Goal: Task Accomplishment & Management: Manage account settings

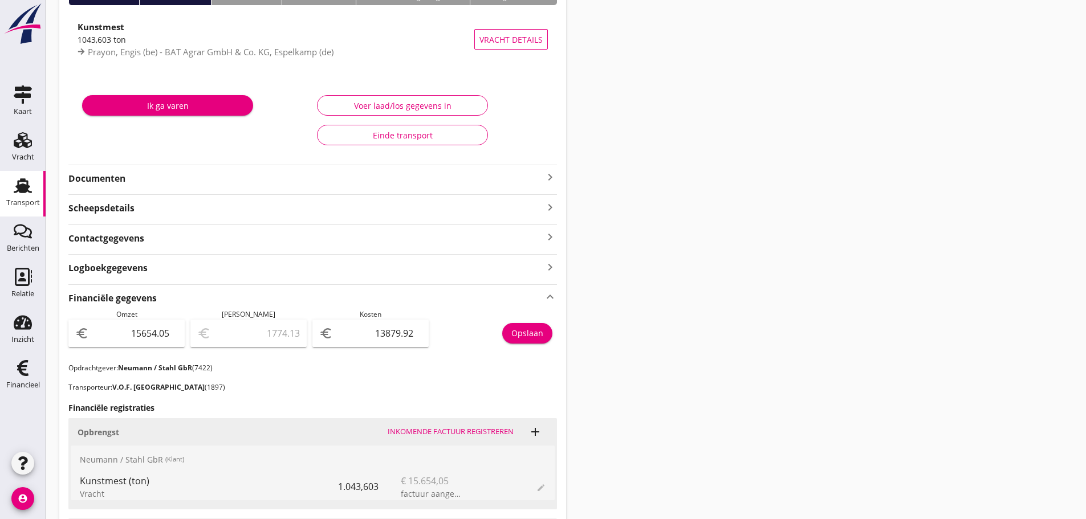
scroll to position [32, 0]
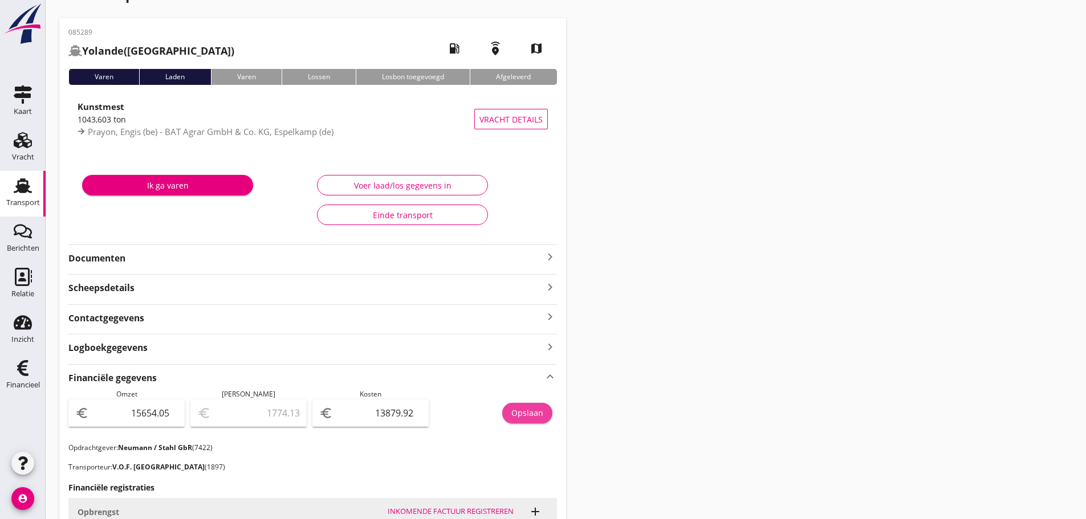
click at [528, 414] on div "Opslaan" at bounding box center [527, 413] width 32 height 12
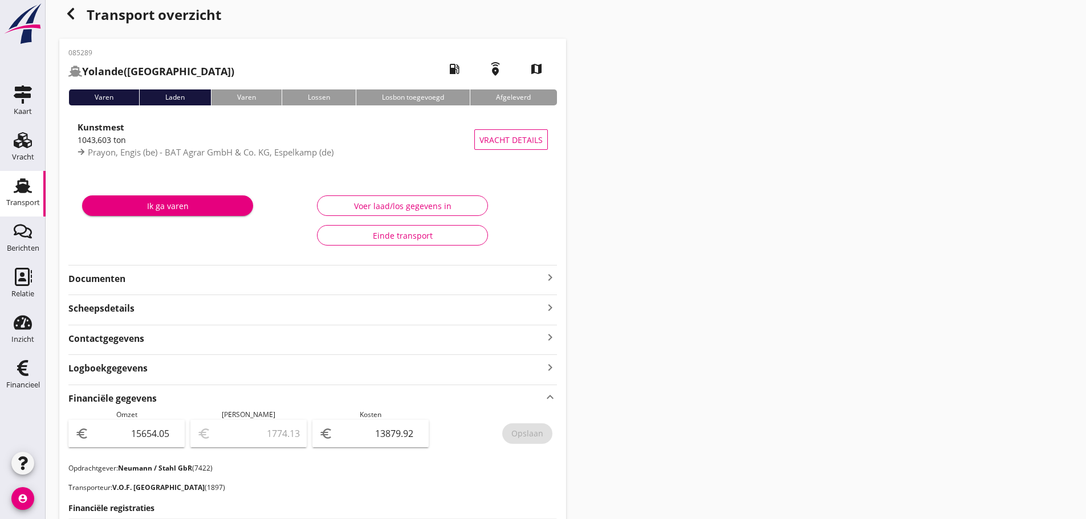
scroll to position [0, 0]
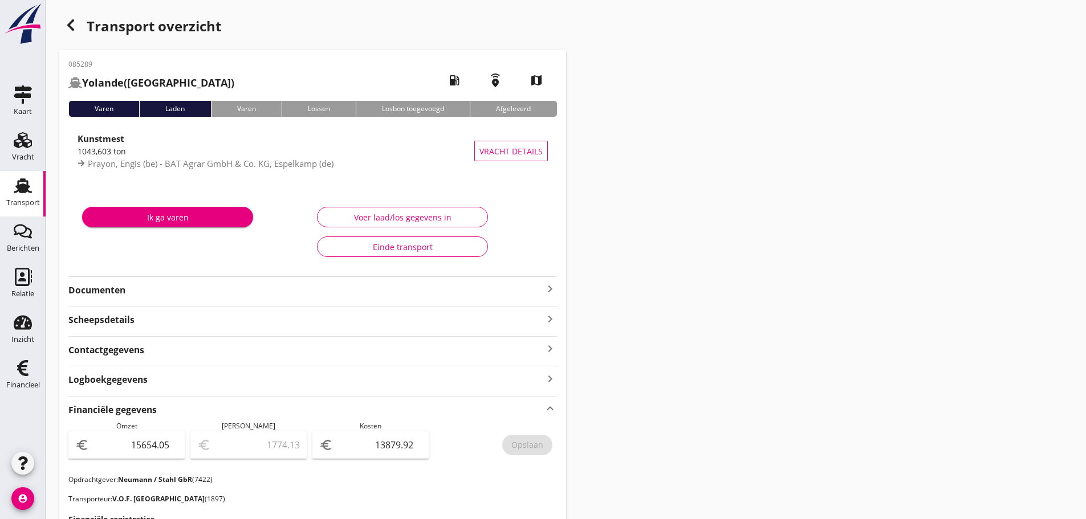
click at [78, 26] on div "button" at bounding box center [70, 25] width 23 height 23
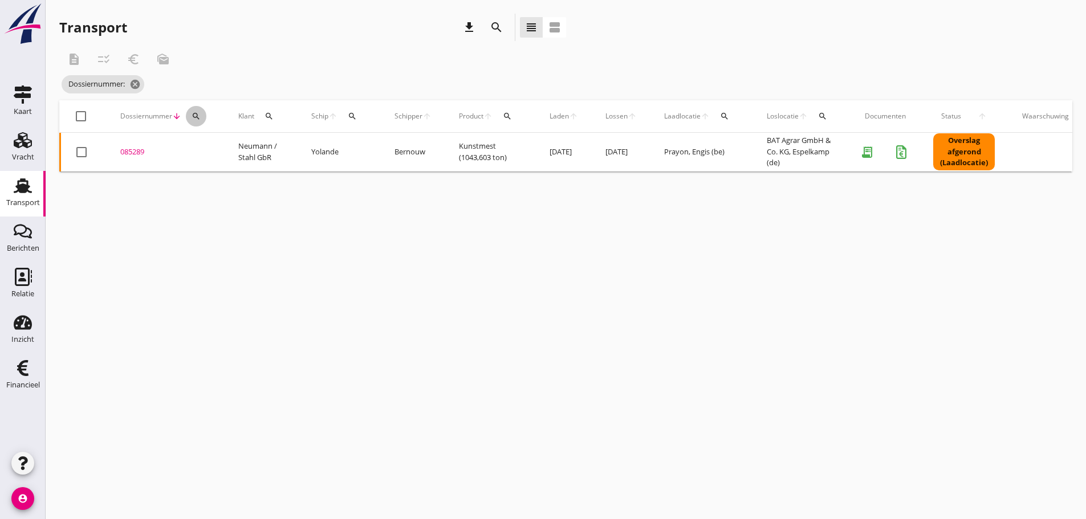
click at [198, 113] on icon "search" at bounding box center [195, 116] width 9 height 9
click at [206, 146] on input "Zoeken op dossiernummer..." at bounding box center [249, 149] width 119 height 18
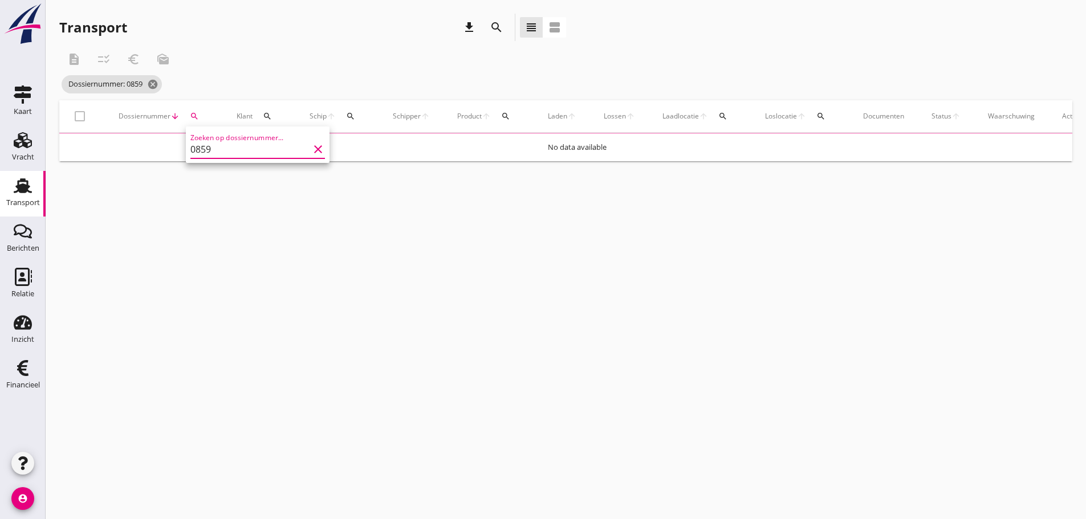
type input "085"
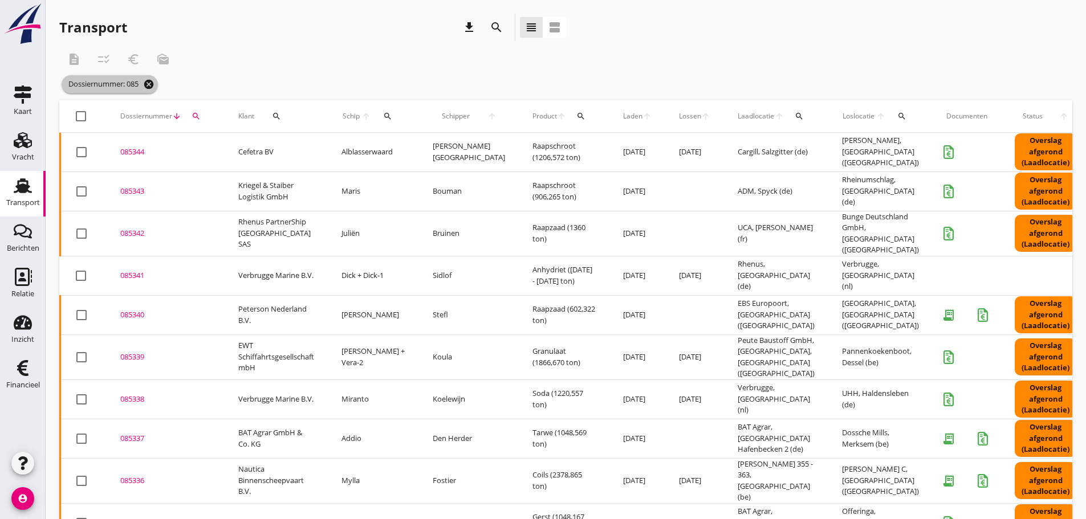
click at [154, 85] on icon "cancel" at bounding box center [148, 84] width 11 height 11
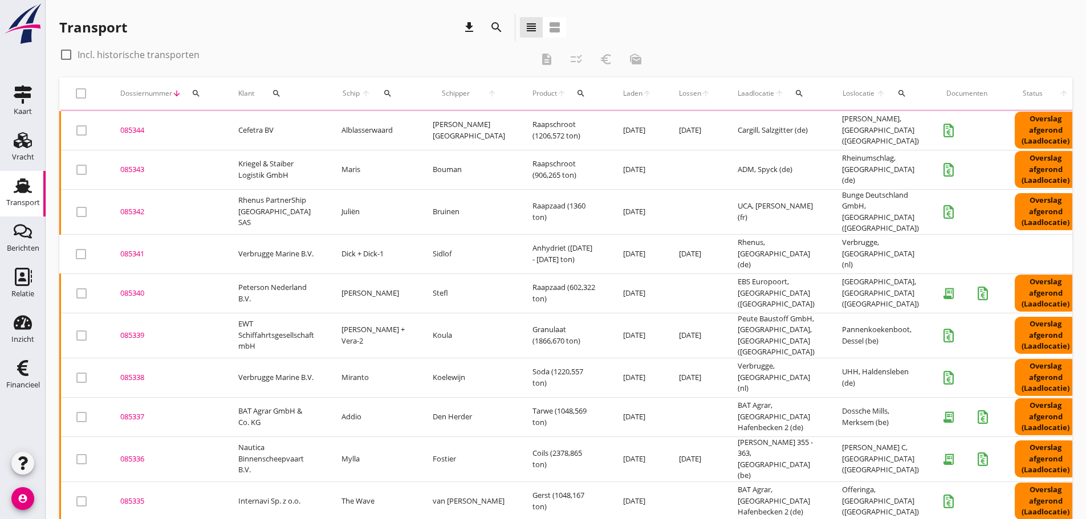
drag, startPoint x: 187, startPoint y: 85, endPoint x: 196, endPoint y: 91, distance: 10.6
click at [196, 91] on div "Dossiernummer arrow_downward search" at bounding box center [165, 93] width 91 height 27
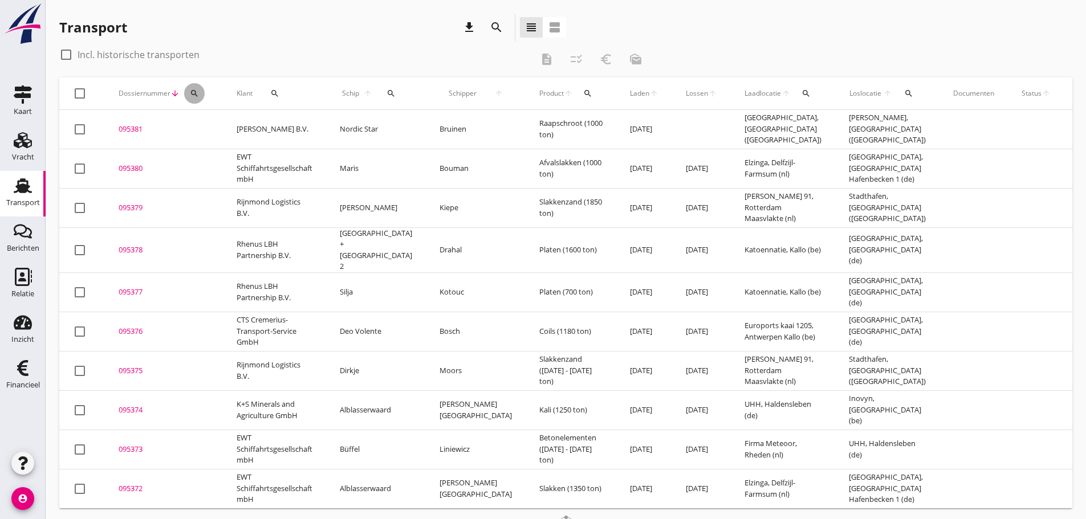
drag, startPoint x: 203, startPoint y: 97, endPoint x: 209, endPoint y: 113, distance: 16.6
click at [204, 99] on div "Dossiernummer arrow_downward search" at bounding box center [164, 93] width 91 height 27
click at [213, 123] on td "095381 upload_file Drop hier uw bestand om het aan het dossier toe te voegen" at bounding box center [164, 129] width 118 height 39
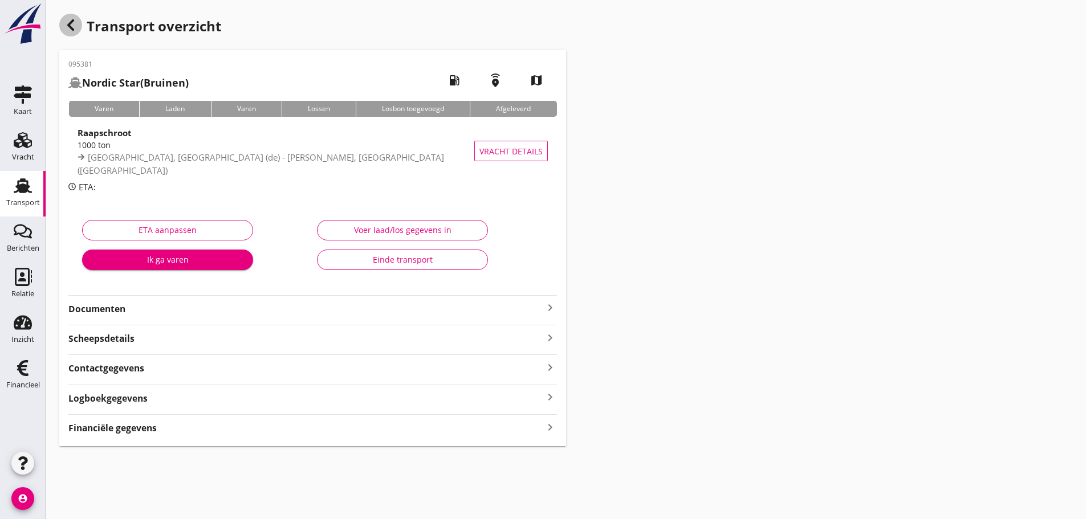
click at [68, 28] on icon "button" at bounding box center [71, 25] width 14 height 14
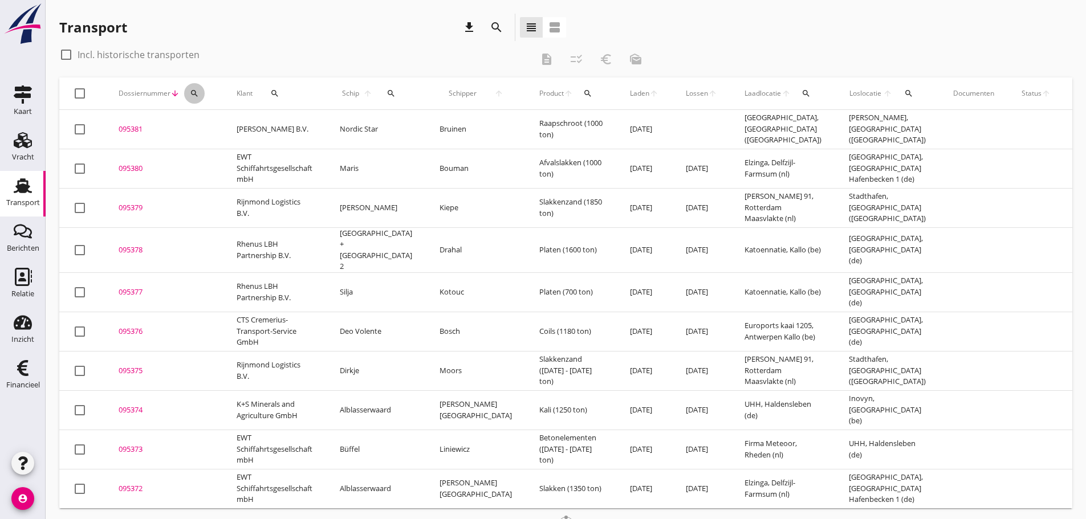
click at [197, 92] on icon "search" at bounding box center [194, 93] width 9 height 9
click at [202, 127] on input "Zoeken op dossiernummer..." at bounding box center [248, 126] width 119 height 18
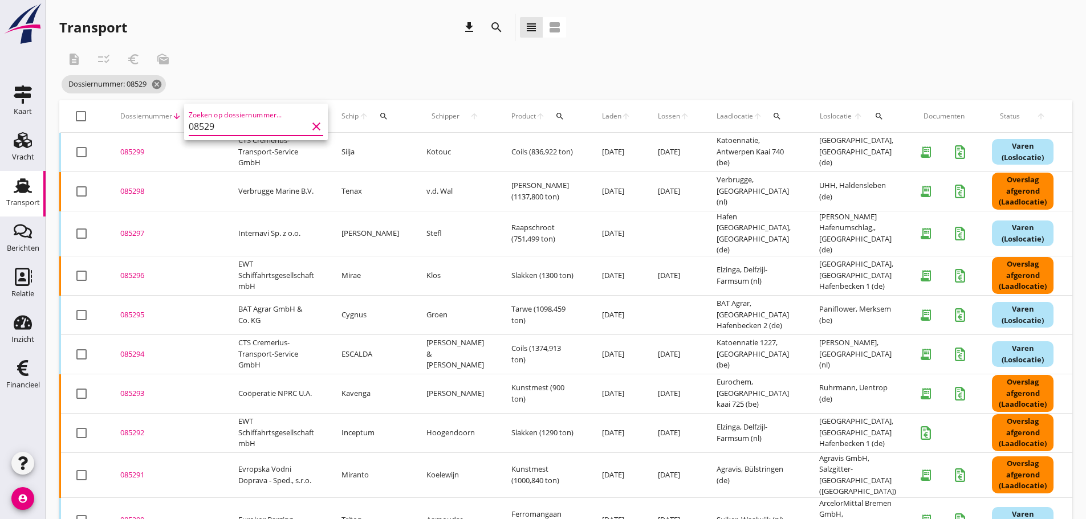
type input "08529"
click at [135, 515] on div "085290" at bounding box center [165, 520] width 91 height 11
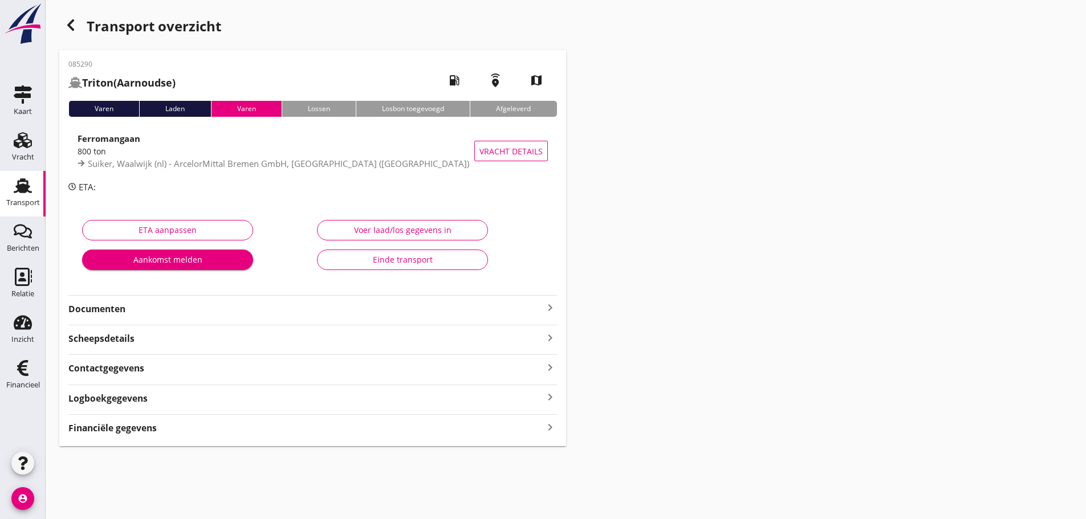
drag, startPoint x: 80, startPoint y: 433, endPoint x: 107, endPoint y: 426, distance: 27.2
click at [82, 432] on strong "Financiële gegevens" at bounding box center [112, 428] width 88 height 13
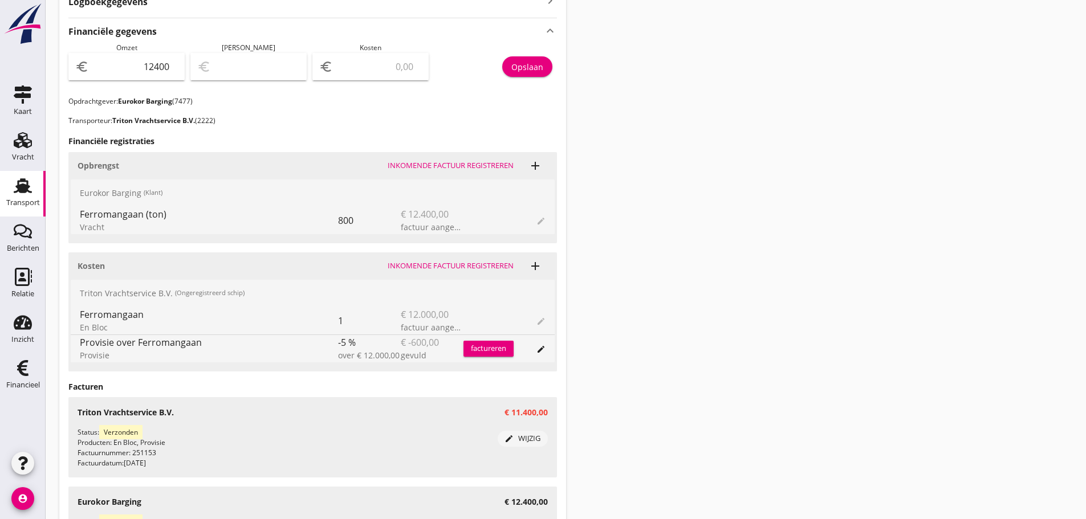
scroll to position [399, 0]
click at [381, 62] on input "number" at bounding box center [378, 64] width 87 height 18
type input "12399.00"
type input "1"
type input "12389.00"
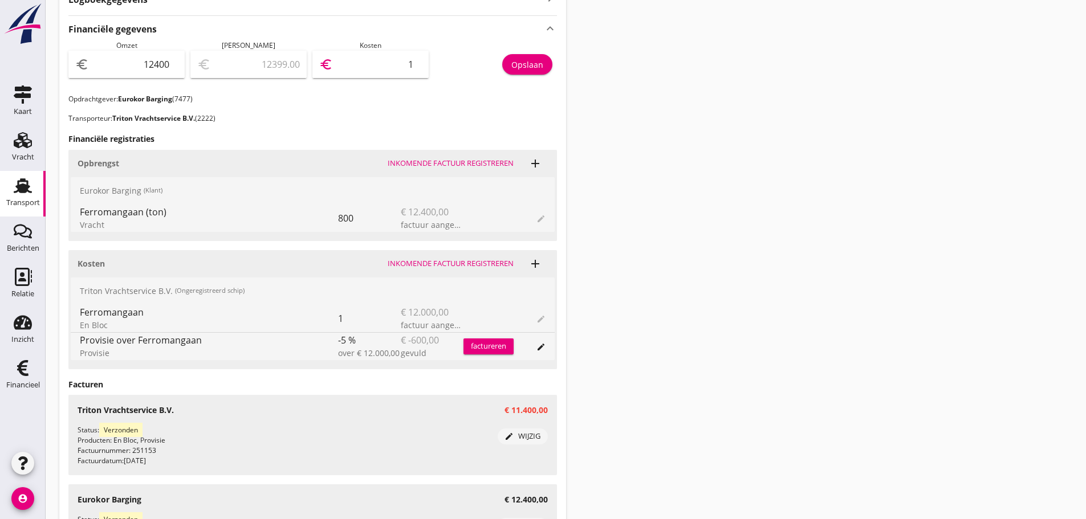
type input "11"
type input "12286.00"
type input "114"
type input "11260.00"
type input "1140"
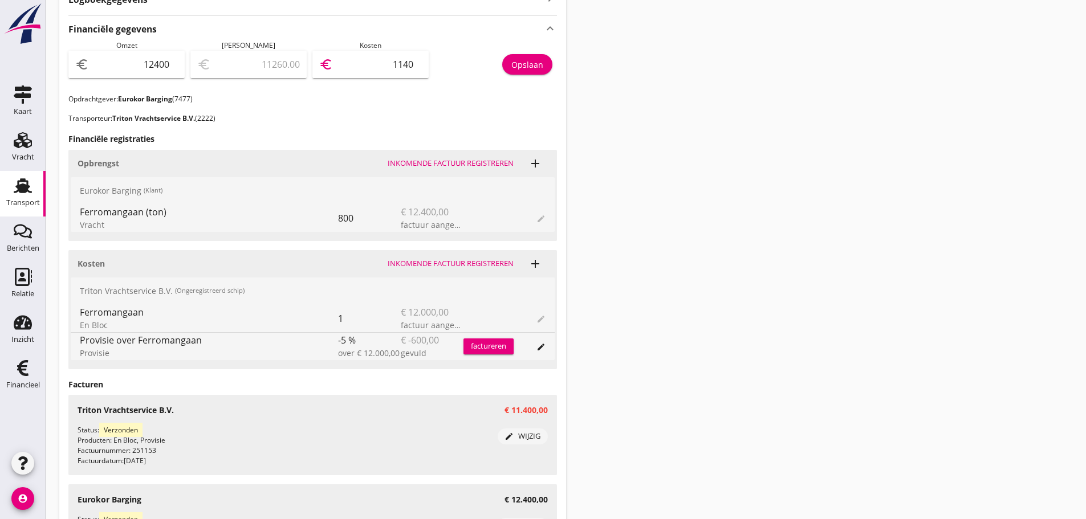
type input "1000.00"
type input "11400"
drag, startPoint x: 549, startPoint y: 66, endPoint x: 541, endPoint y: 65, distance: 8.6
click at [543, 65] on button "Opslaan" at bounding box center [527, 64] width 50 height 21
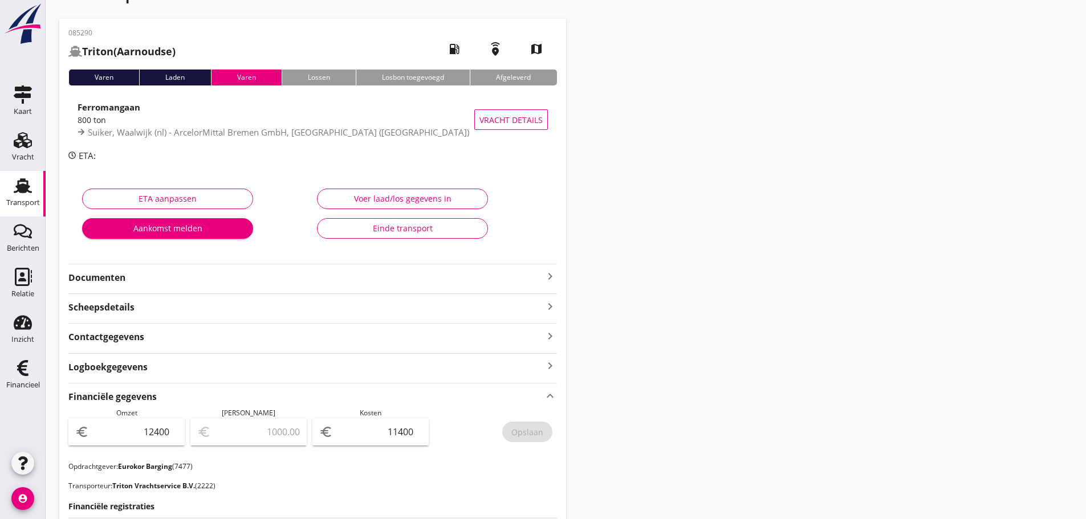
scroll to position [0, 0]
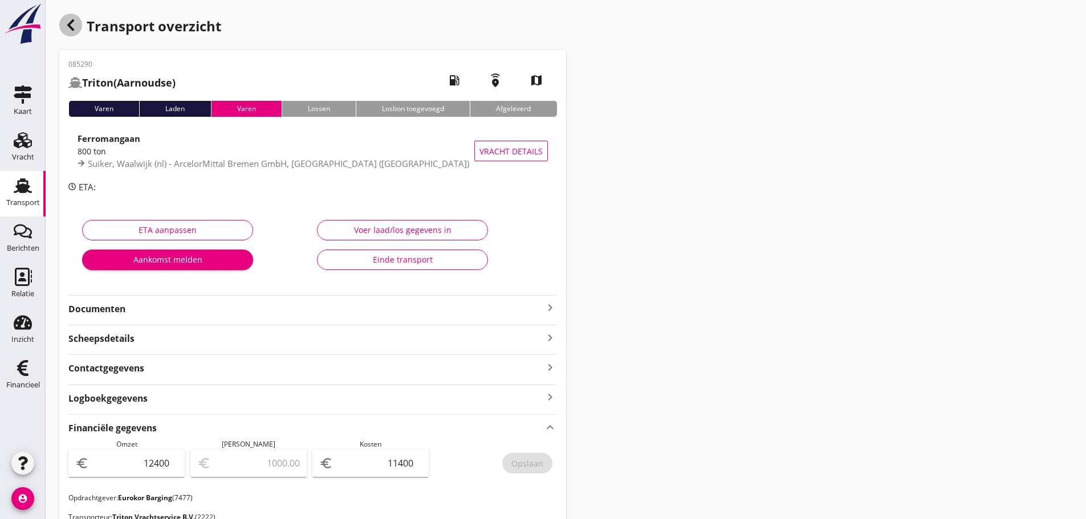
click at [77, 21] on icon "button" at bounding box center [71, 25] width 14 height 14
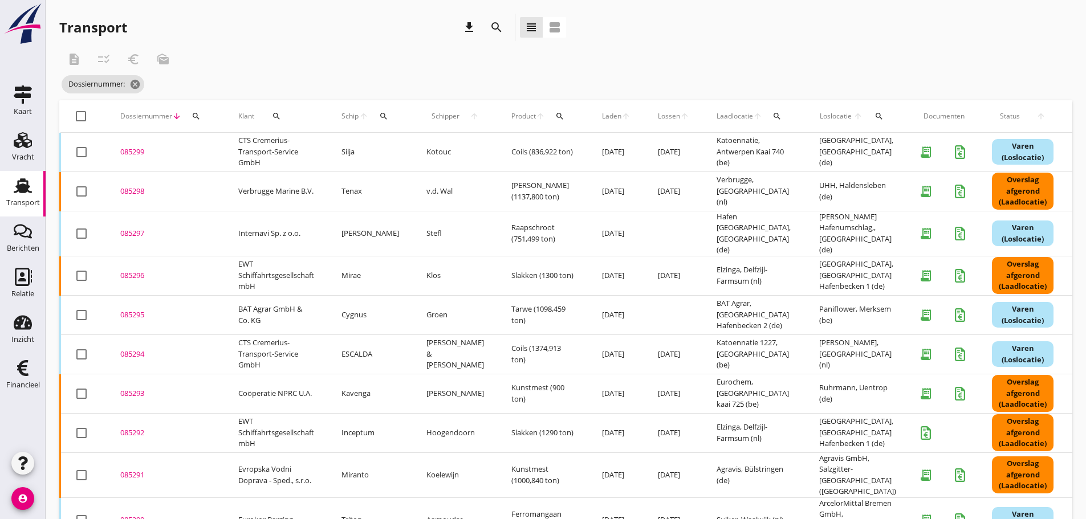
click at [135, 470] on div "085291" at bounding box center [165, 475] width 91 height 11
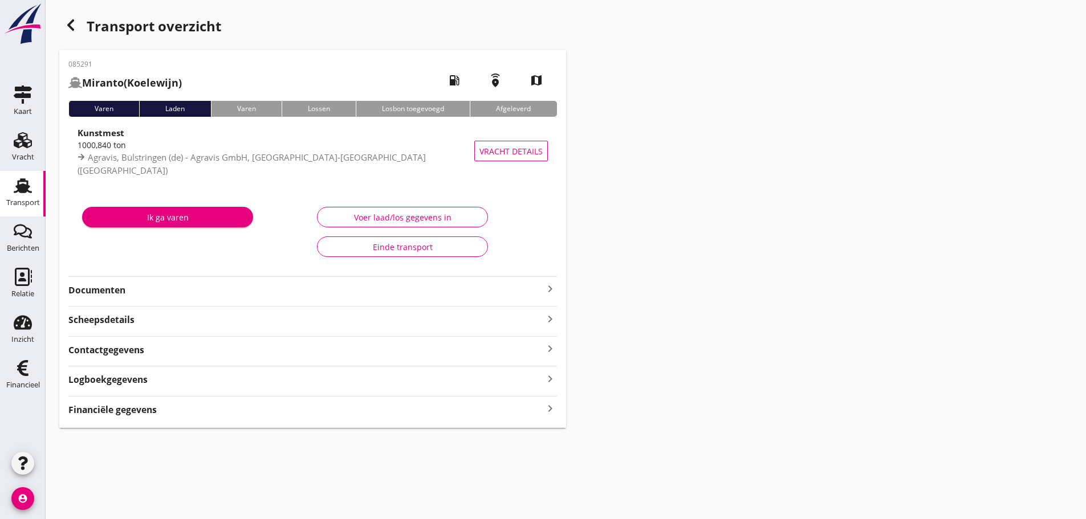
click at [129, 408] on strong "Financiële gegevens" at bounding box center [112, 409] width 88 height 13
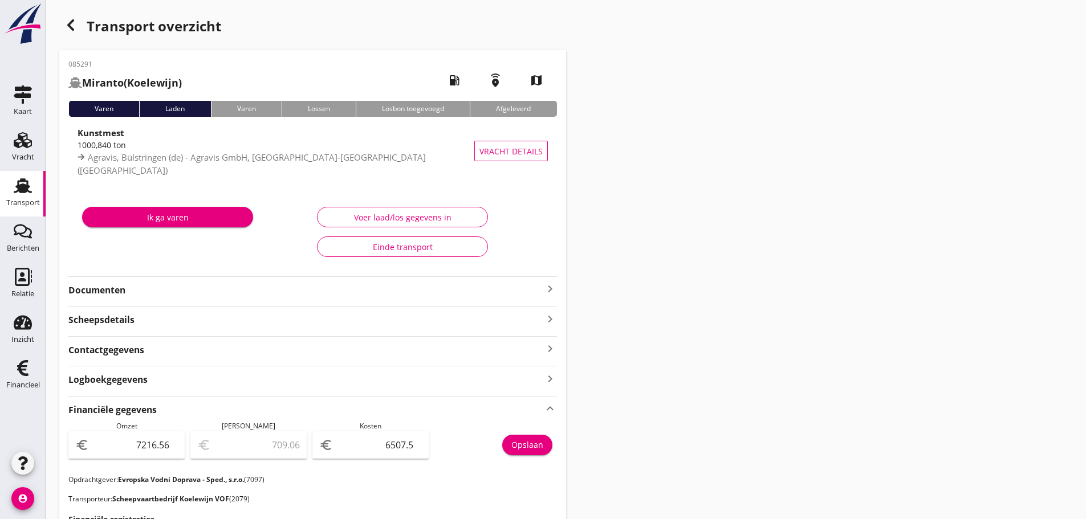
click at [75, 25] on icon "button" at bounding box center [71, 25] width 14 height 14
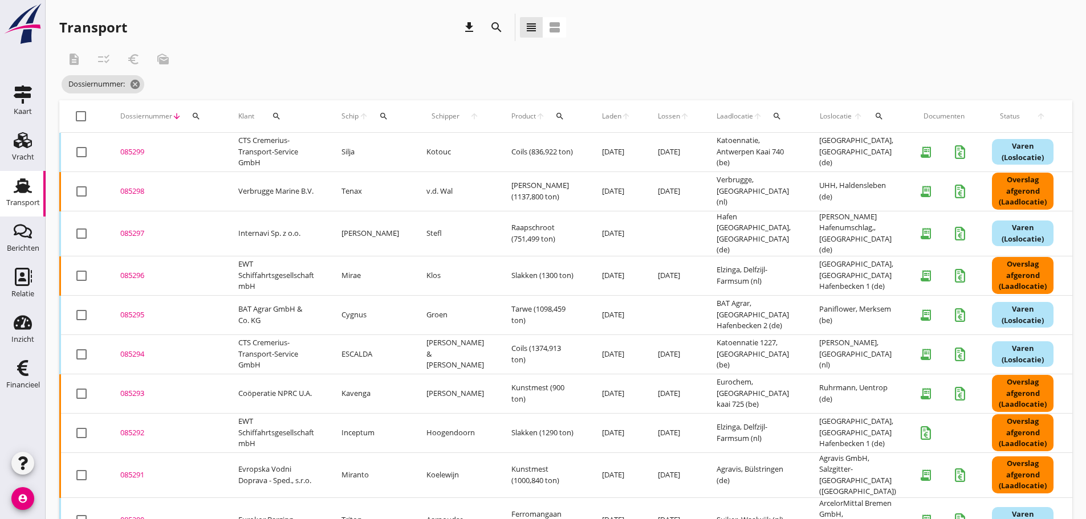
click at [136, 427] on div "085292" at bounding box center [165, 432] width 91 height 11
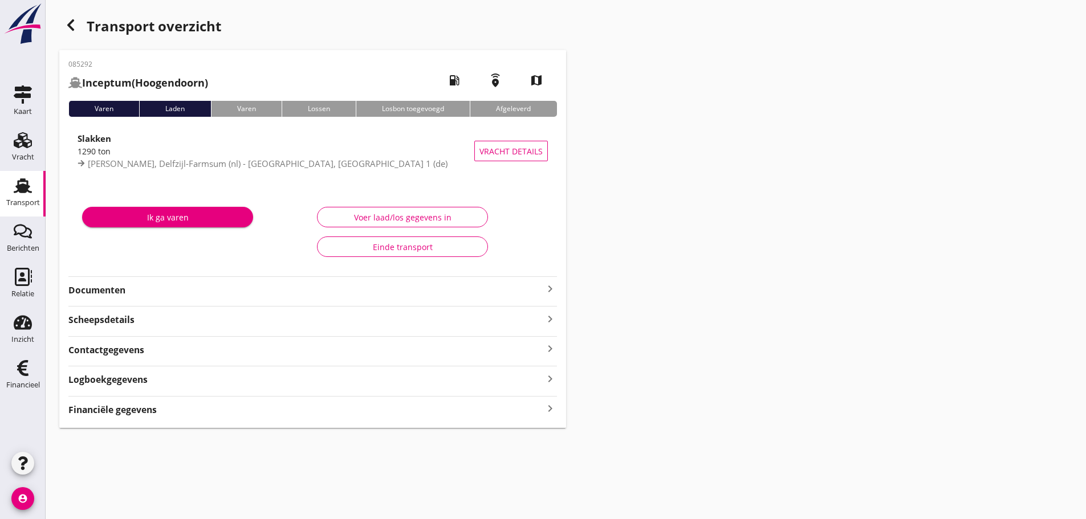
click at [220, 410] on div "Financiële gegevens keyboard_arrow_right" at bounding box center [312, 408] width 488 height 15
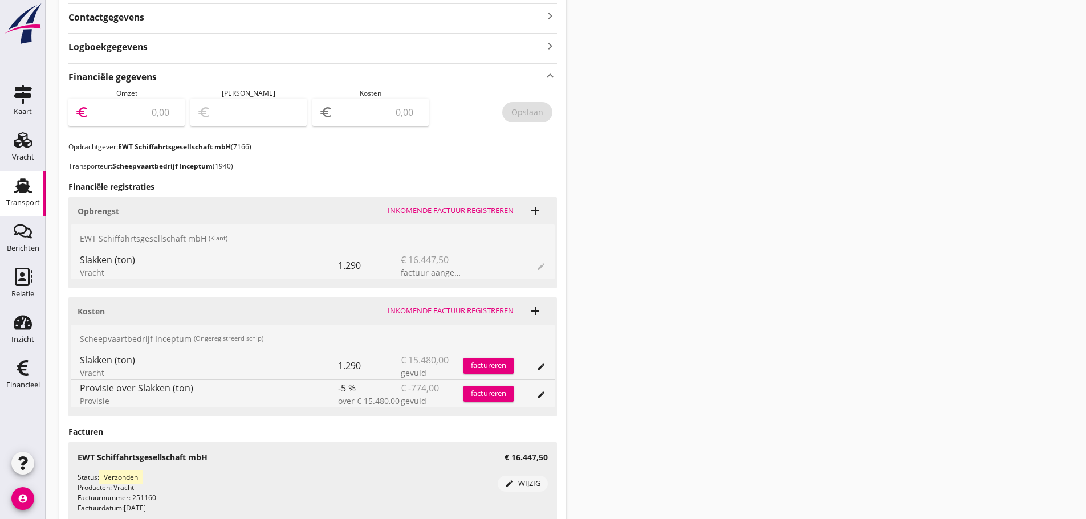
click at [141, 116] on input "number" at bounding box center [134, 112] width 87 height 18
type input "16447"
type input "16447.50"
click at [545, 117] on button "Opslaan" at bounding box center [527, 112] width 50 height 21
click at [352, 115] on input "number" at bounding box center [378, 112] width 87 height 18
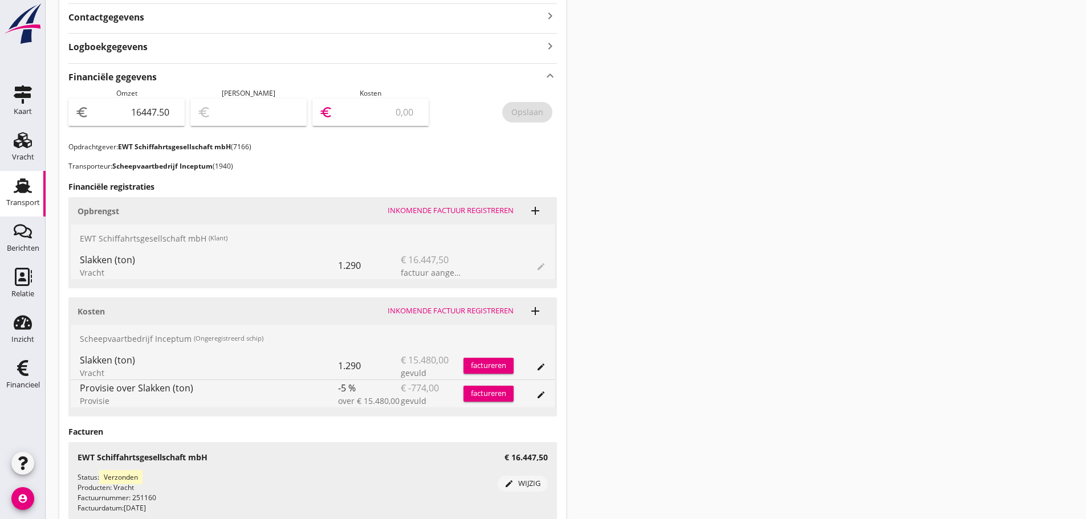
type input "16446.50"
type input "1"
type input "16433.50"
type input "14"
type input "16302.50"
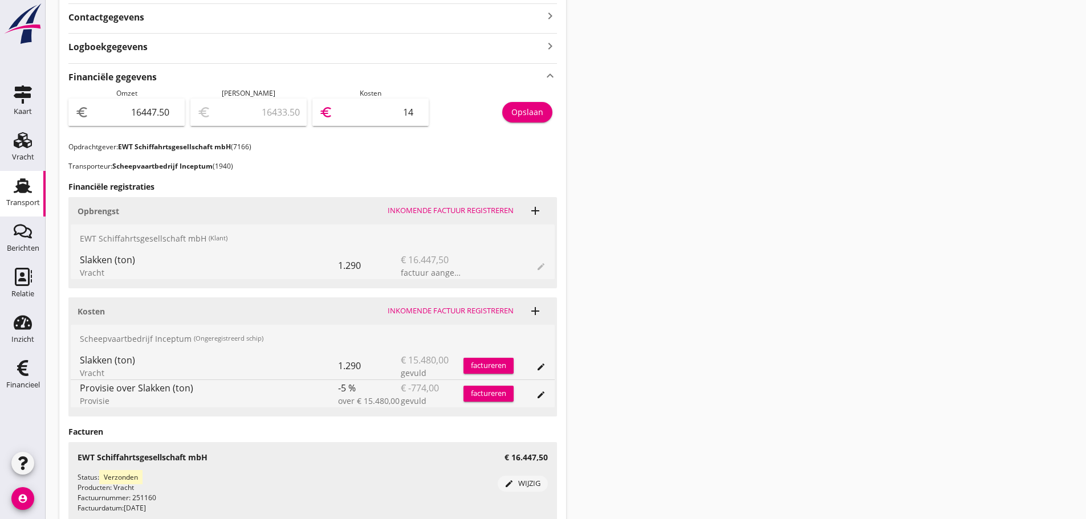
type input "145"
type input "14988.50"
type input "1459"
type input "1855.50"
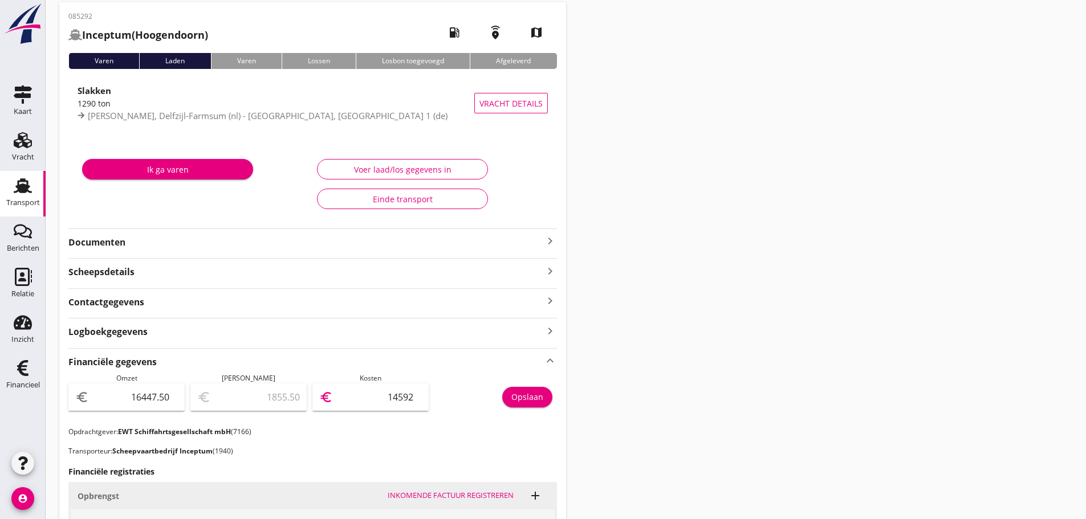
scroll to position [0, 0]
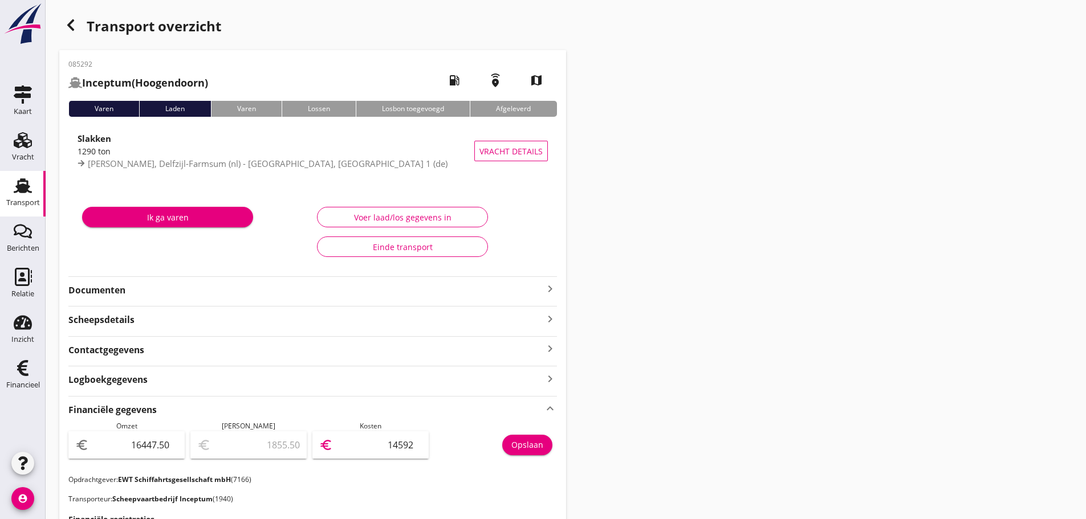
type input "14592"
click at [513, 444] on div "Opslaan" at bounding box center [527, 445] width 32 height 12
click at [68, 25] on use "button" at bounding box center [70, 24] width 7 height 11
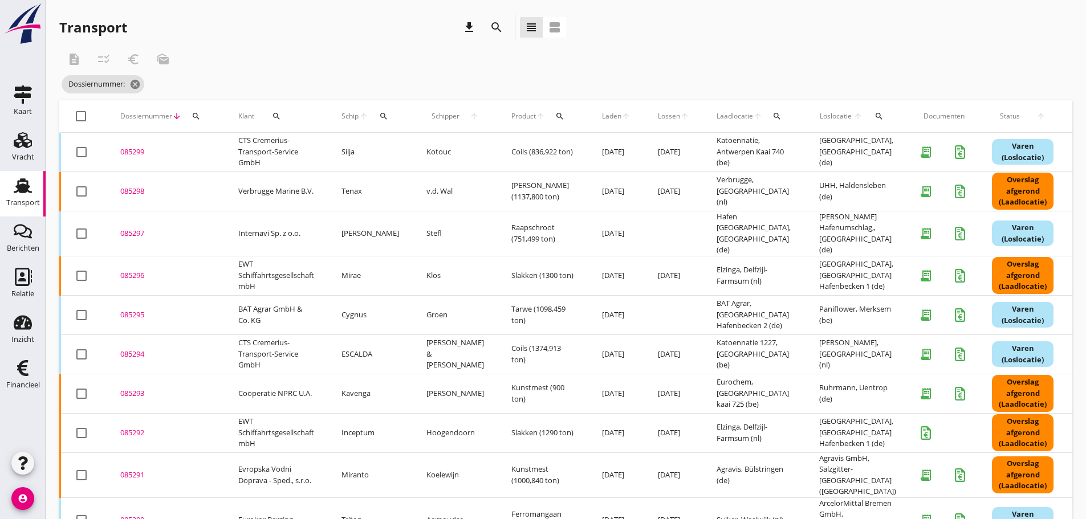
click at [138, 388] on div "085293" at bounding box center [165, 393] width 91 height 11
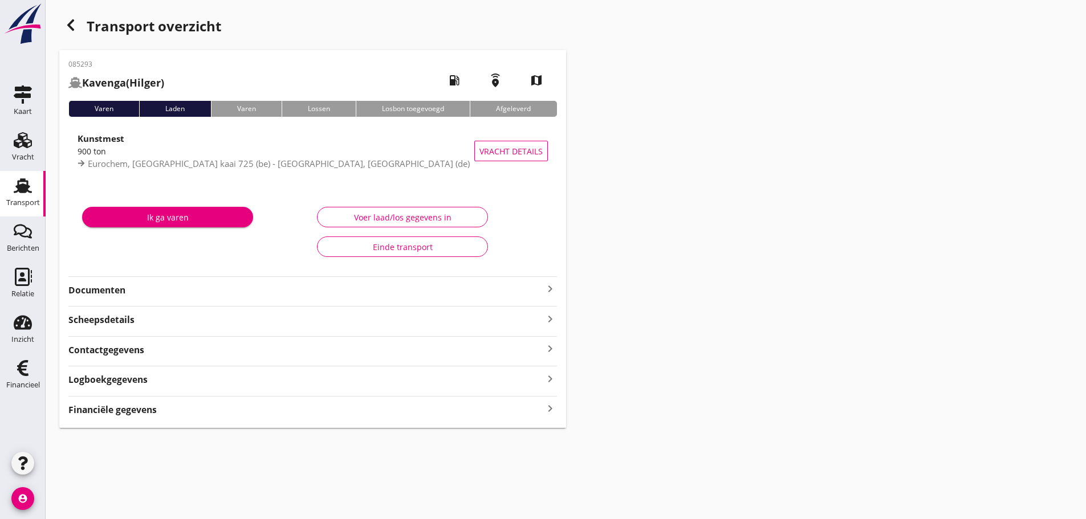
drag, startPoint x: 548, startPoint y: 409, endPoint x: 541, endPoint y: 402, distance: 9.3
click at [548, 408] on icon "keyboard_arrow_right" at bounding box center [550, 408] width 14 height 15
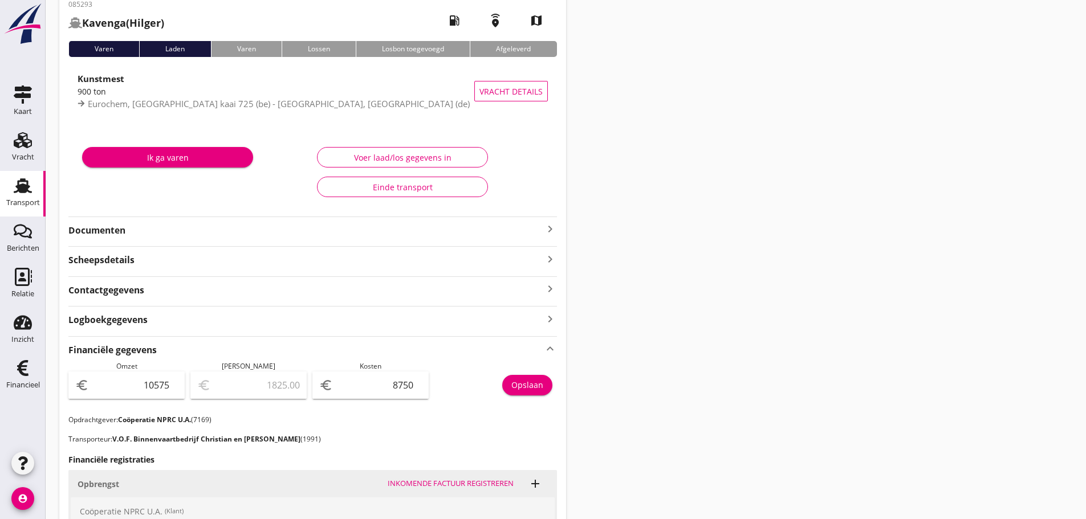
scroll to position [57, 0]
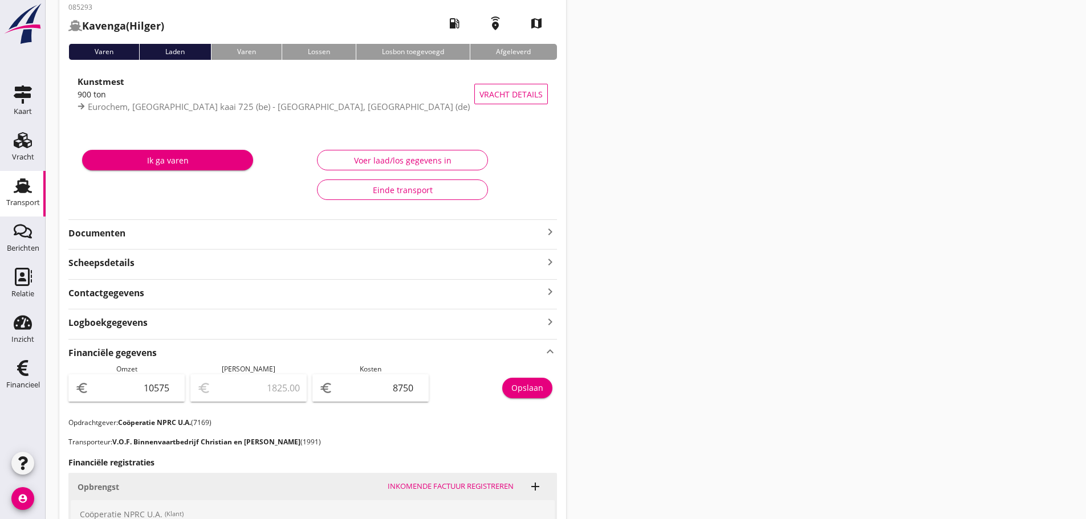
click at [517, 385] on div "Opslaan" at bounding box center [527, 388] width 32 height 12
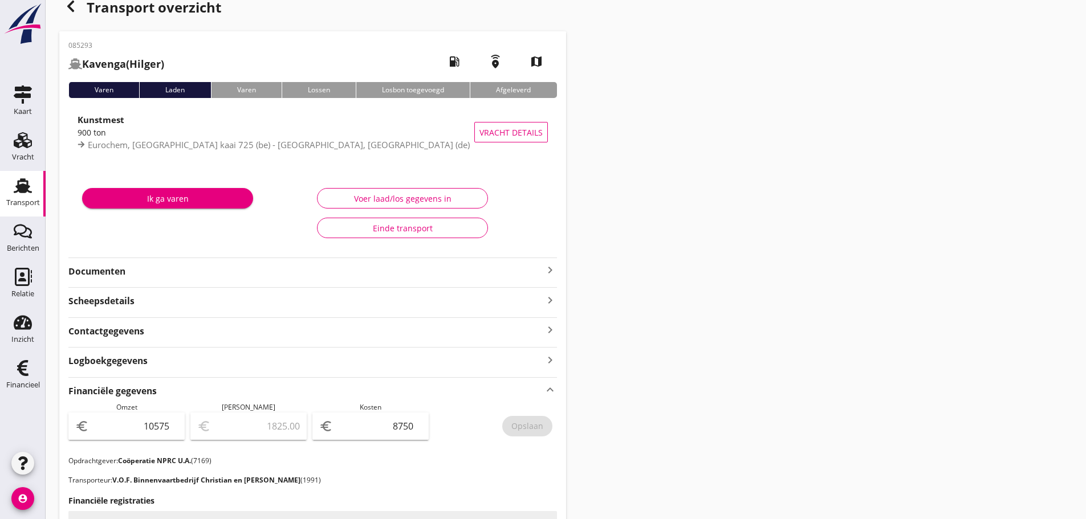
scroll to position [0, 0]
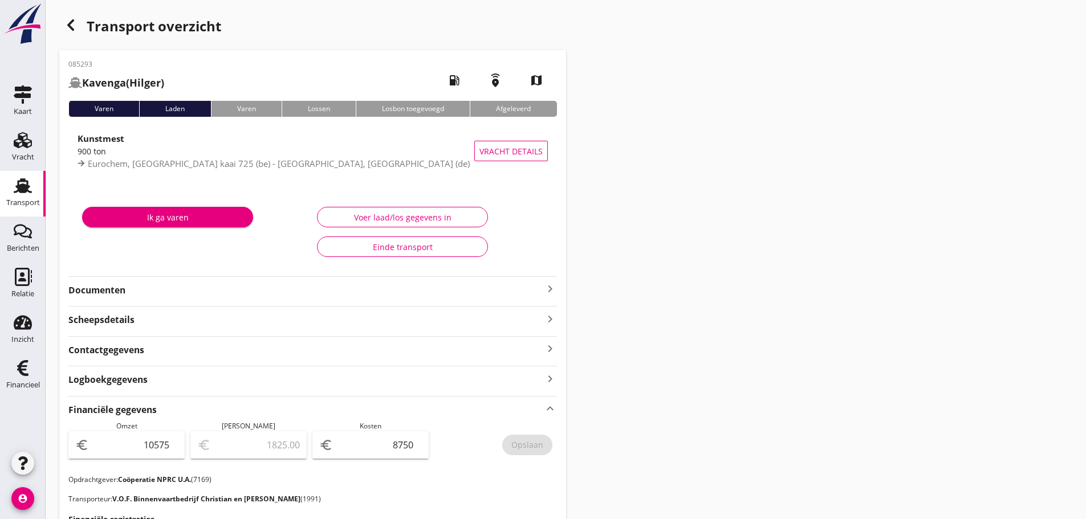
click at [71, 21] on icon "button" at bounding box center [71, 25] width 14 height 14
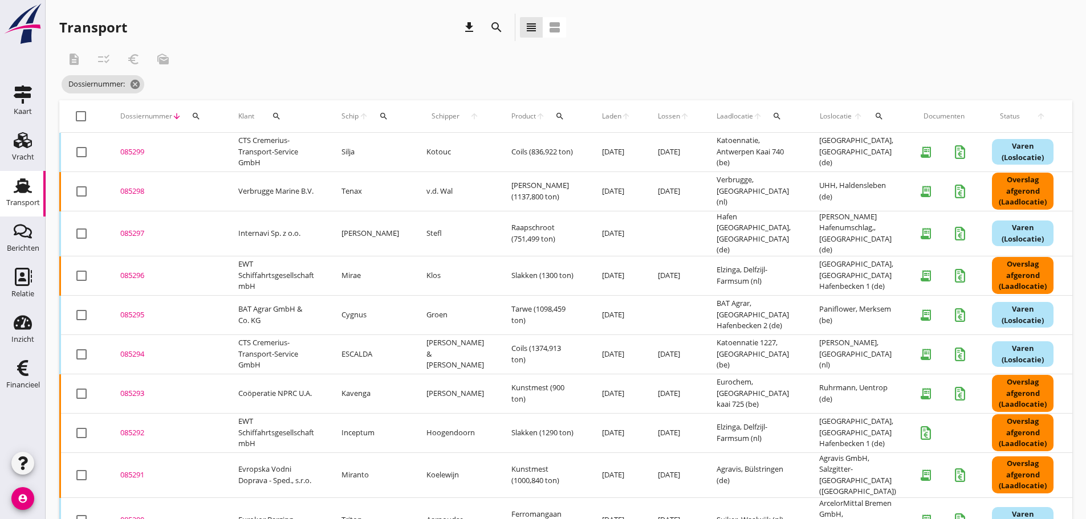
click at [138, 349] on div "085294" at bounding box center [165, 354] width 91 height 11
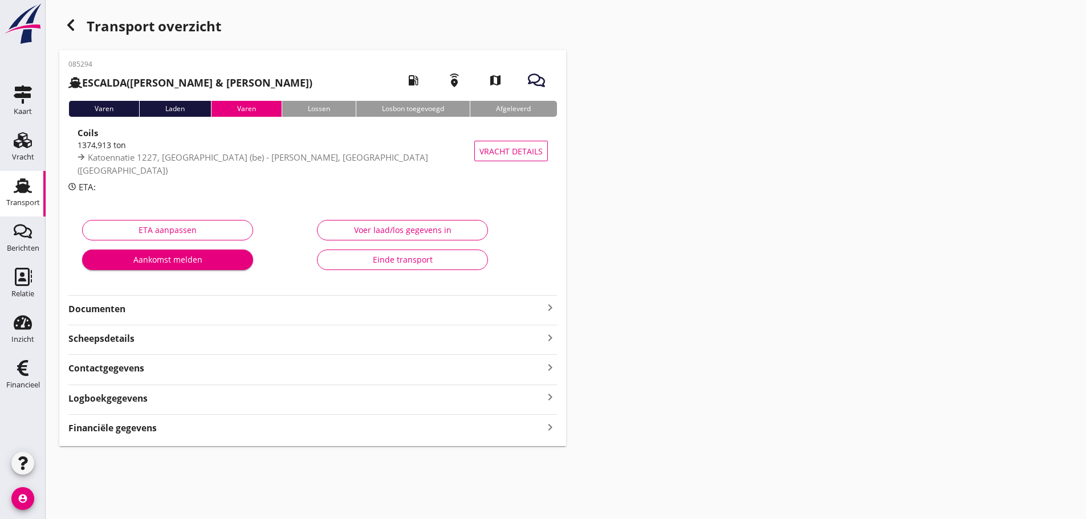
click at [544, 422] on icon "keyboard_arrow_right" at bounding box center [550, 426] width 14 height 15
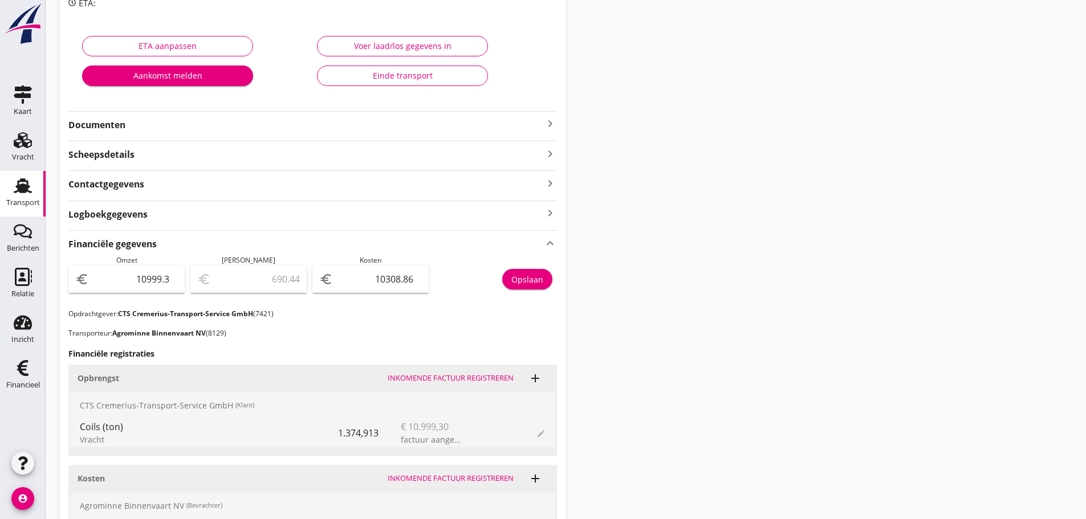
scroll to position [39, 0]
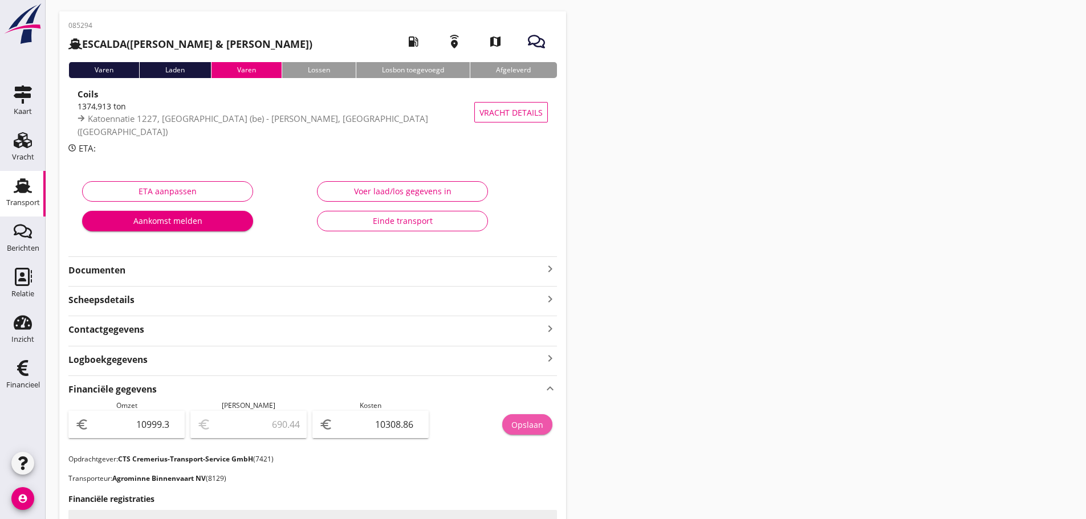
drag, startPoint x: 525, startPoint y: 430, endPoint x: 491, endPoint y: 399, distance: 46.8
click at [526, 429] on div "Opslaan" at bounding box center [527, 425] width 32 height 12
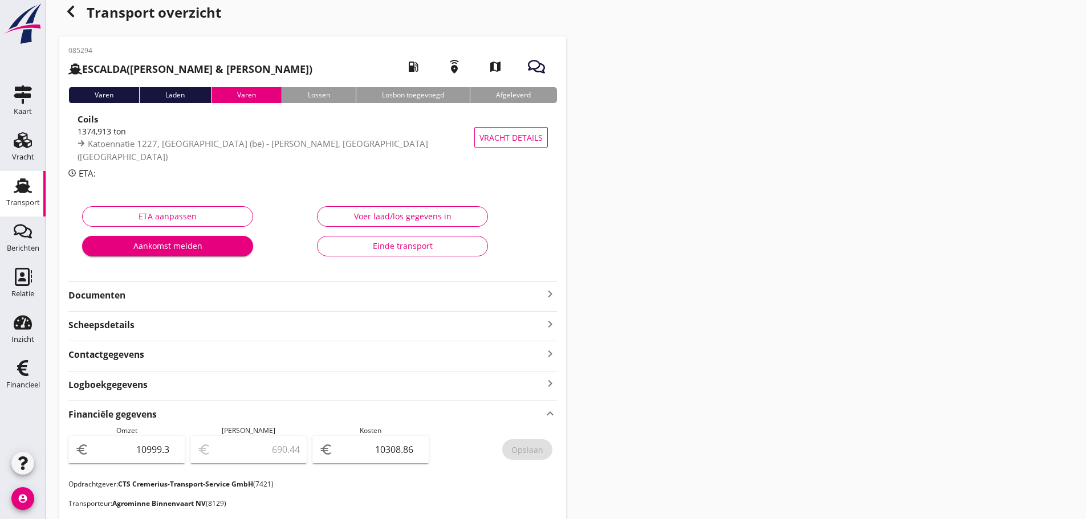
scroll to position [0, 0]
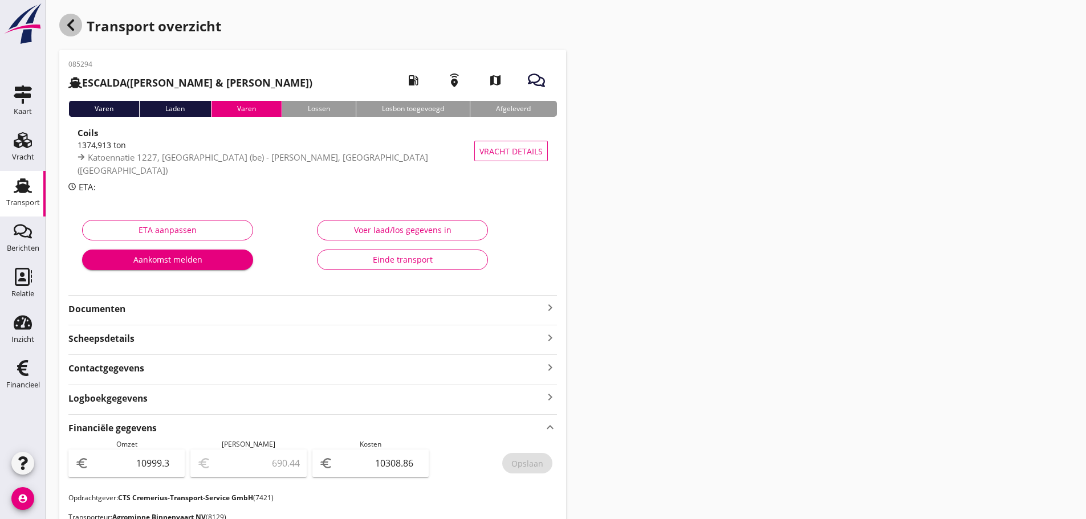
click at [78, 27] on div "button" at bounding box center [70, 25] width 23 height 23
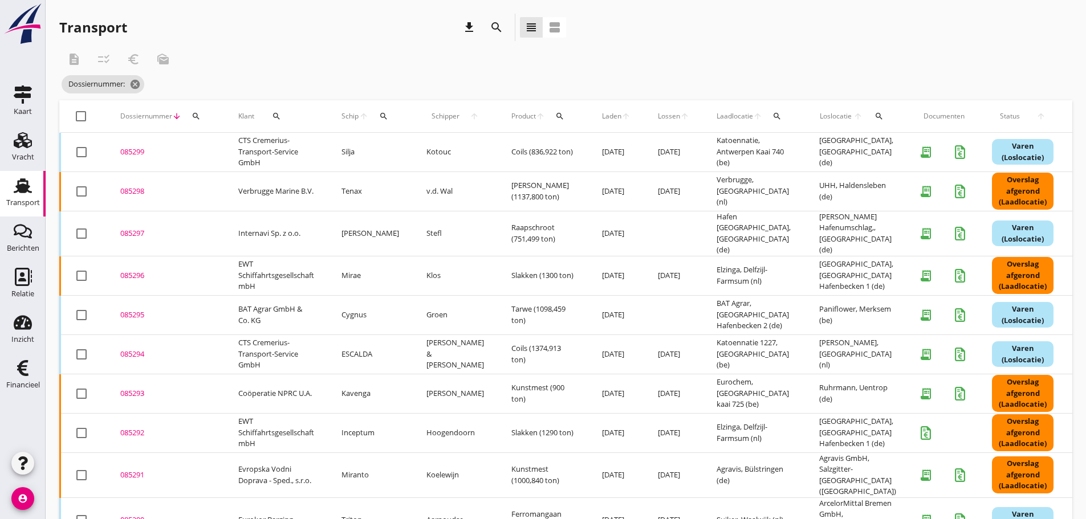
click at [140, 309] on div "085295" at bounding box center [165, 314] width 91 height 11
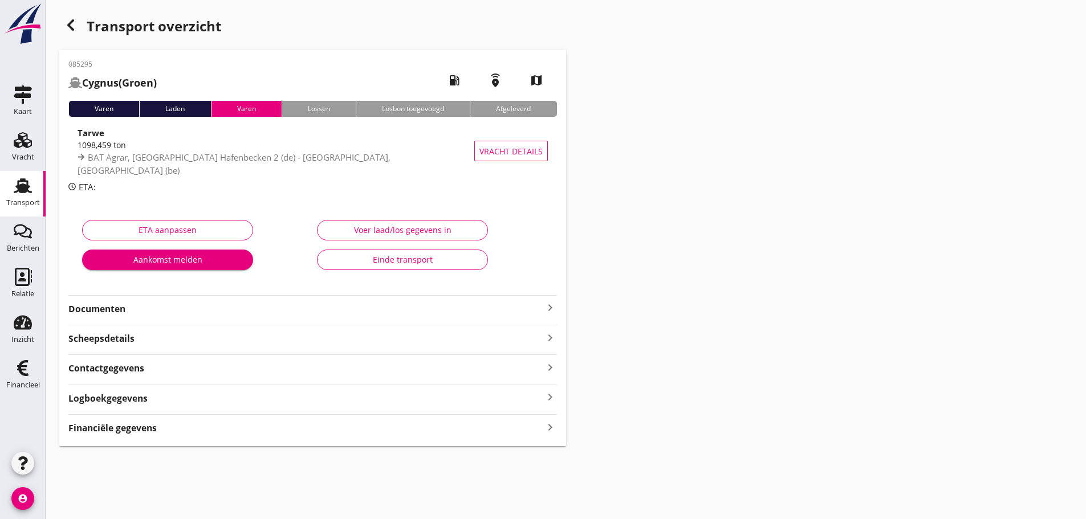
click at [168, 426] on div "Financiële gegevens keyboard_arrow_right" at bounding box center [312, 426] width 488 height 15
click at [67, 29] on icon "button" at bounding box center [71, 25] width 14 height 14
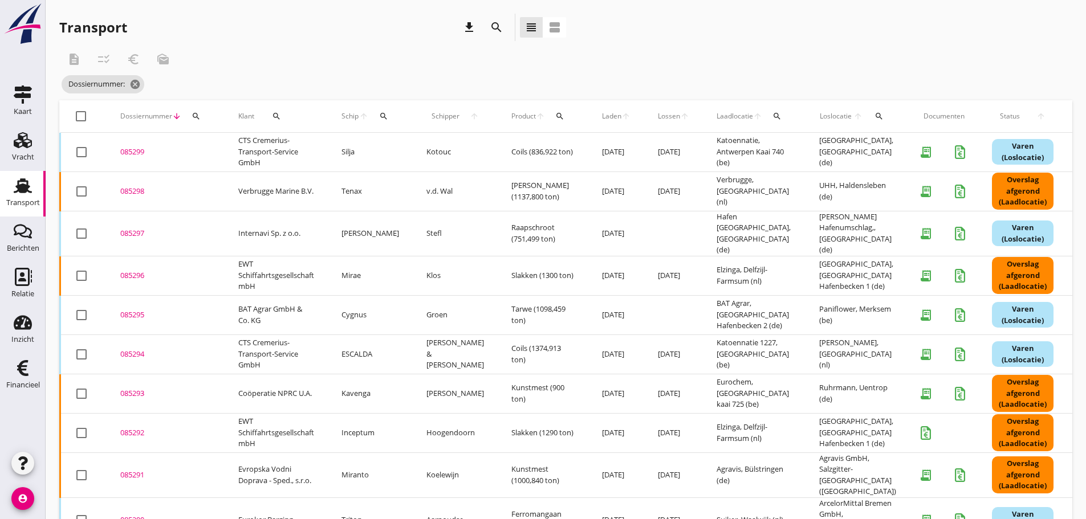
click at [138, 233] on div "085297" at bounding box center [165, 233] width 91 height 11
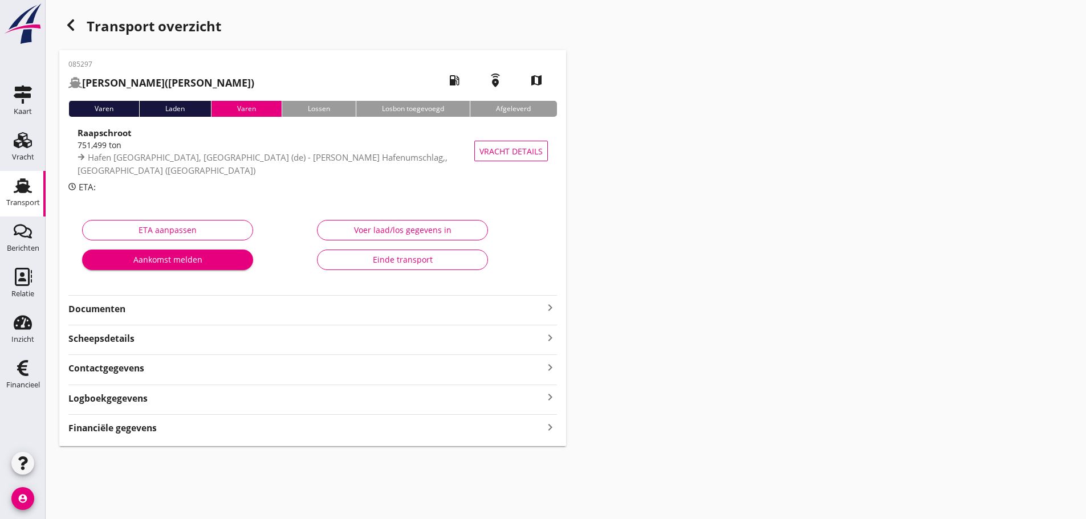
click at [552, 428] on icon "keyboard_arrow_right" at bounding box center [550, 426] width 14 height 15
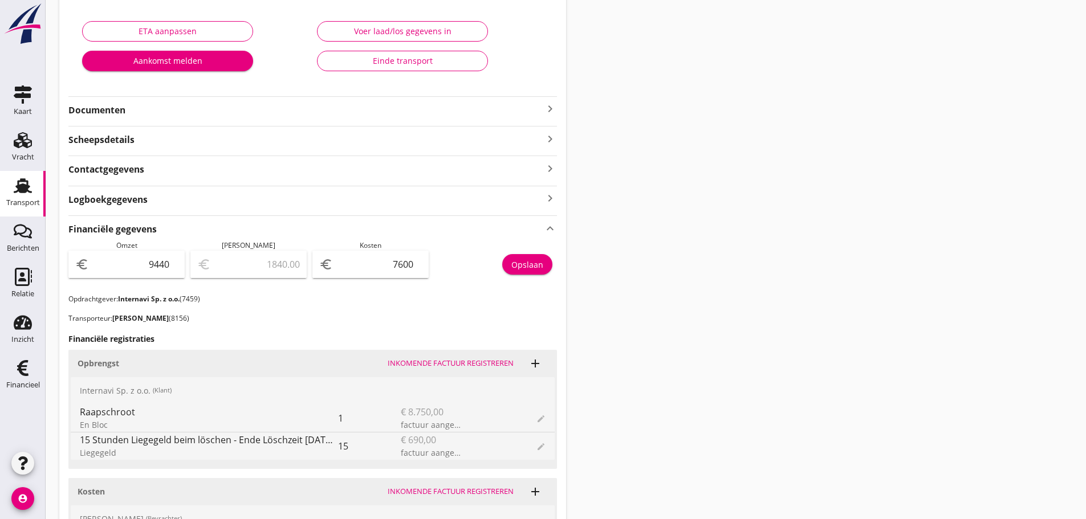
scroll to position [228, 0]
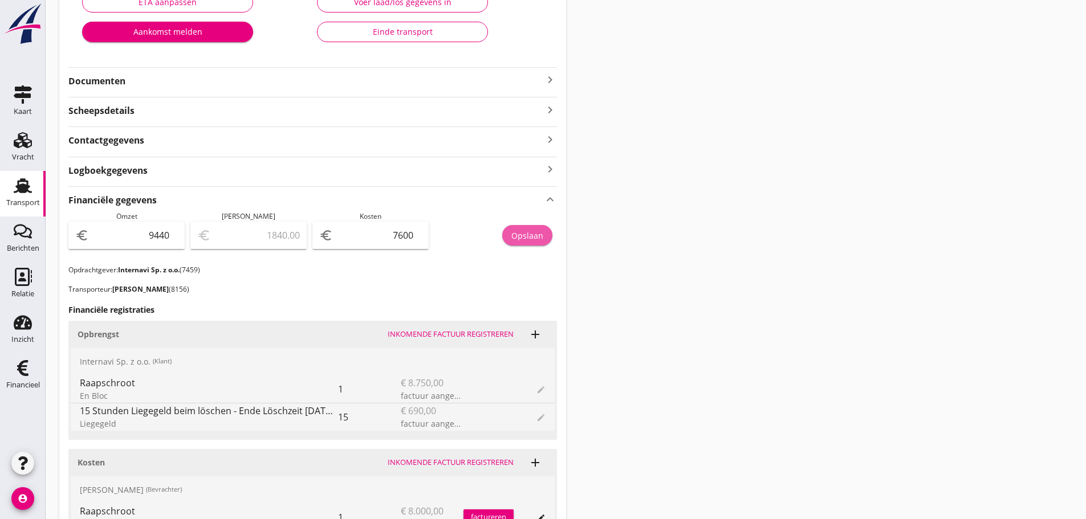
drag, startPoint x: 528, startPoint y: 242, endPoint x: 155, endPoint y: 8, distance: 439.9
click at [527, 241] on button "Opslaan" at bounding box center [527, 235] width 50 height 21
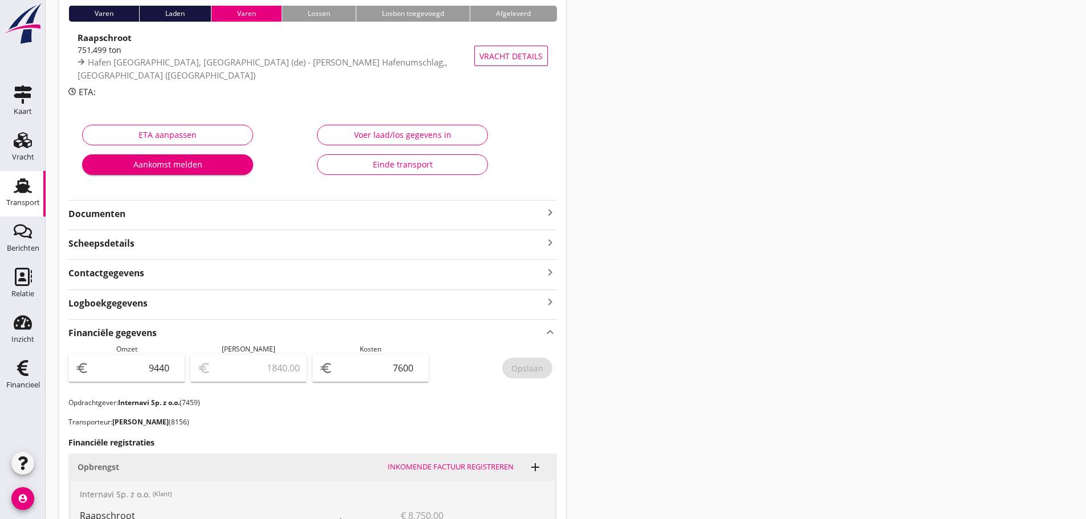
scroll to position [0, 0]
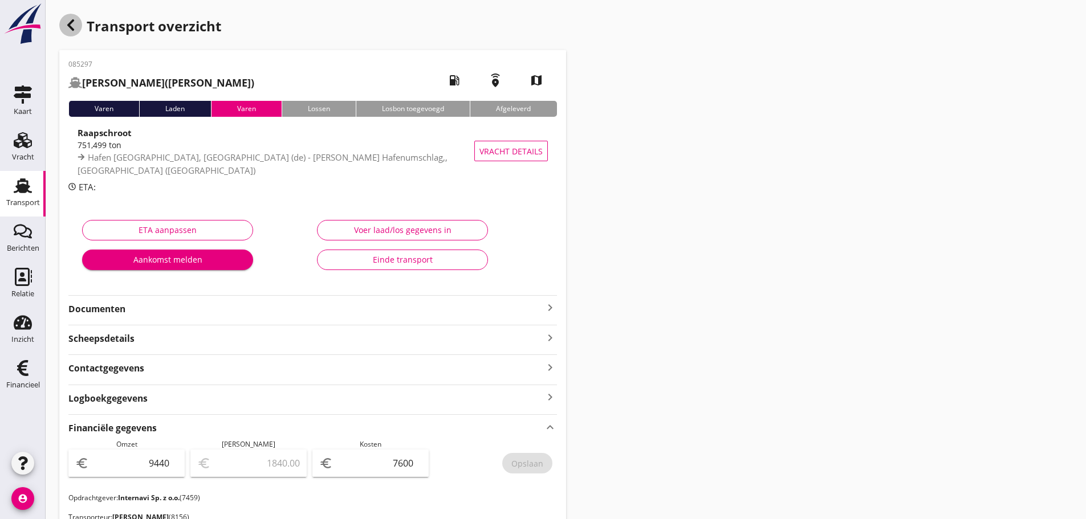
click at [71, 26] on icon "button" at bounding box center [71, 25] width 14 height 14
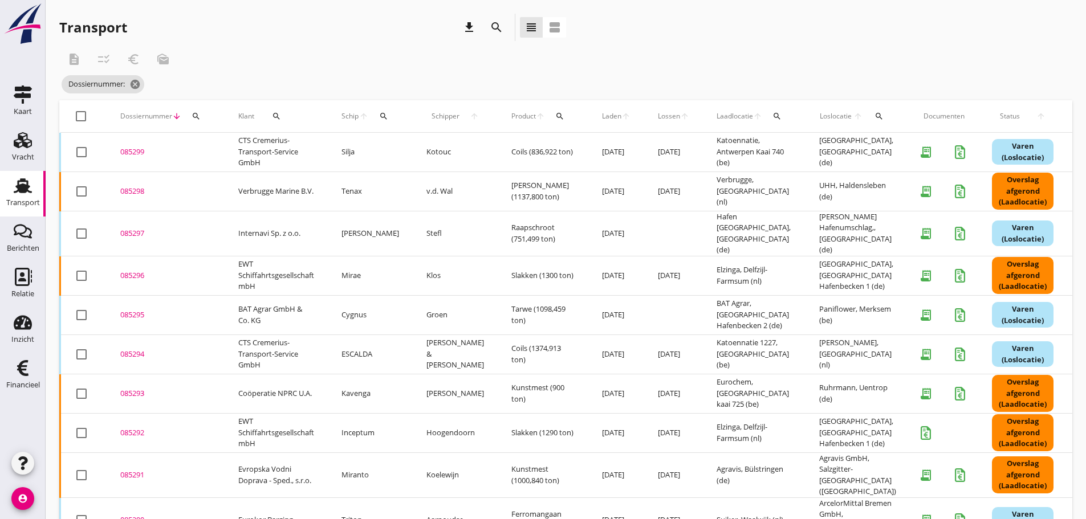
click at [138, 191] on div "085298" at bounding box center [165, 191] width 91 height 11
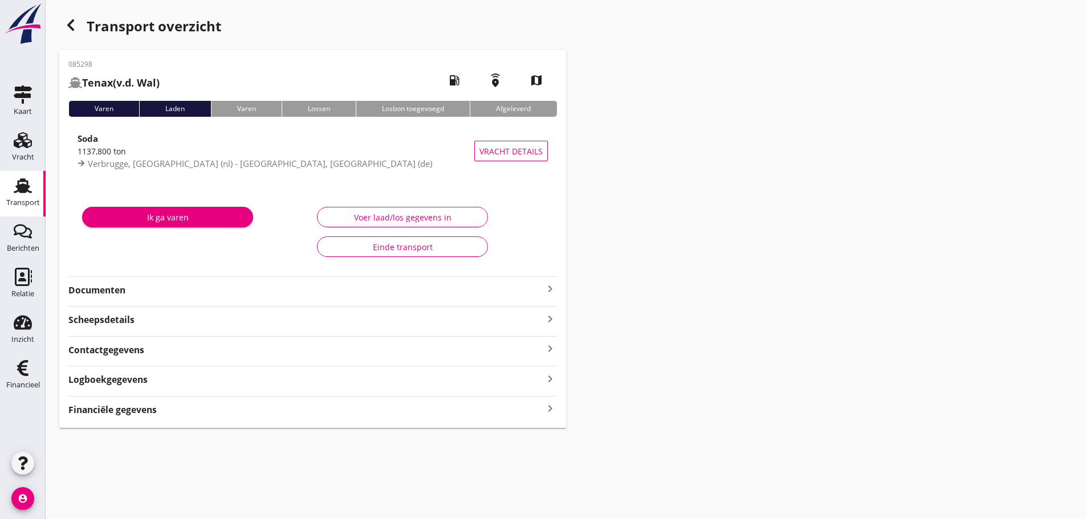
click at [142, 409] on strong "Financiële gegevens" at bounding box center [112, 409] width 88 height 13
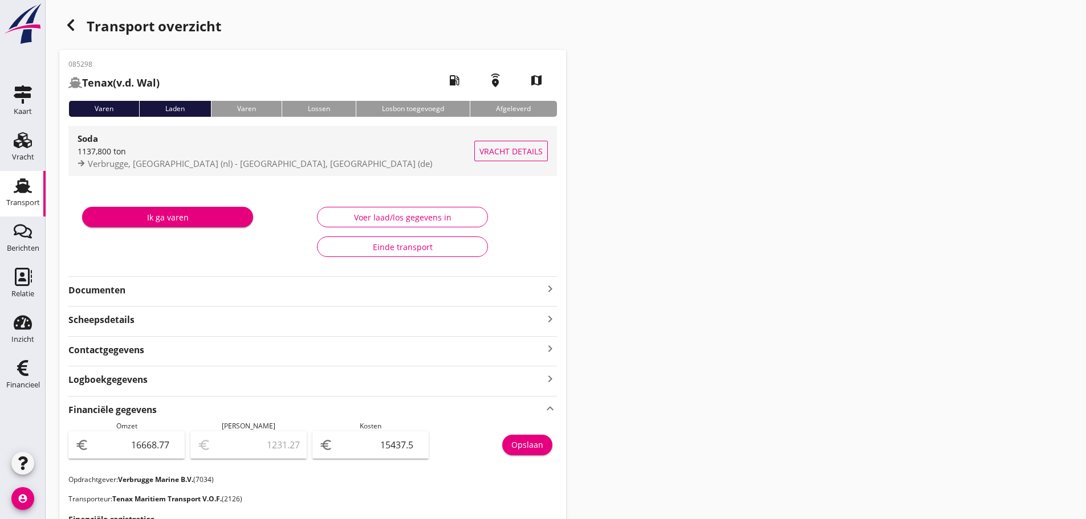
click at [116, 147] on div "1137,800 ton" at bounding box center [276, 151] width 397 height 12
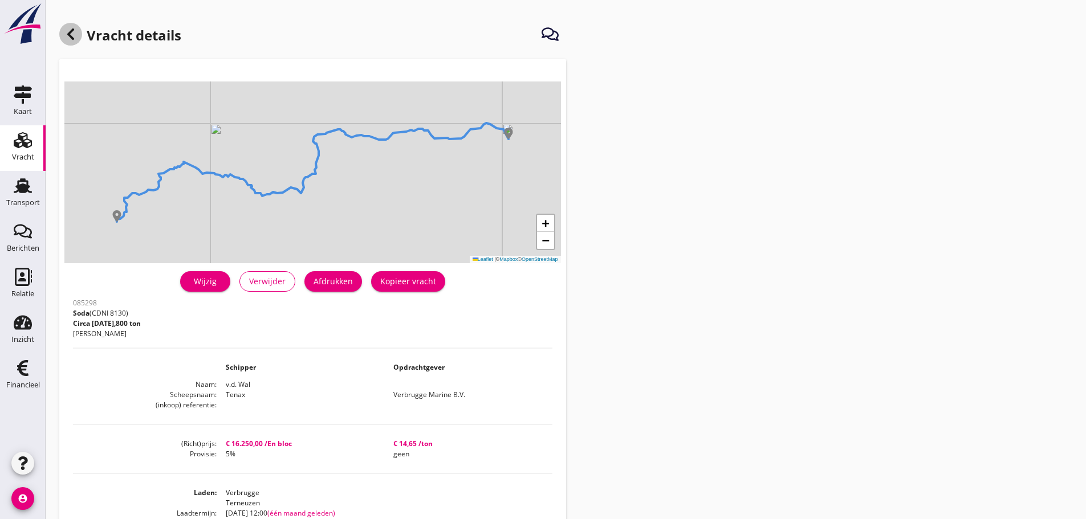
click at [78, 39] on div at bounding box center [70, 34] width 23 height 23
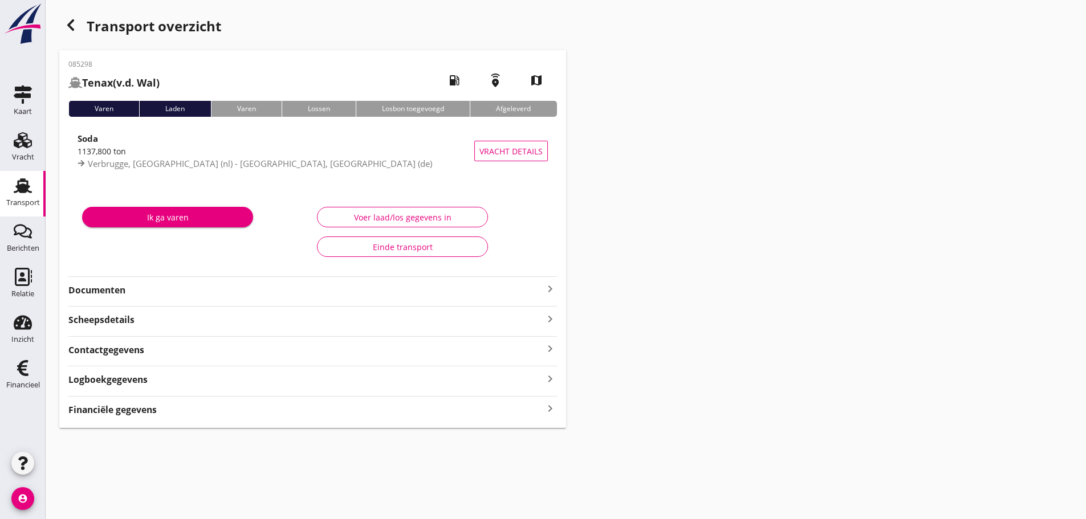
drag, startPoint x: 298, startPoint y: 415, endPoint x: 308, endPoint y: 399, distance: 18.7
click at [297, 415] on div "Financiële gegevens keyboard_arrow_right" at bounding box center [312, 408] width 488 height 15
click at [78, 22] on div "button" at bounding box center [70, 25] width 23 height 23
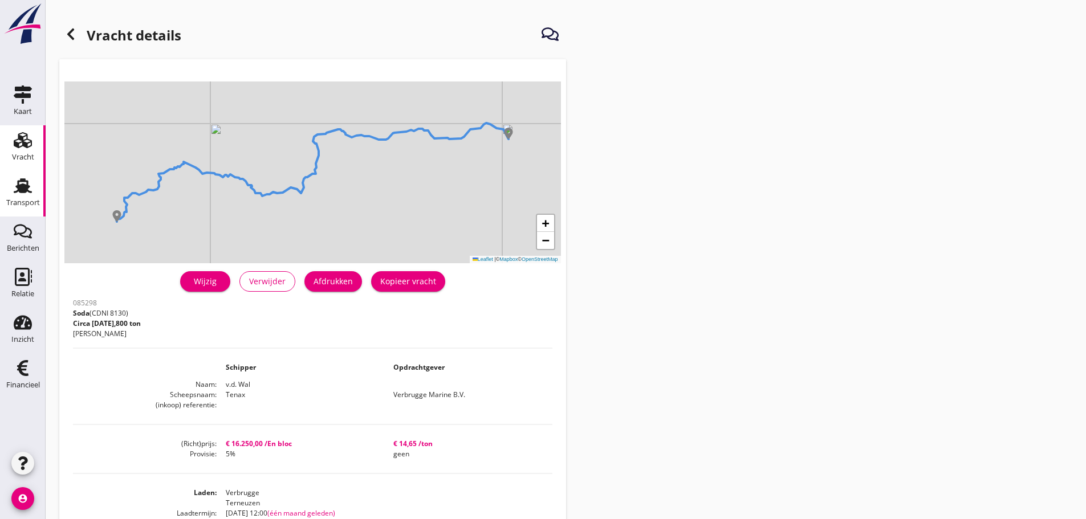
click at [28, 191] on use at bounding box center [23, 185] width 18 height 15
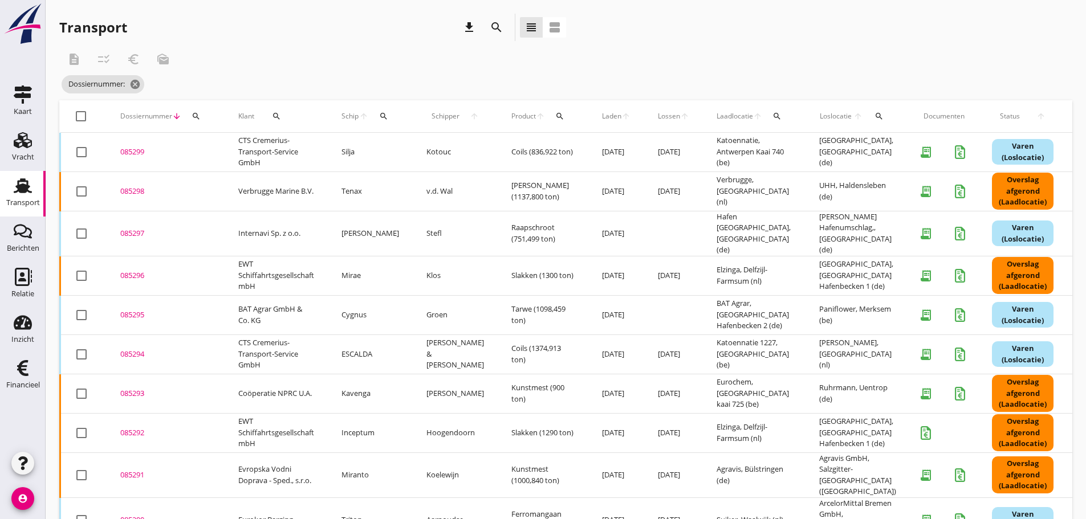
click at [125, 152] on div "085299" at bounding box center [165, 151] width 91 height 11
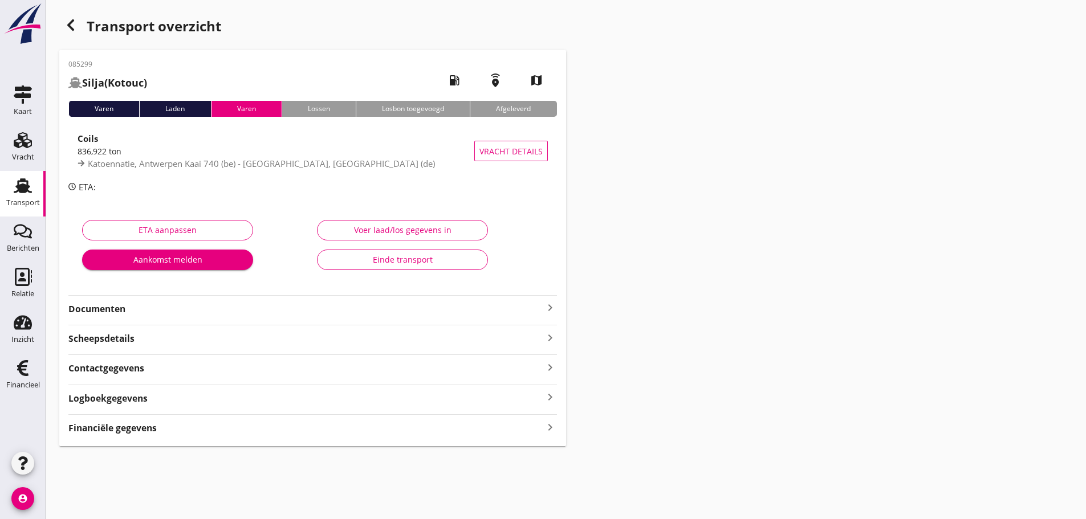
click at [550, 430] on icon "keyboard_arrow_right" at bounding box center [550, 426] width 14 height 15
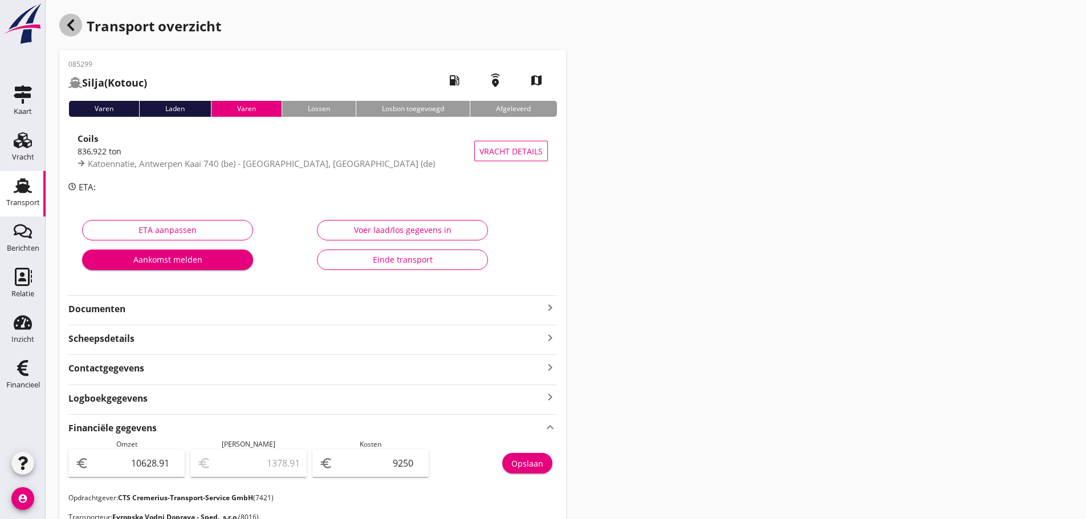
click at [75, 29] on icon "button" at bounding box center [71, 25] width 14 height 14
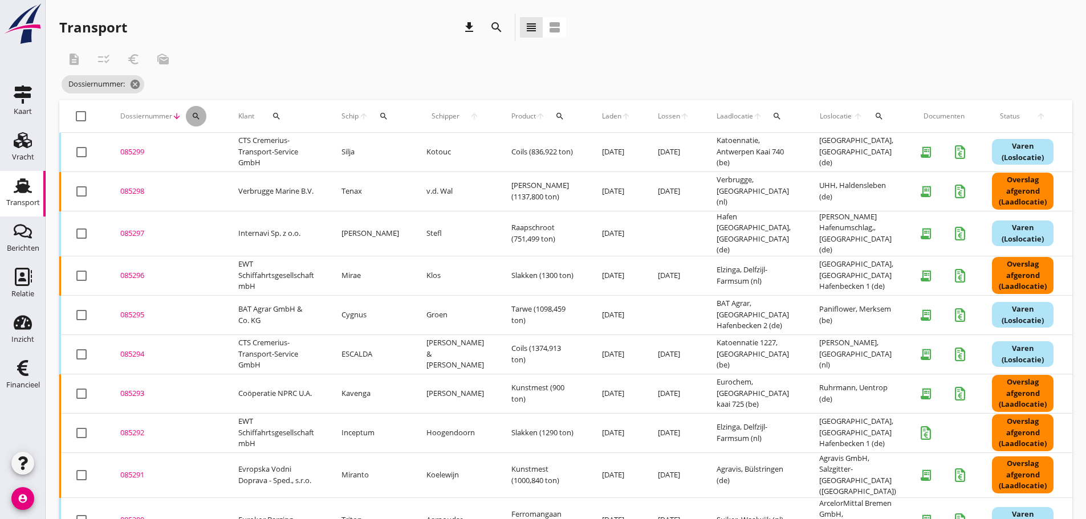
drag, startPoint x: 194, startPoint y: 115, endPoint x: 195, endPoint y: 138, distance: 24.0
click at [194, 118] on icon "search" at bounding box center [195, 116] width 9 height 9
click at [203, 152] on input "Zoeken op dossiernummer..." at bounding box center [249, 149] width 119 height 18
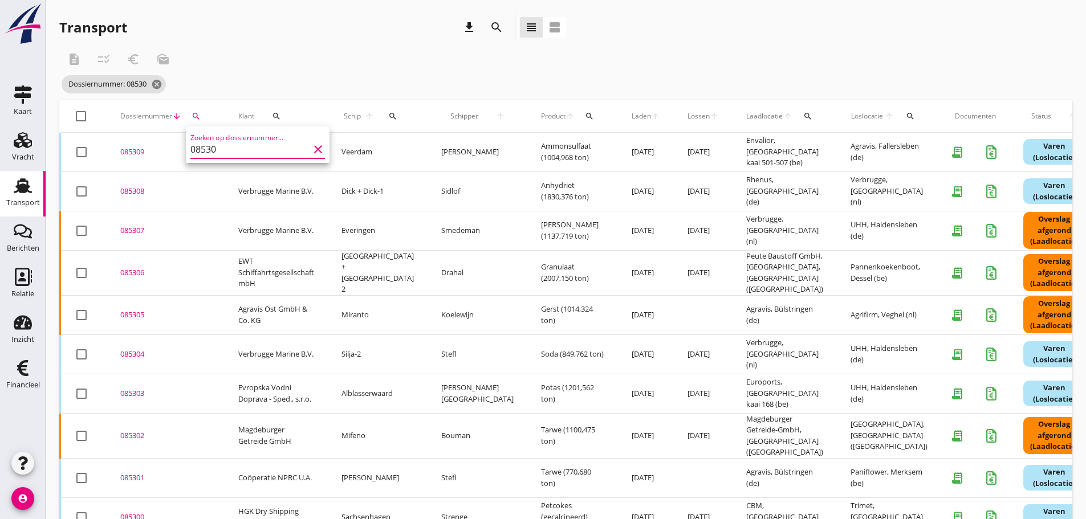
type input "08530"
click at [138, 512] on div "085300" at bounding box center [165, 517] width 91 height 11
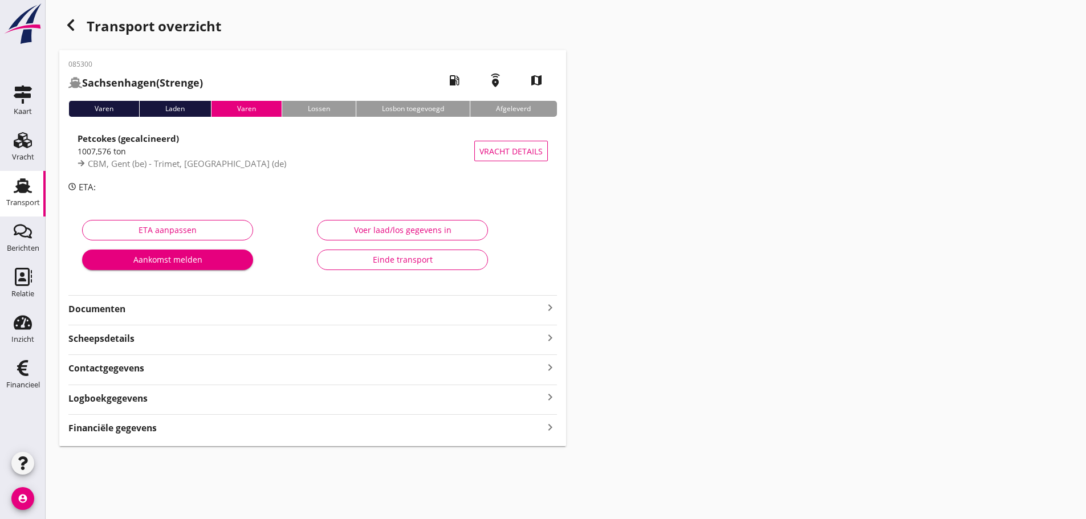
click at [168, 426] on div "Financiële gegevens keyboard_arrow_right" at bounding box center [312, 426] width 488 height 15
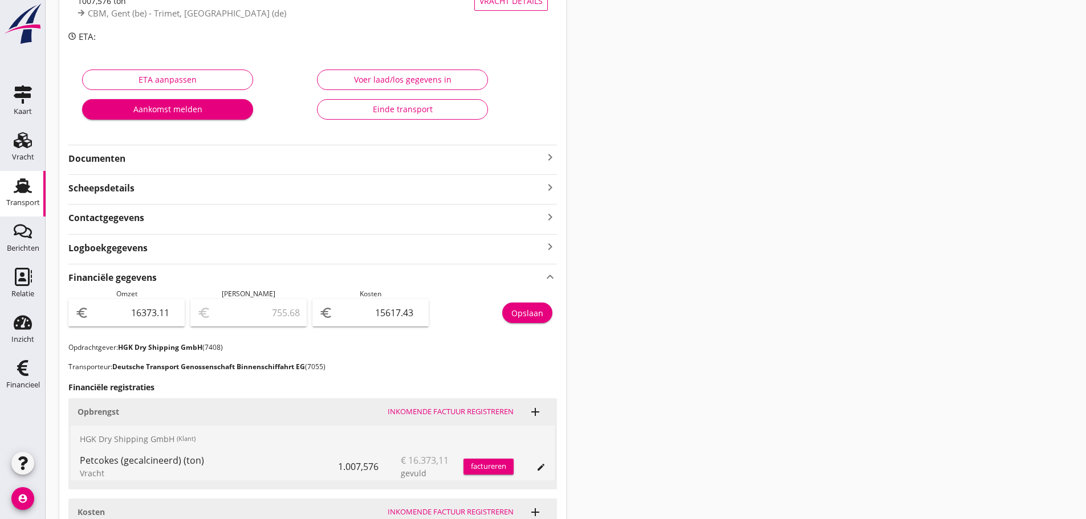
scroll to position [228, 0]
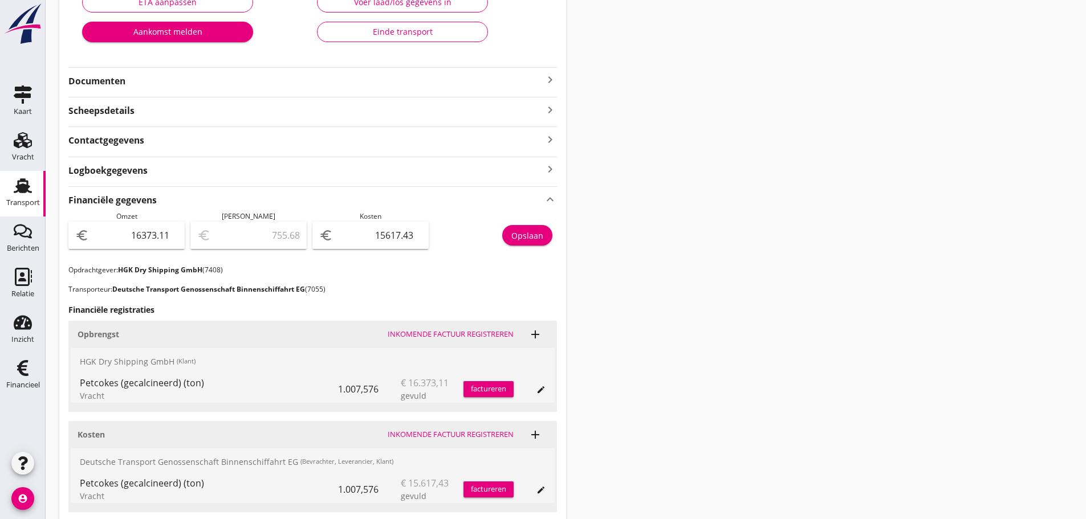
click at [523, 233] on div "Opslaan" at bounding box center [527, 236] width 32 height 12
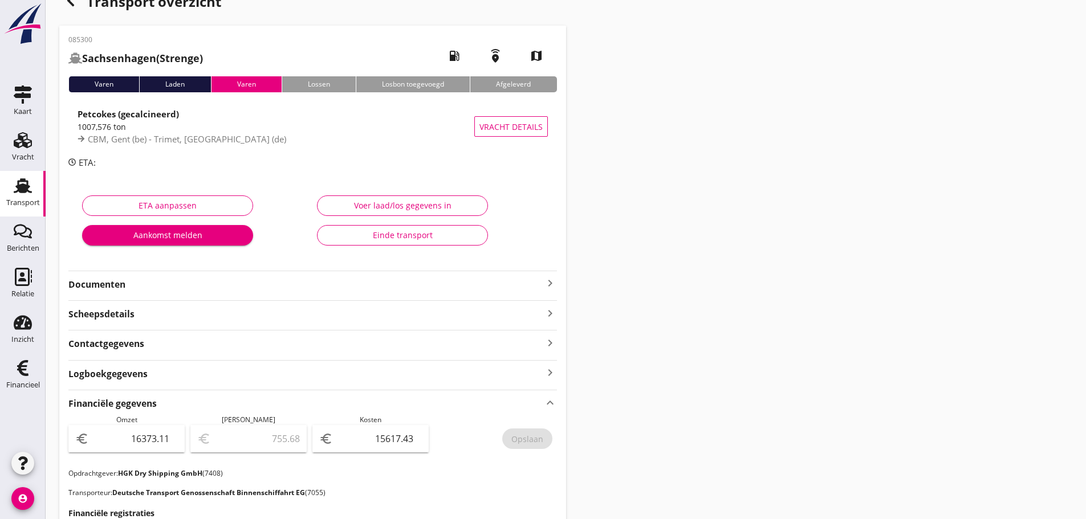
scroll to position [23, 0]
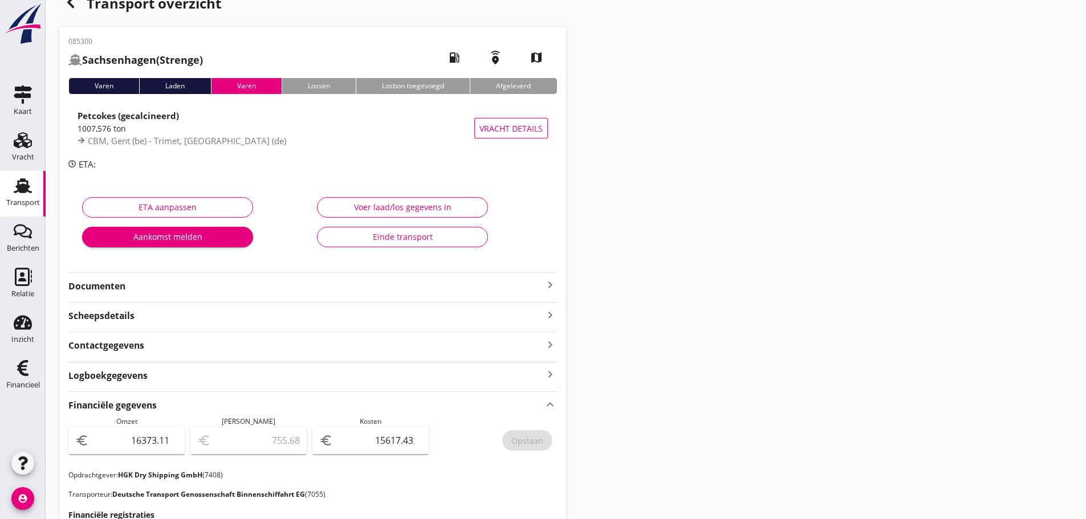
click at [72, 8] on icon "button" at bounding box center [71, 2] width 14 height 14
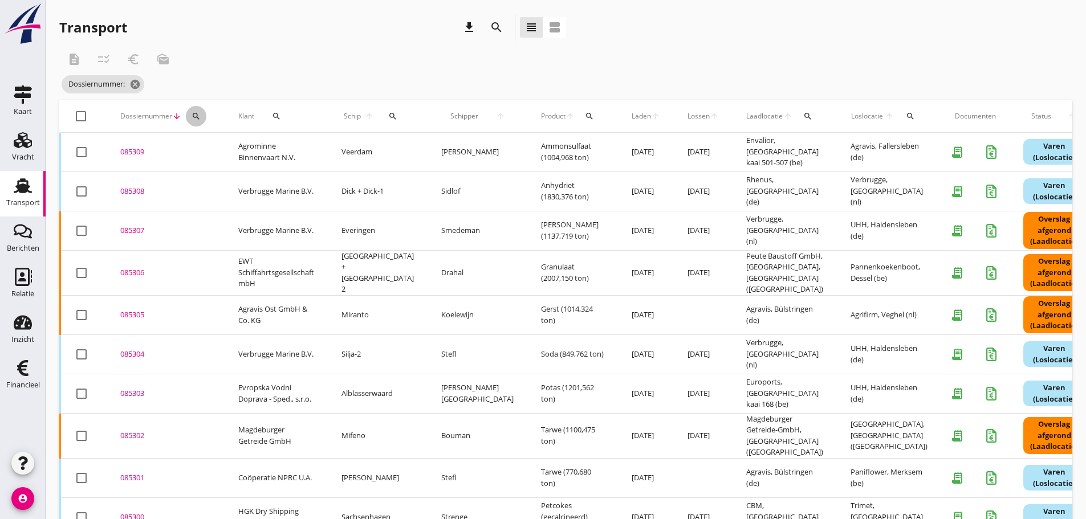
click at [191, 116] on icon "search" at bounding box center [195, 116] width 9 height 9
click at [203, 146] on input "Zoeken op dossiernummer..." at bounding box center [249, 149] width 119 height 18
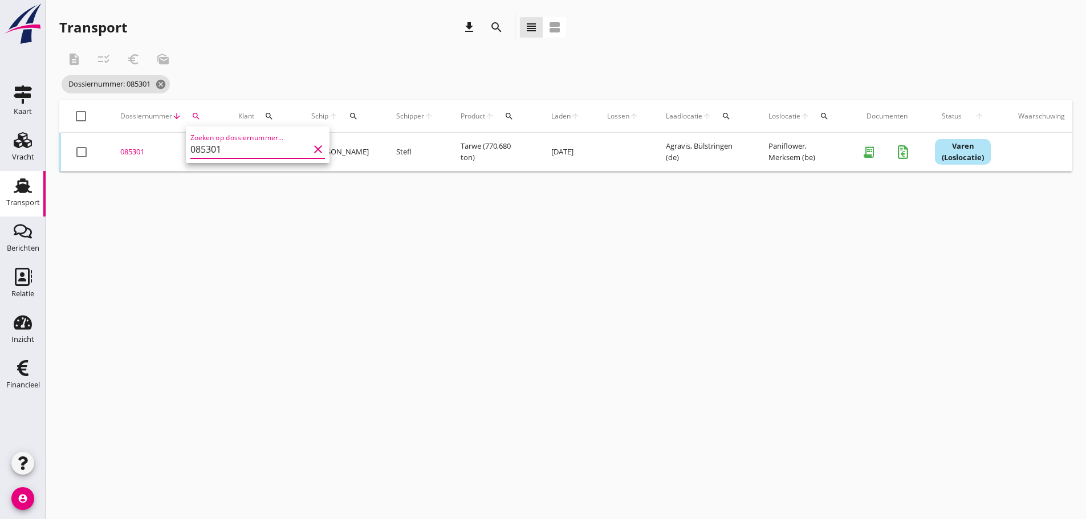
type input "085301"
click at [123, 151] on div "085301" at bounding box center [165, 151] width 91 height 11
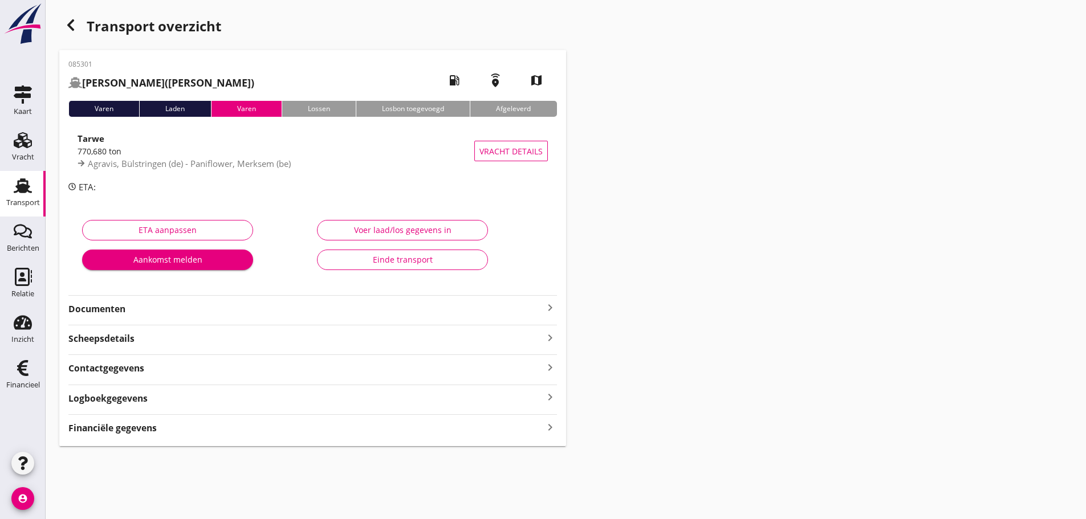
click at [159, 432] on div "Financiële gegevens keyboard_arrow_right" at bounding box center [312, 426] width 488 height 15
drag, startPoint x: 525, startPoint y: 461, endPoint x: 466, endPoint y: 376, distance: 103.2
click at [525, 461] on div "Opslaan" at bounding box center [527, 464] width 32 height 12
click at [71, 29] on use "button" at bounding box center [70, 24] width 7 height 11
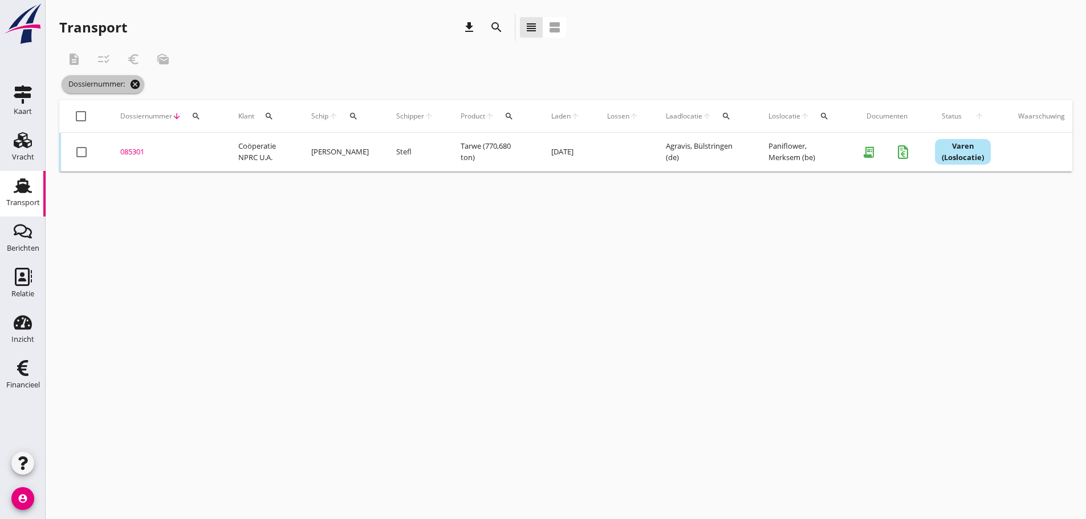
click at [138, 87] on icon "cancel" at bounding box center [134, 84] width 11 height 11
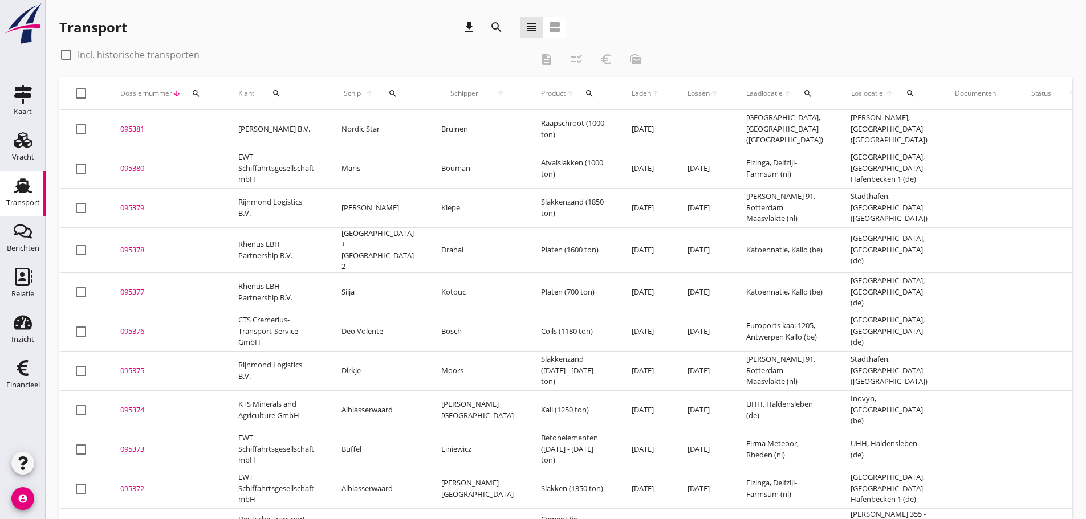
click at [197, 92] on icon "search" at bounding box center [195, 93] width 9 height 9
click at [205, 121] on input "Zoeken op dossiernummer..." at bounding box center [249, 126] width 119 height 18
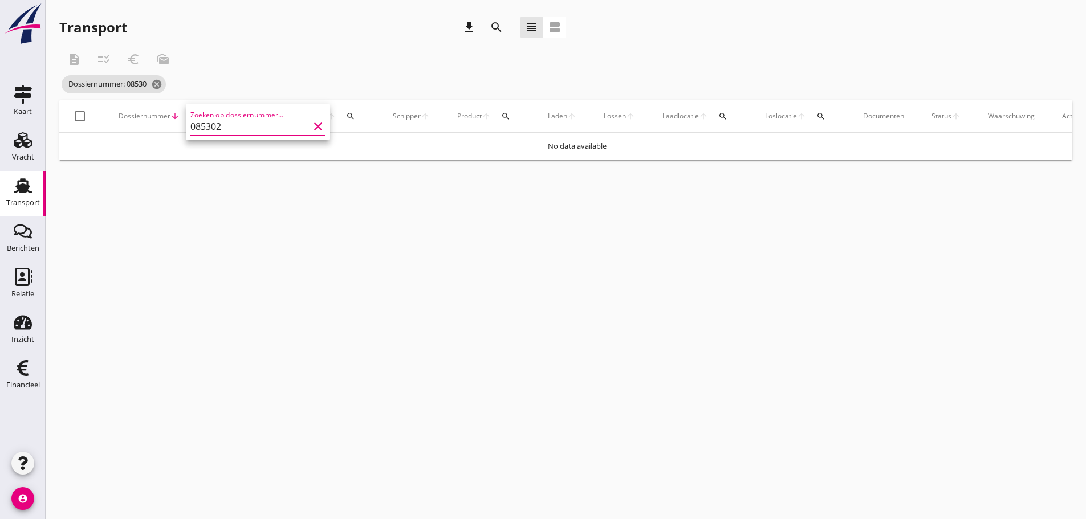
type input "085302"
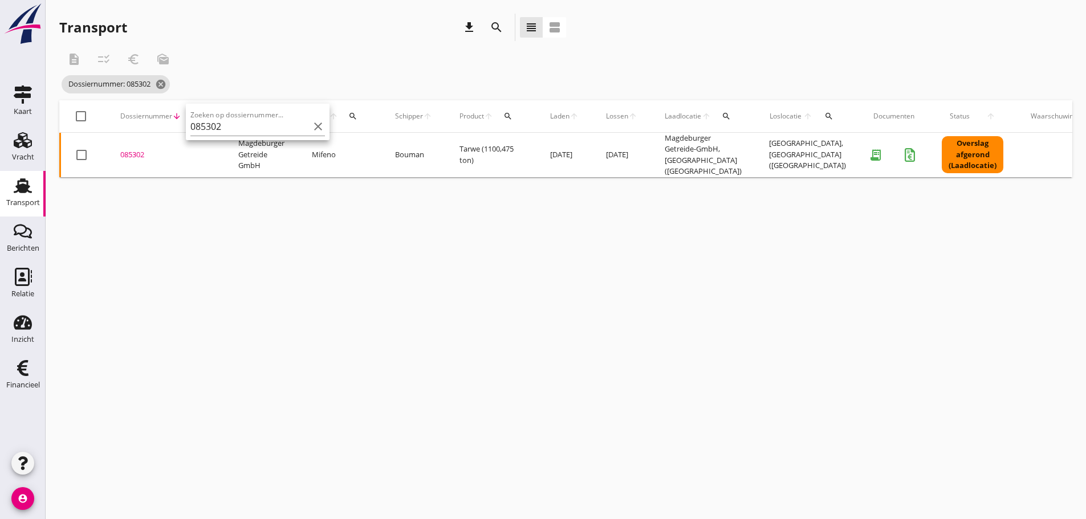
click at [142, 150] on div "085302" at bounding box center [165, 154] width 91 height 11
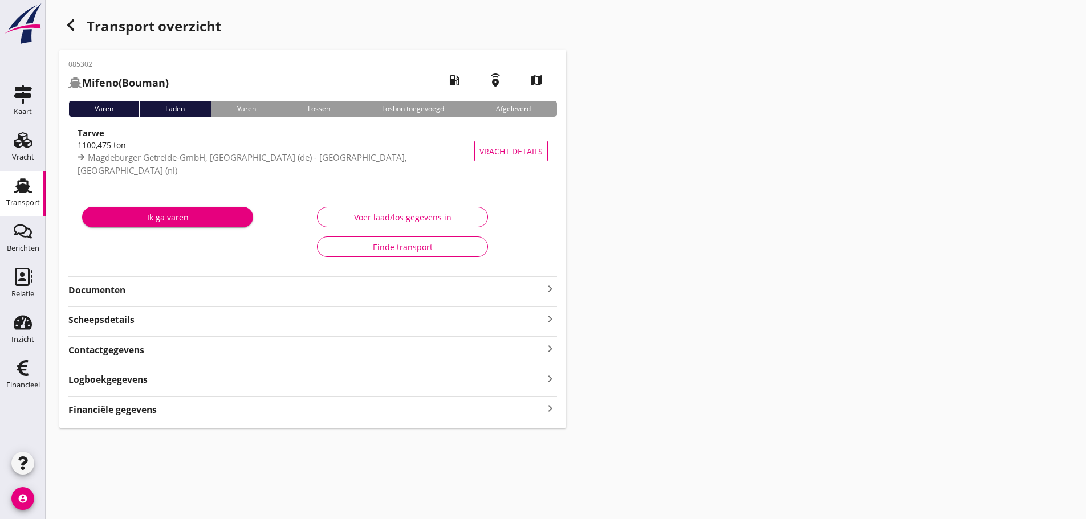
click at [124, 417] on div "085302 Mifeno (Bouman) local_gas_station emergency_share map Varen Laden Varen …" at bounding box center [312, 239] width 507 height 378
click at [157, 413] on strong "Financiële gegevens" at bounding box center [112, 409] width 88 height 13
drag, startPoint x: 524, startPoint y: 441, endPoint x: 367, endPoint y: 209, distance: 280.2
click at [521, 441] on div "Opslaan" at bounding box center [527, 445] width 32 height 12
click at [68, 25] on use "button" at bounding box center [70, 24] width 7 height 11
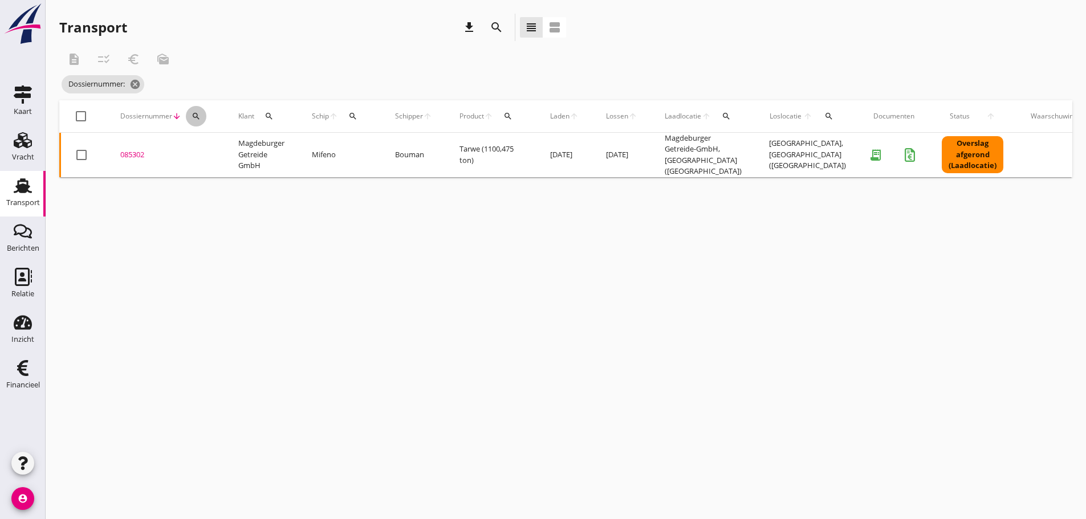
click at [194, 115] on icon "search" at bounding box center [195, 116] width 9 height 9
click at [205, 148] on input "Zoeken op dossiernummer..." at bounding box center [249, 149] width 119 height 18
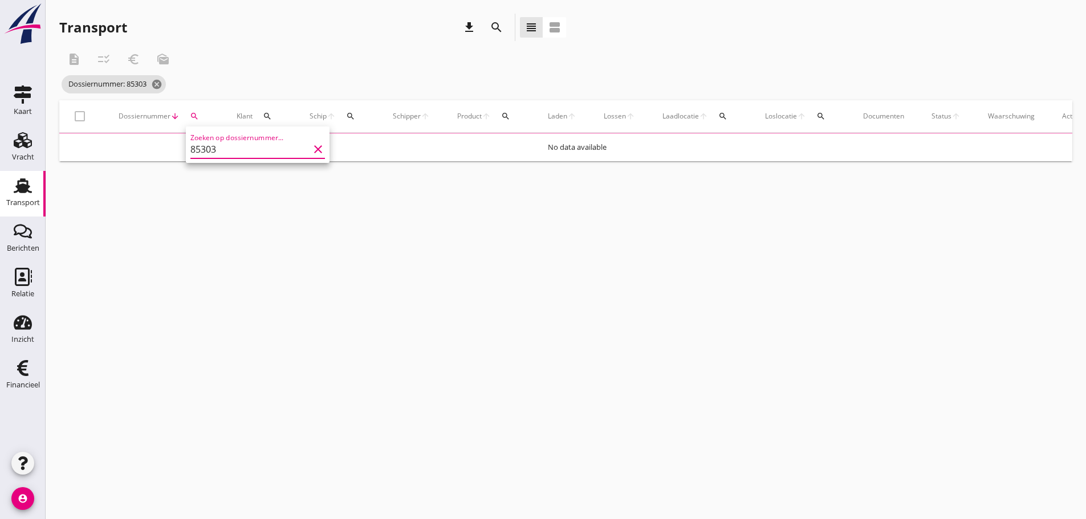
type input "85303"
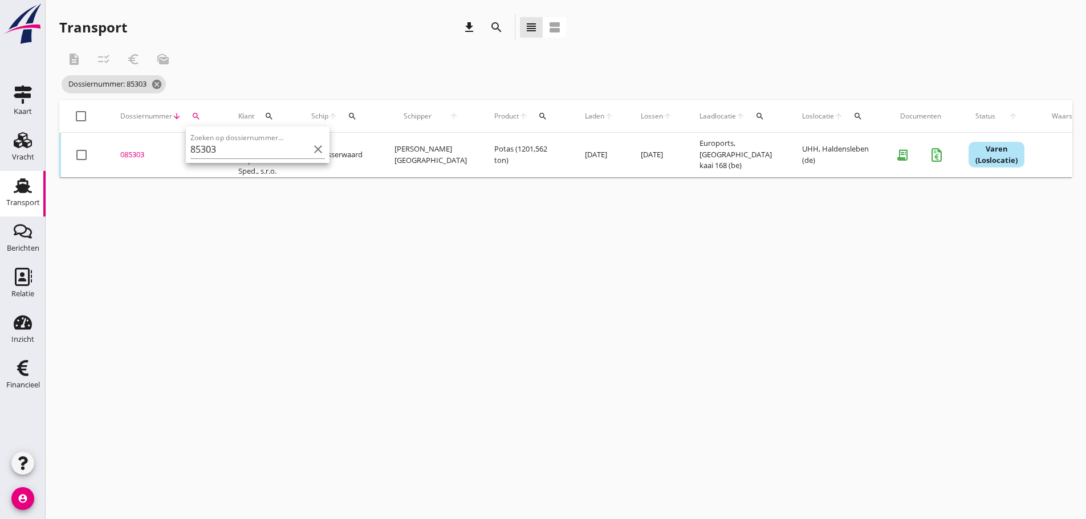
click at [129, 158] on div "085303" at bounding box center [165, 154] width 91 height 11
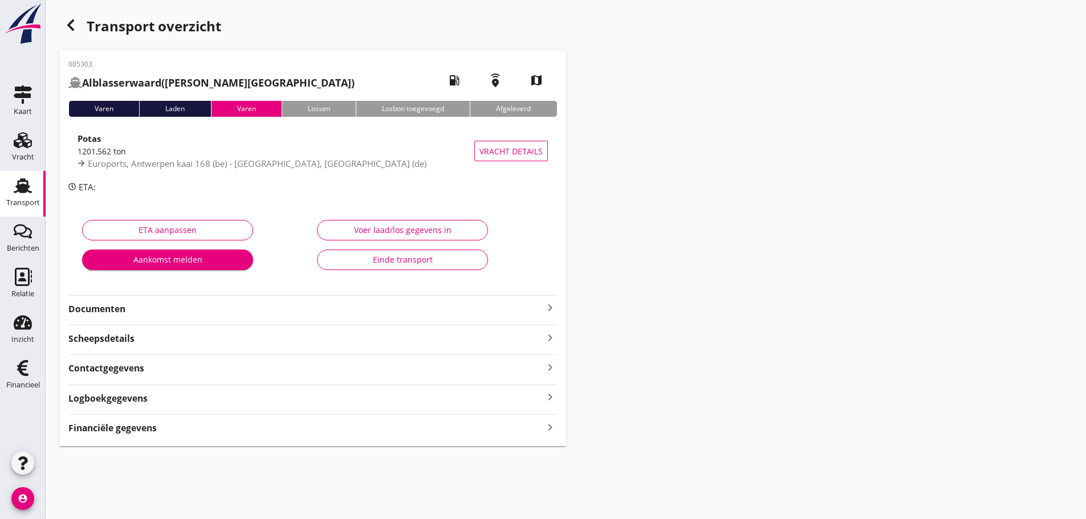
drag, startPoint x: 541, startPoint y: 429, endPoint x: 528, endPoint y: 416, distance: 18.1
click at [541, 429] on div "Financiële gegevens keyboard_arrow_right" at bounding box center [312, 426] width 488 height 15
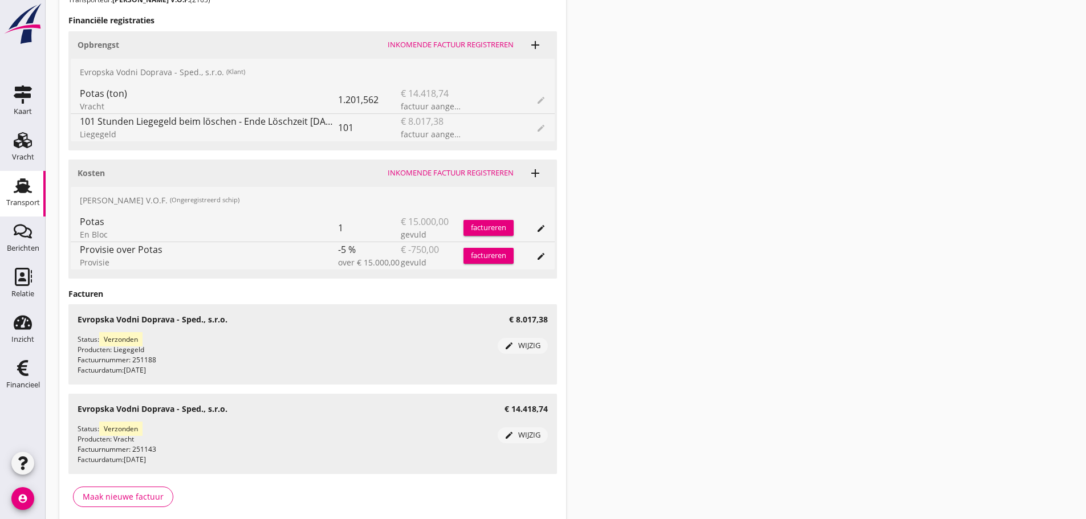
scroll to position [339, 0]
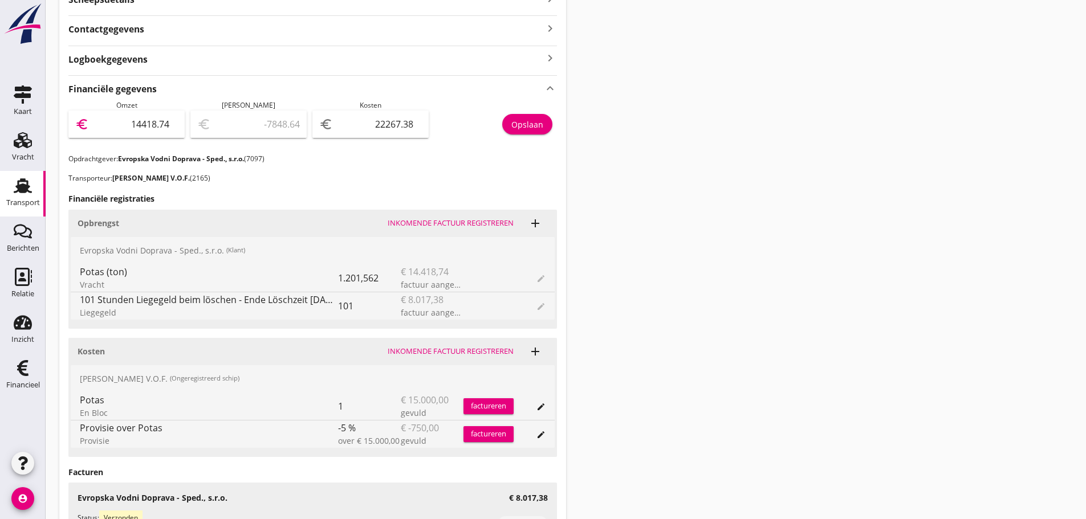
drag, startPoint x: 222, startPoint y: 121, endPoint x: 365, endPoint y: 118, distance: 143.1
click at [366, 119] on div "Omzet euro 14418.74 Marge euro -7848.64 Kosten euro 22267.38 Opslaan" at bounding box center [312, 127] width 488 height 54
type input "2"
type input "-22265.38"
type input "22"
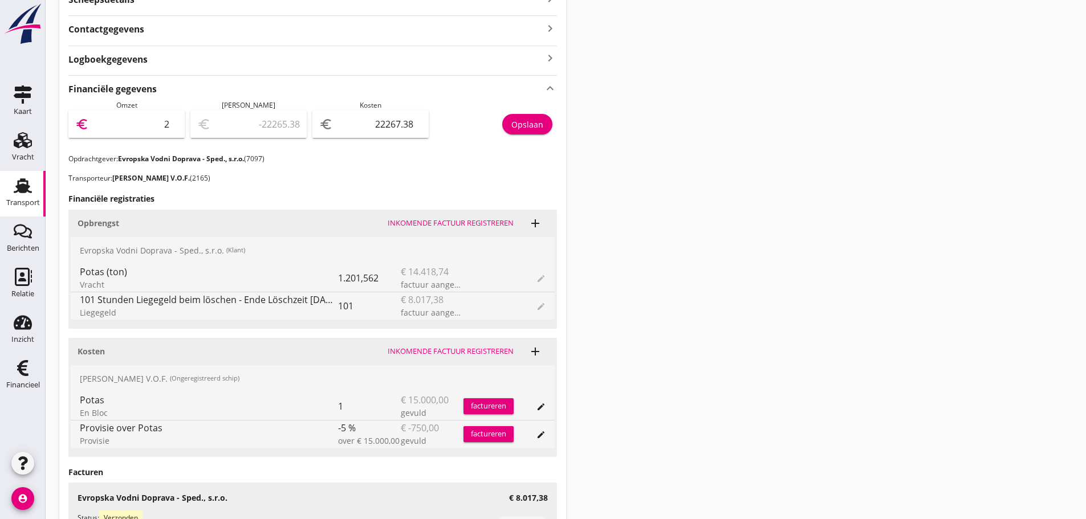
type input "-22245.38"
type input "224"
type input "-22043.38"
type input "2243"
type input "-20024.38"
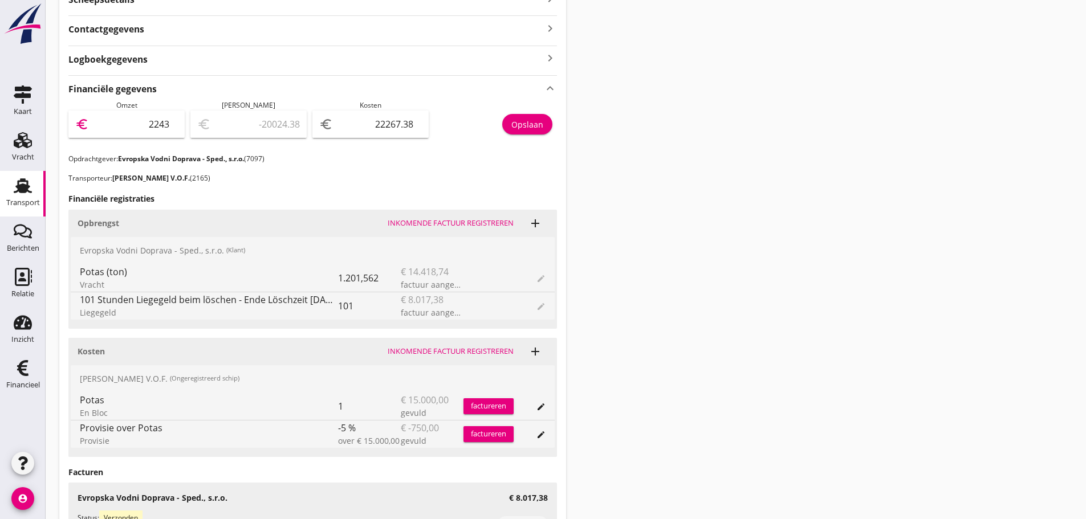
type input "22436"
type input "168.62"
type input "22436.1"
type input "168.72"
type input "22436.12"
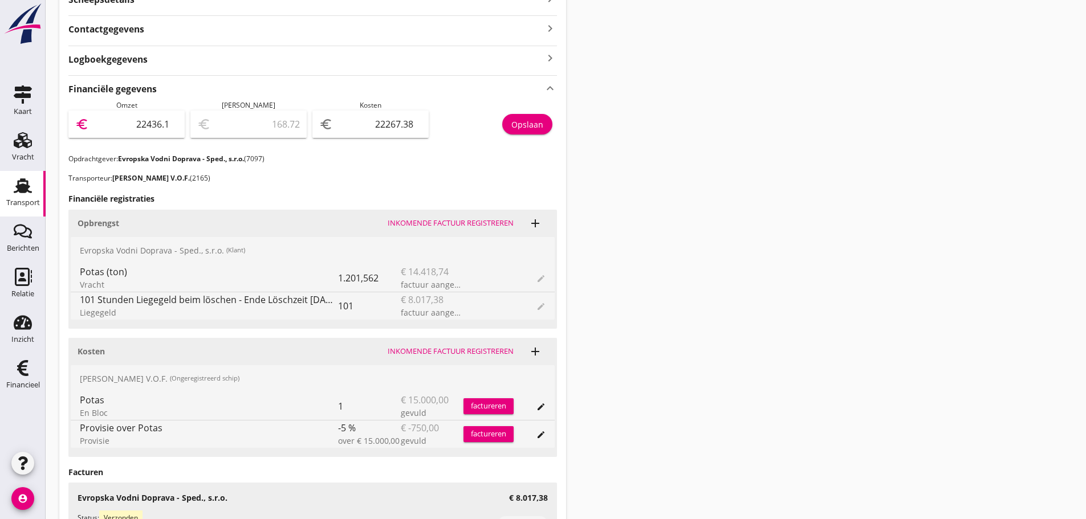
type input "168.74"
type input "22436.12"
click at [799, 226] on div "Transport overzicht 085303 Alblasserwaard ([PERSON_NAME]) local_gas_station eme…" at bounding box center [566, 190] width 1040 height 1059
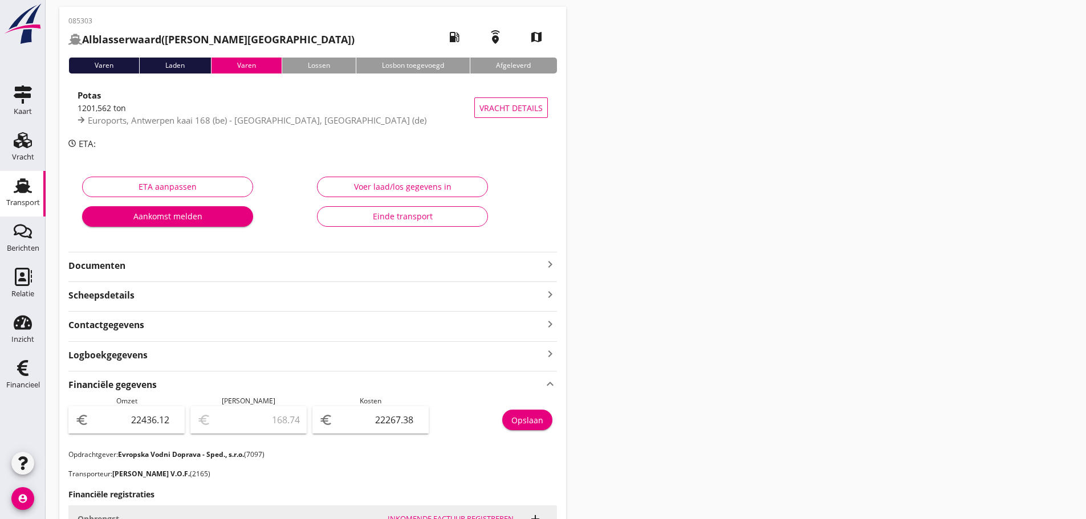
scroll to position [0, 0]
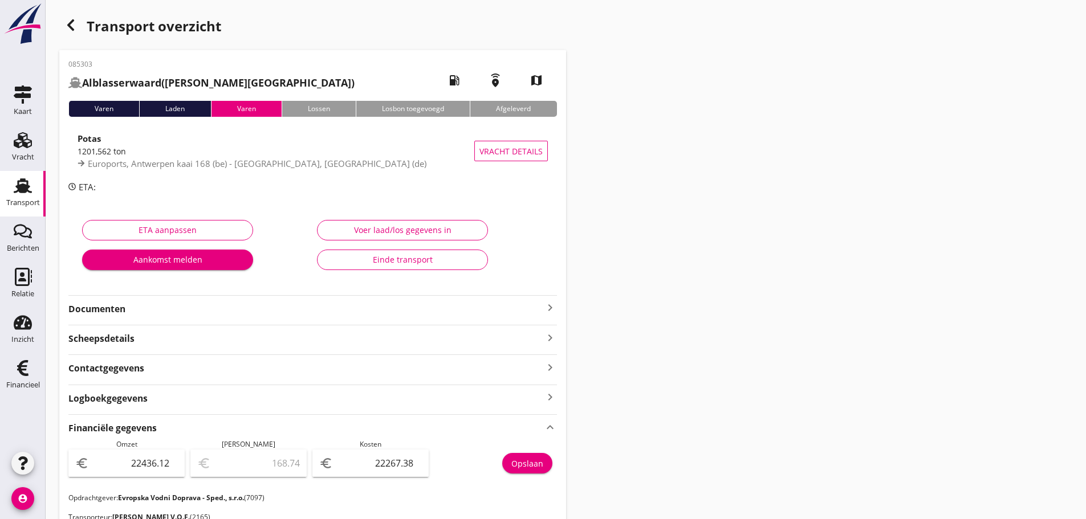
click at [78, 22] on div "button" at bounding box center [70, 25] width 23 height 23
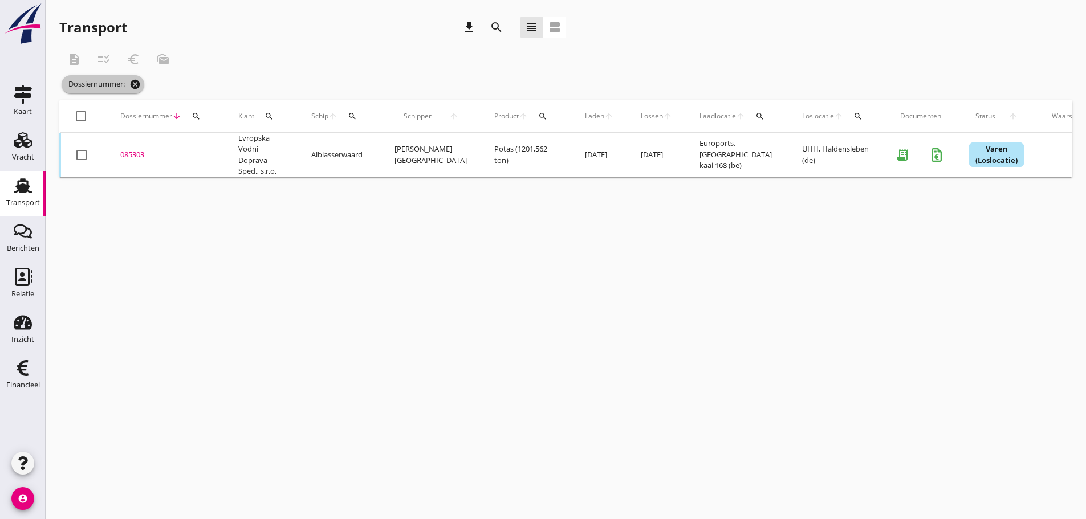
click at [141, 84] on icon "cancel" at bounding box center [134, 84] width 11 height 11
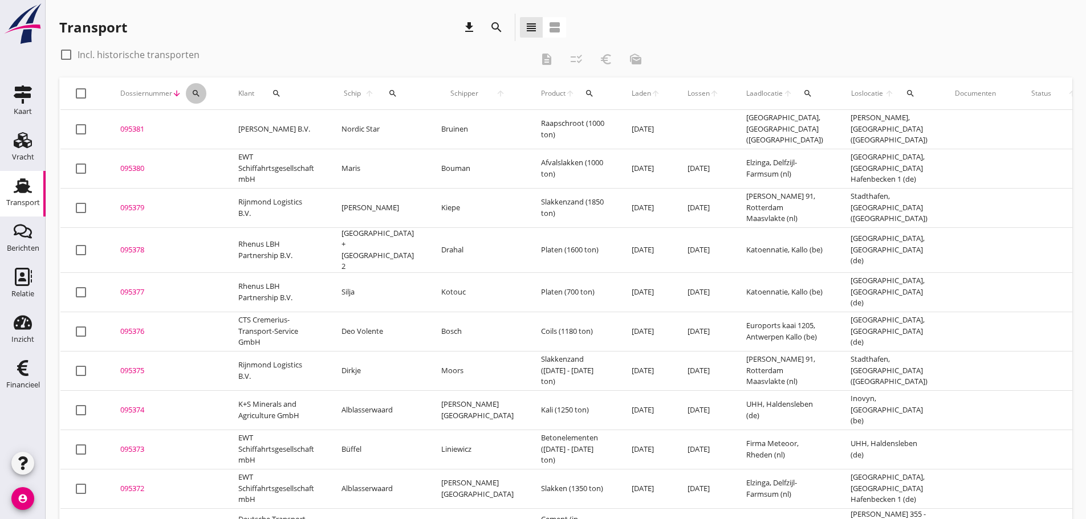
click at [195, 97] on icon "search" at bounding box center [195, 93] width 9 height 9
click at [198, 124] on input "Zoeken op dossiernummer..." at bounding box center [249, 126] width 119 height 18
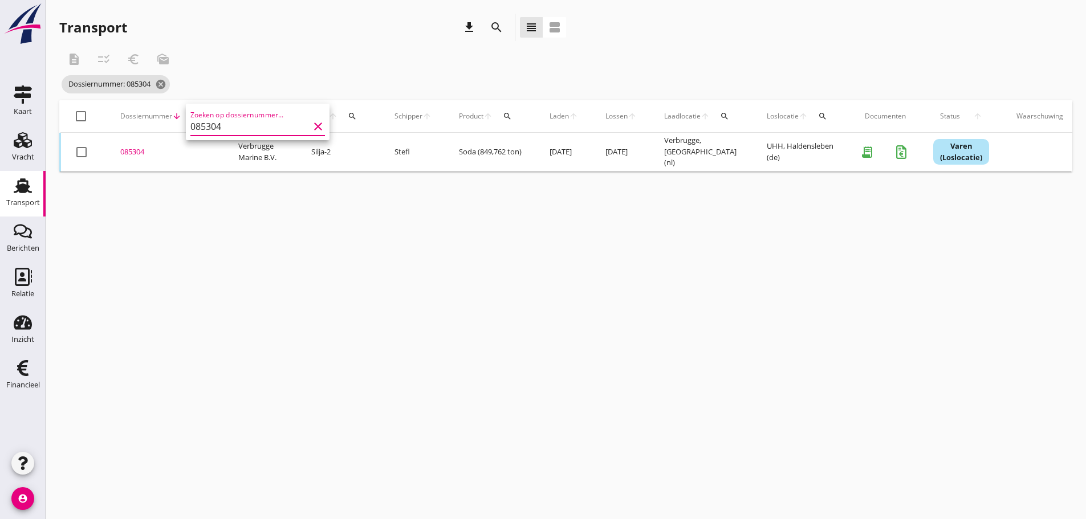
type input "085304"
click at [134, 153] on div "085304" at bounding box center [165, 151] width 91 height 11
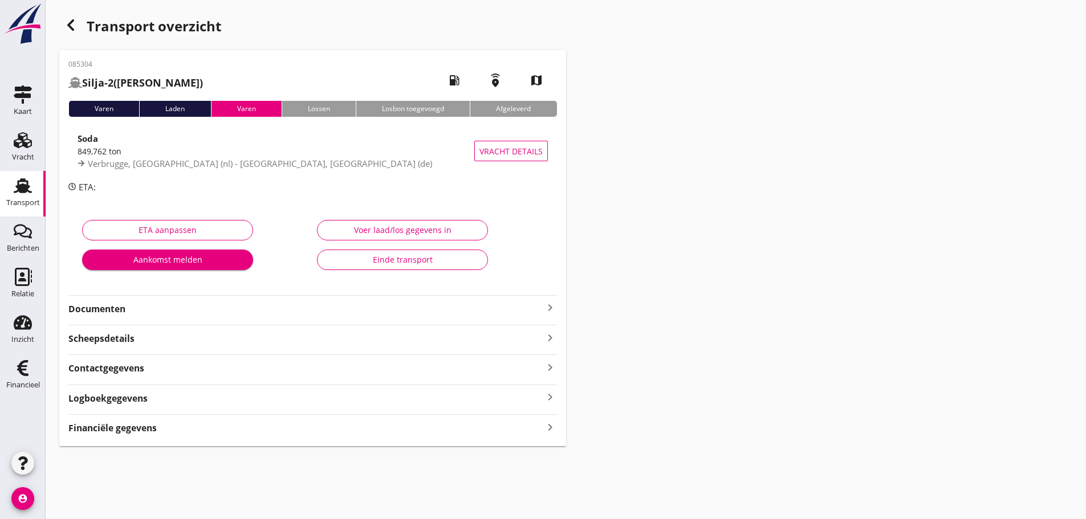
drag, startPoint x: 106, startPoint y: 429, endPoint x: 460, endPoint y: 336, distance: 366.4
click at [114, 424] on strong "Financiële gegevens" at bounding box center [112, 428] width 88 height 13
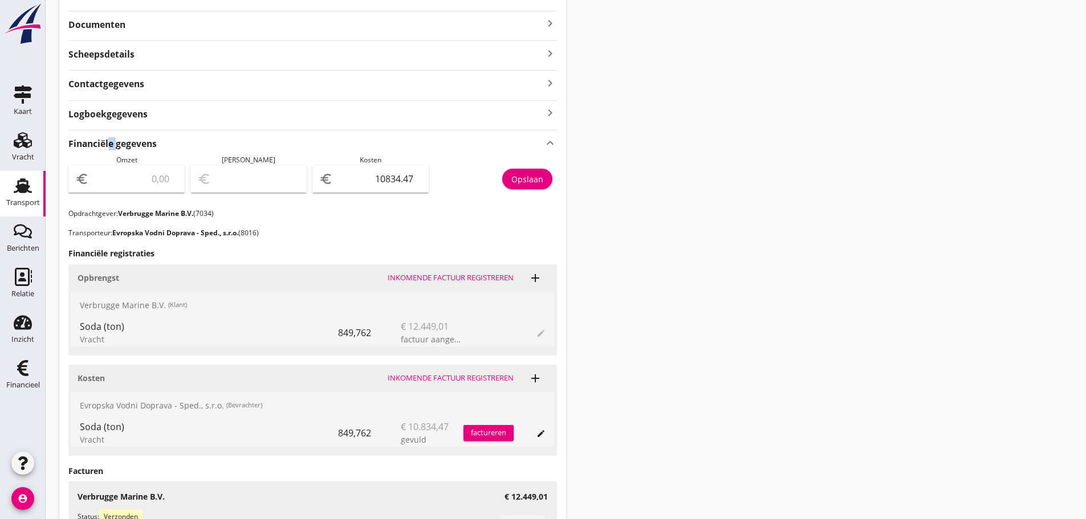
scroll to position [285, 0]
click at [128, 180] on input "number" at bounding box center [134, 178] width 87 height 18
type input "1"
type input "-10833.47"
type input "12"
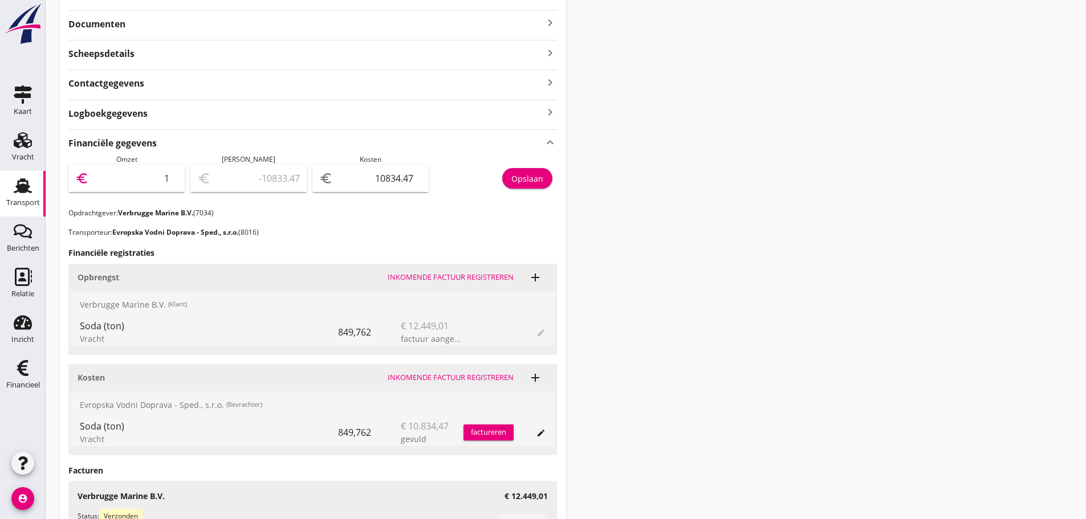
type input "-10822.47"
type input "124"
type input "-10710.47"
type input "1244"
type input "-9590.47"
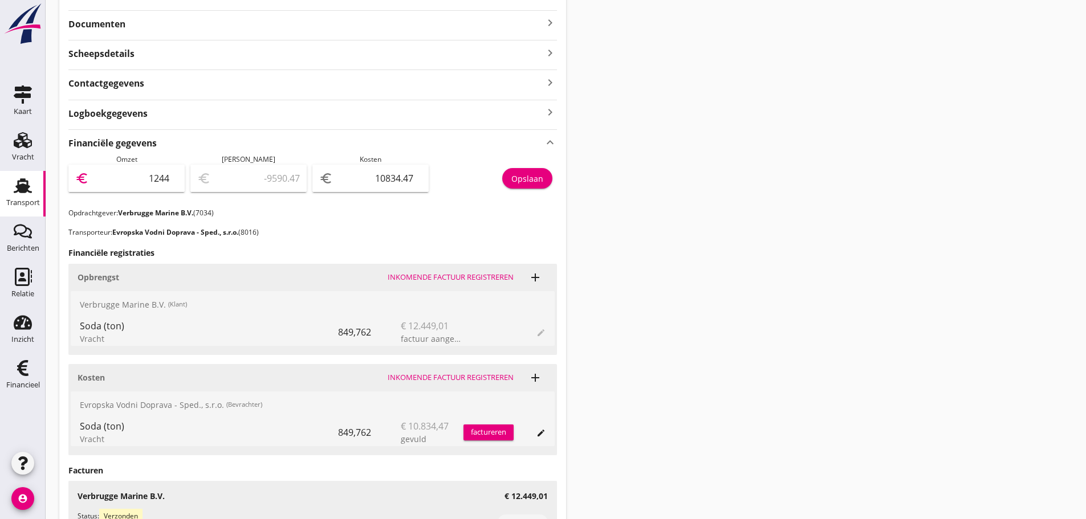
type input "12449"
type input "1614.53"
type input "12449.0"
type input "1614.53"
type input "12449.01"
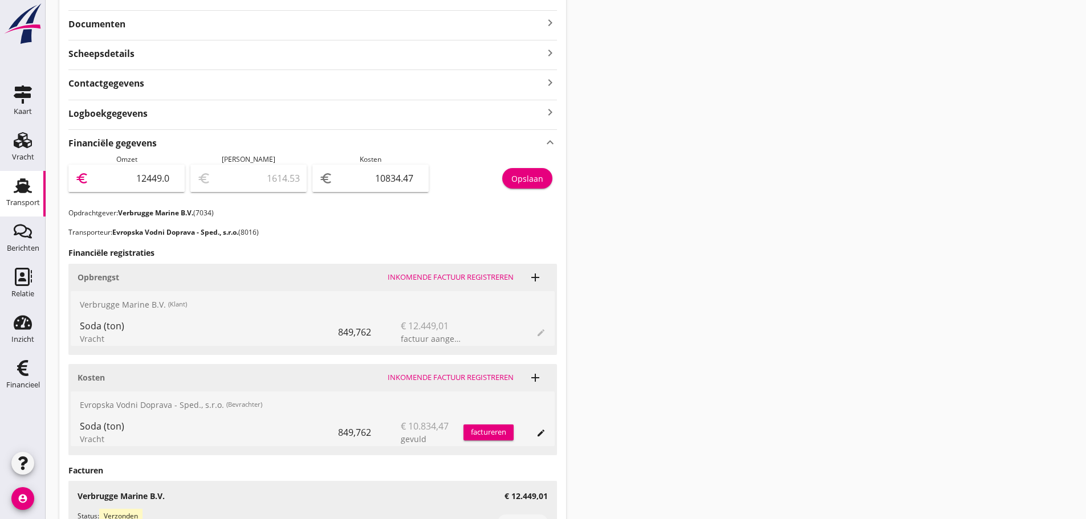
type input "1614.54"
type input "12449.01"
click at [523, 178] on div "Opslaan" at bounding box center [527, 179] width 32 height 12
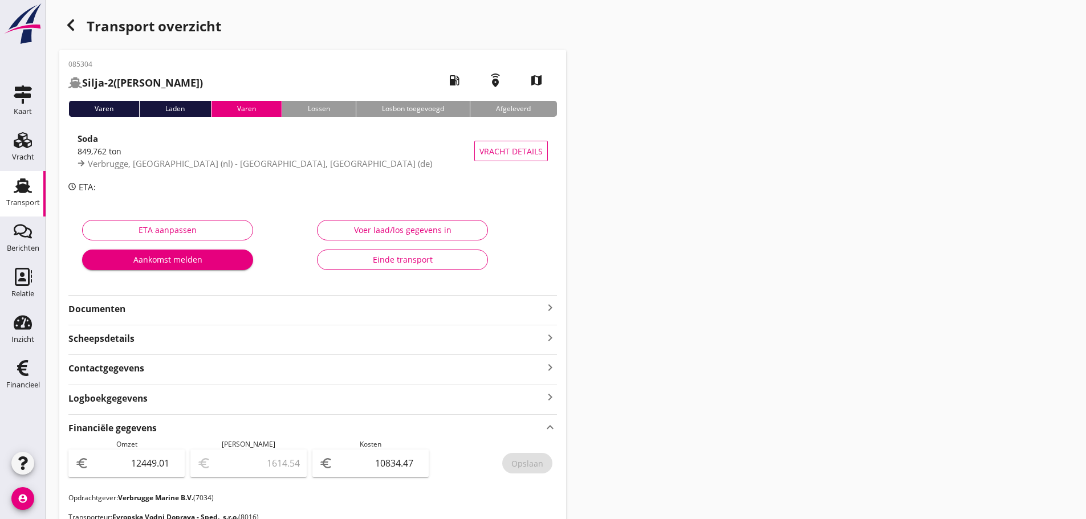
click at [68, 27] on icon "button" at bounding box center [71, 25] width 14 height 14
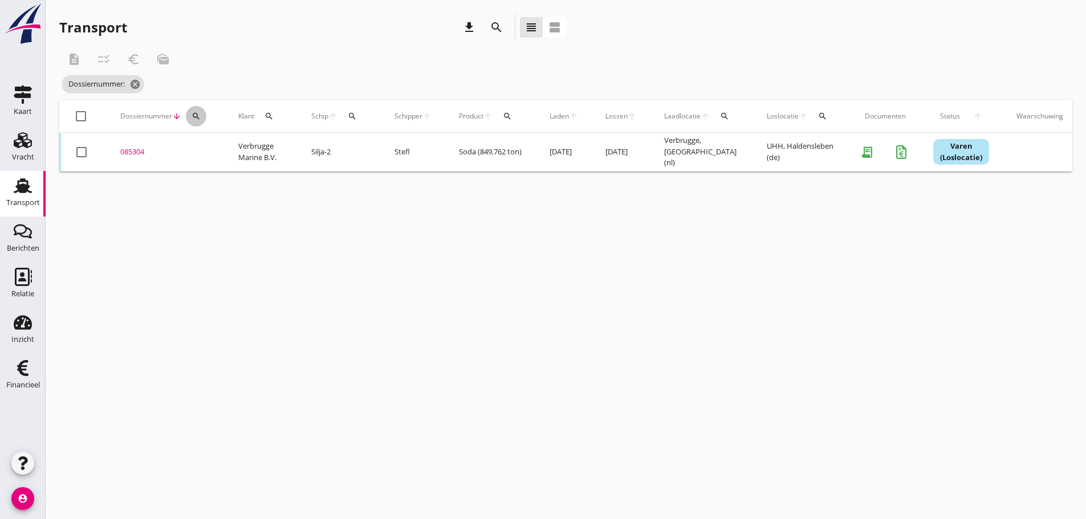
click at [195, 113] on icon "search" at bounding box center [195, 116] width 9 height 9
click at [209, 147] on input "Zoeken op dossiernummer..." at bounding box center [249, 149] width 119 height 18
type input "085305"
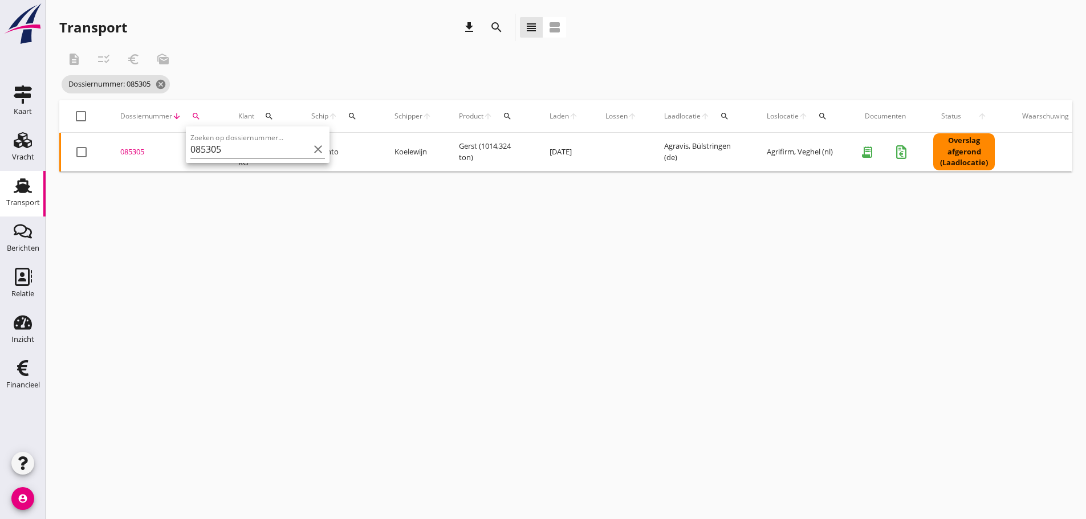
click at [133, 151] on div "085305" at bounding box center [165, 151] width 91 height 11
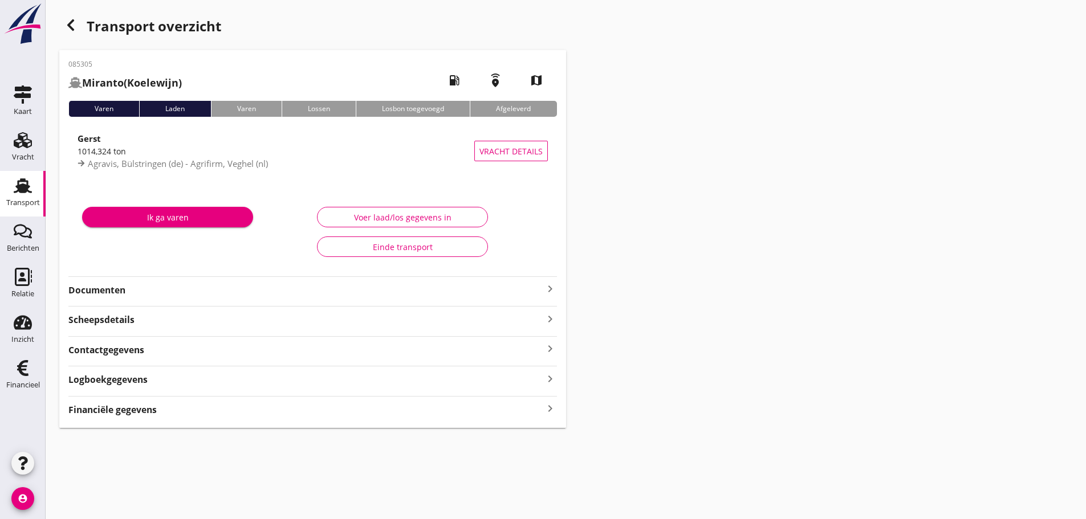
click at [152, 411] on strong "Financiële gegevens" at bounding box center [112, 409] width 88 height 13
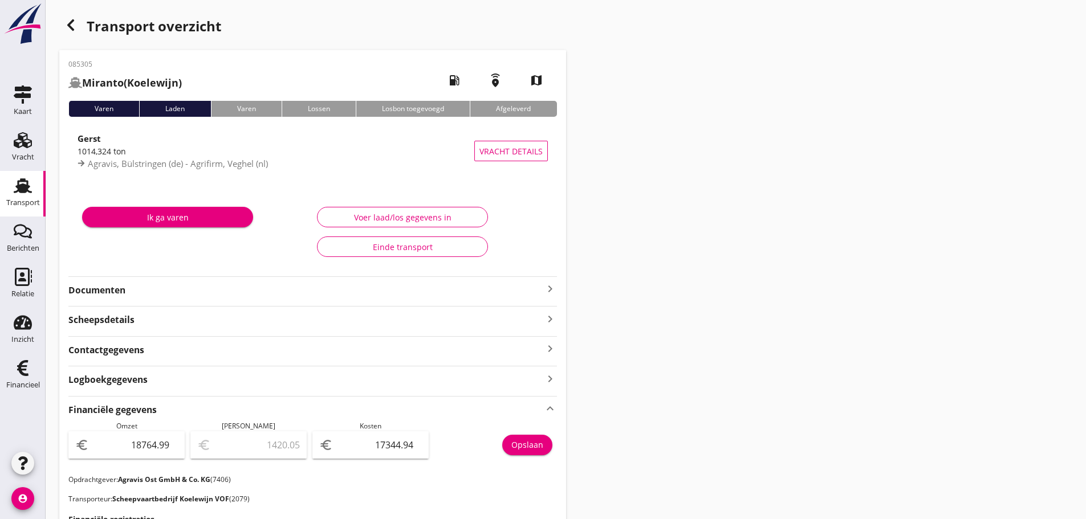
click at [72, 27] on icon "button" at bounding box center [71, 25] width 14 height 14
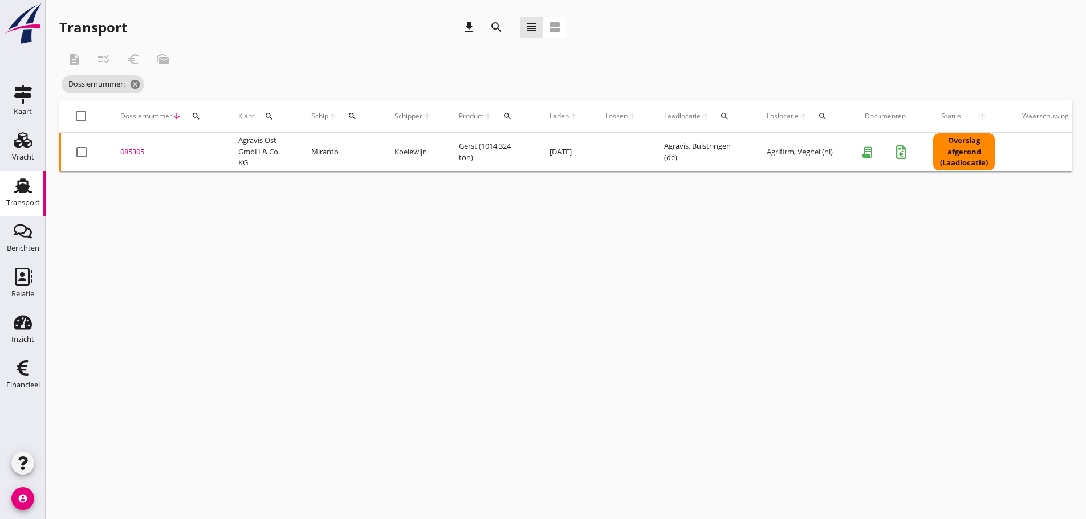
click at [192, 114] on icon "search" at bounding box center [195, 116] width 9 height 9
click at [211, 152] on input "Zoeken op dossiernummer..." at bounding box center [249, 149] width 119 height 18
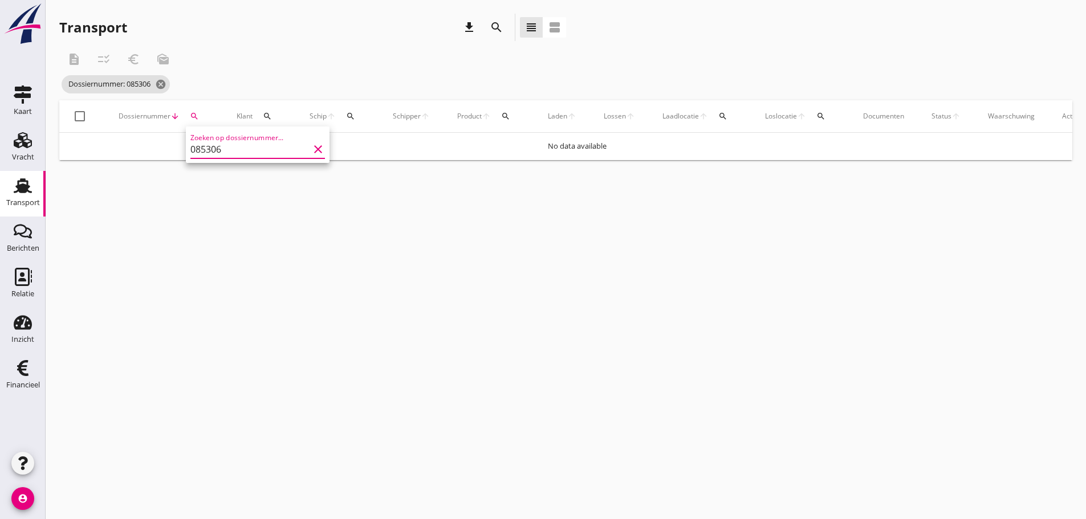
type input "085306"
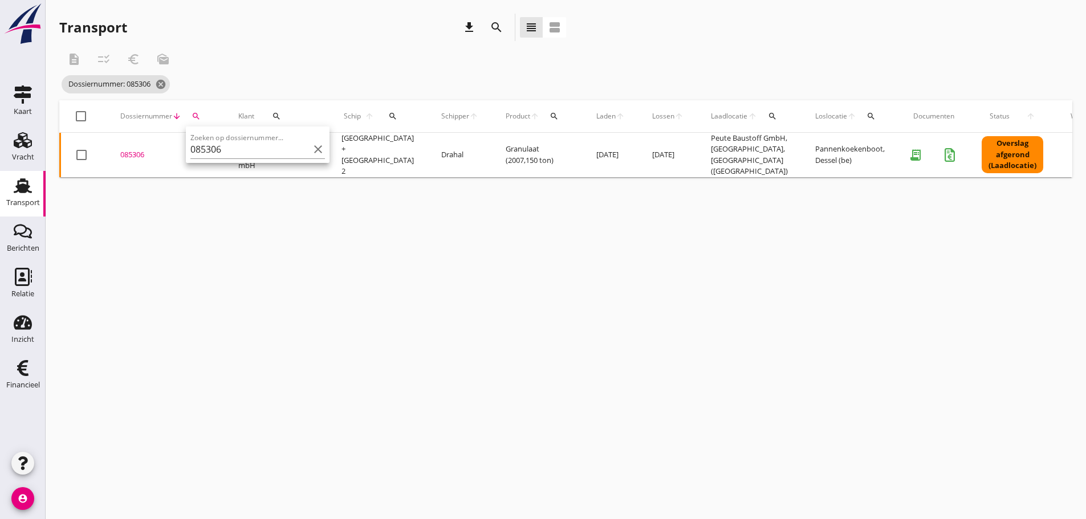
click at [130, 155] on div "085306" at bounding box center [165, 154] width 91 height 11
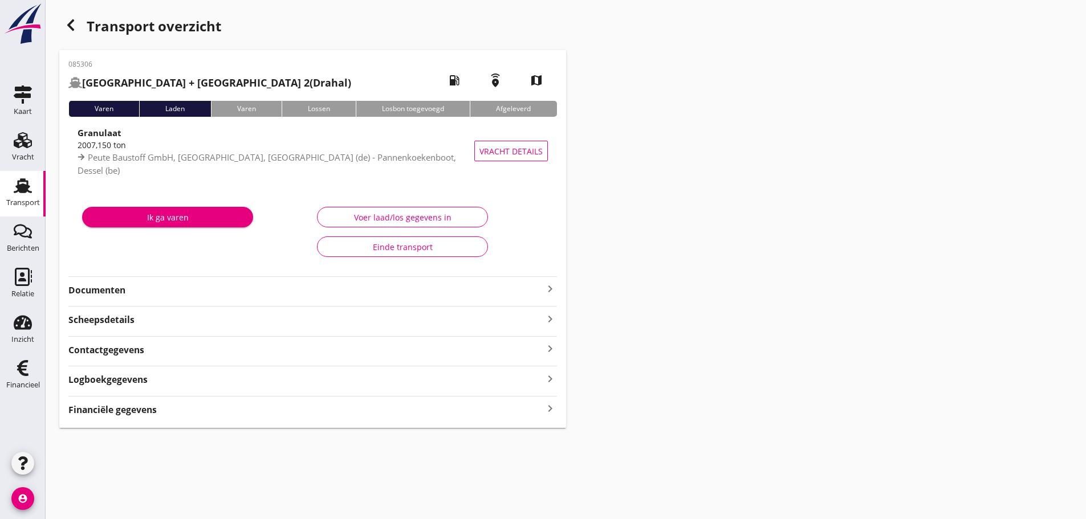
drag, startPoint x: 545, startPoint y: 406, endPoint x: 557, endPoint y: 406, distance: 11.4
click at [551, 406] on icon "keyboard_arrow_right" at bounding box center [550, 408] width 14 height 15
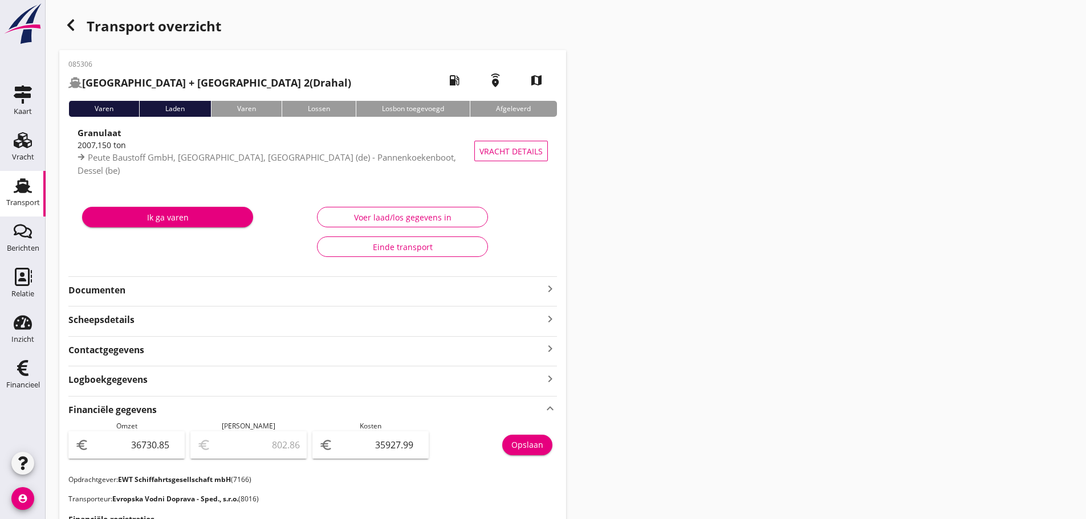
click at [74, 30] on use "button" at bounding box center [70, 24] width 7 height 11
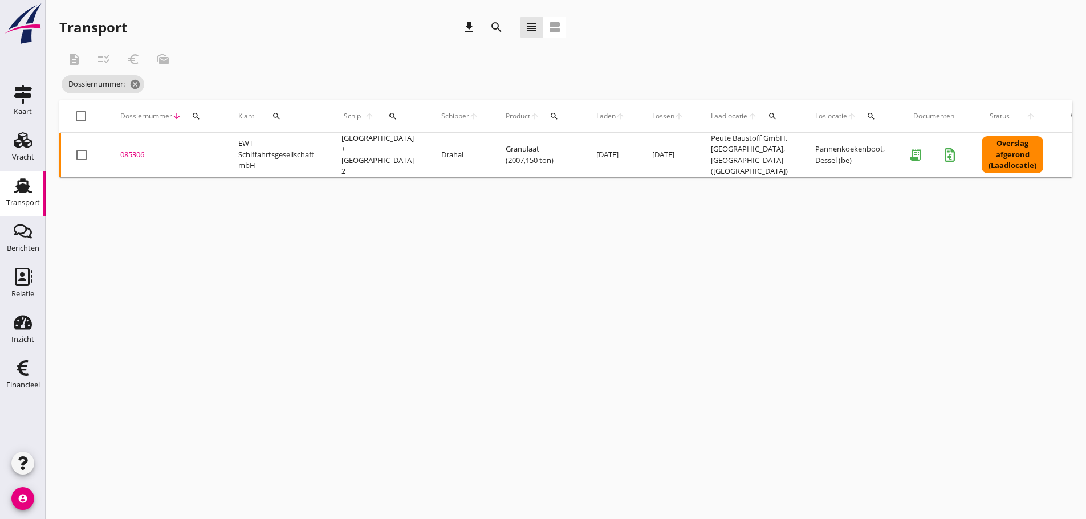
click at [201, 117] on div "search" at bounding box center [196, 116] width 21 height 9
click at [207, 154] on input "Zoeken op dossiernummer..." at bounding box center [249, 149] width 119 height 18
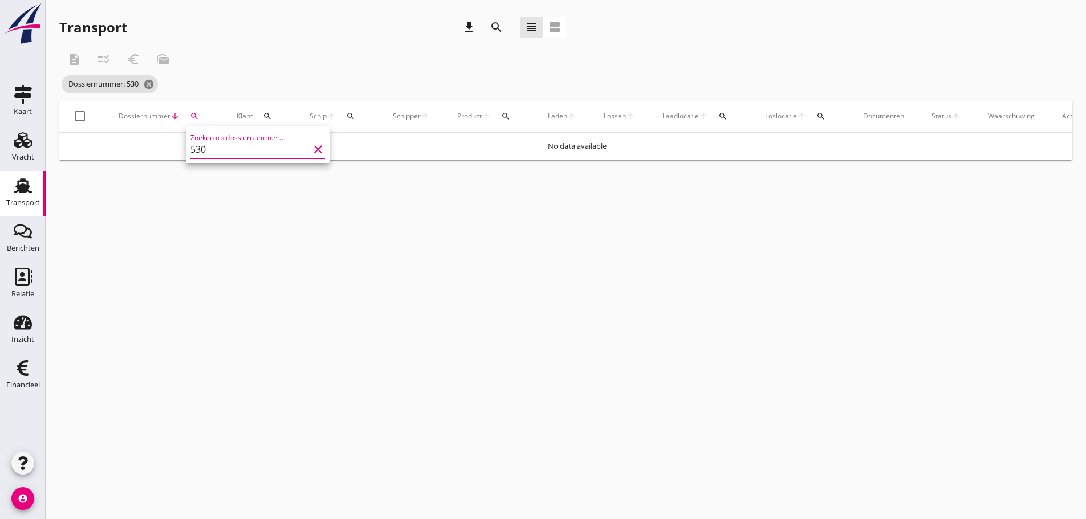
type input "5307"
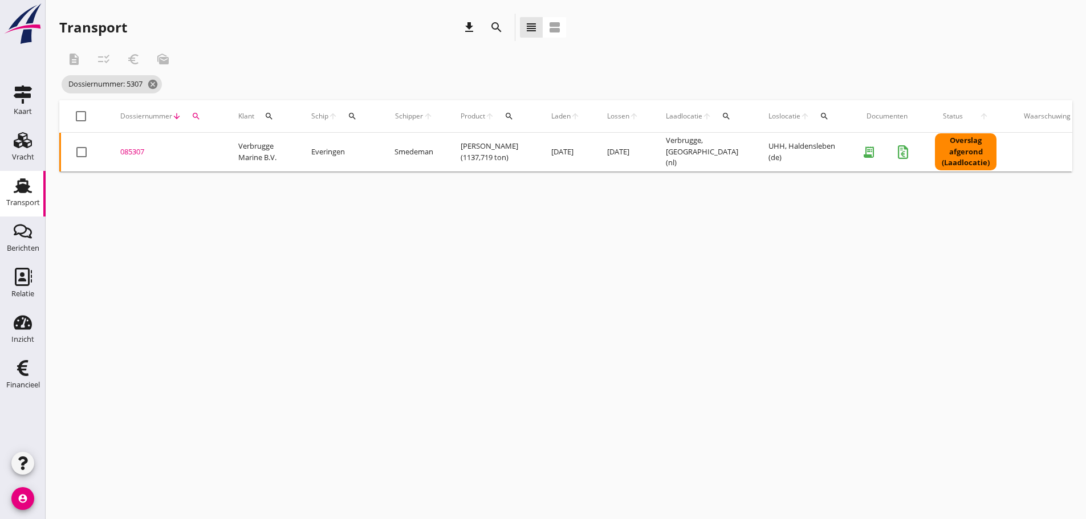
click at [129, 153] on div "085307" at bounding box center [165, 151] width 91 height 11
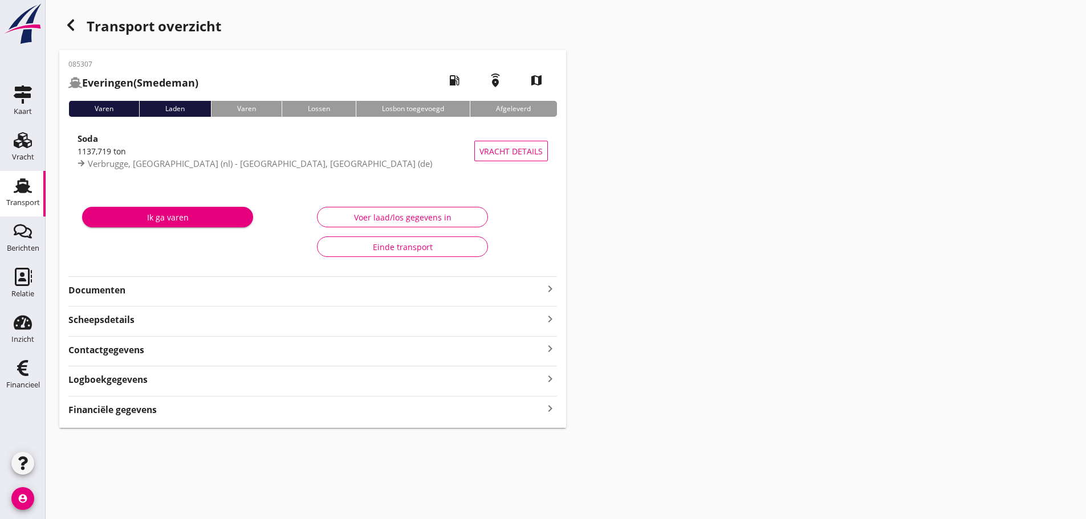
click at [141, 417] on div "085307 [GEOGRAPHIC_DATA] (Smedeman) local_gas_station emergency_share map Varen…" at bounding box center [312, 239] width 507 height 378
click at [141, 415] on strong "Financiële gegevens" at bounding box center [112, 409] width 88 height 13
click at [60, 22] on div "button" at bounding box center [70, 25] width 23 height 23
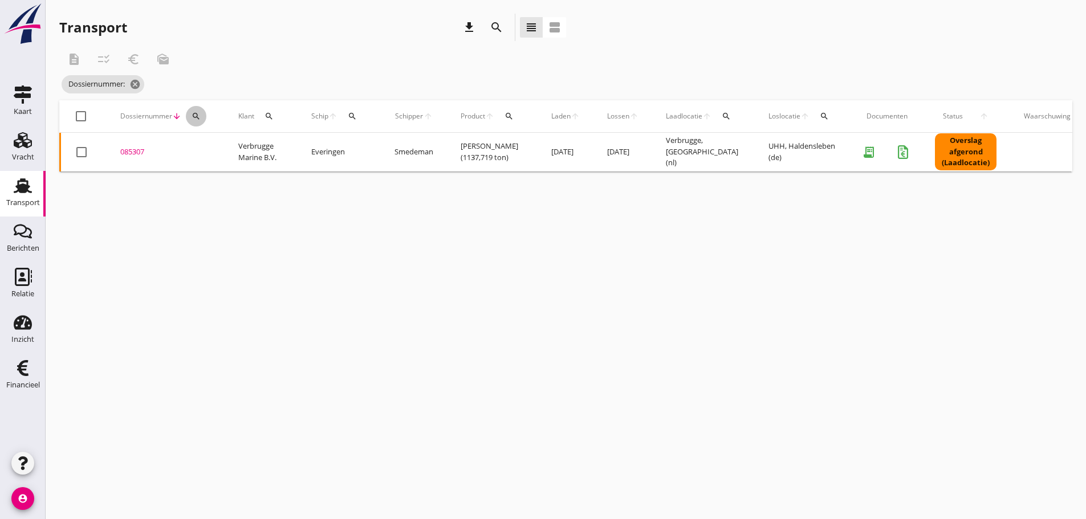
click at [193, 117] on icon "search" at bounding box center [195, 116] width 9 height 9
click at [219, 158] on div "Zoeken op dossiernummer..." at bounding box center [257, 149] width 134 height 18
type input "85308"
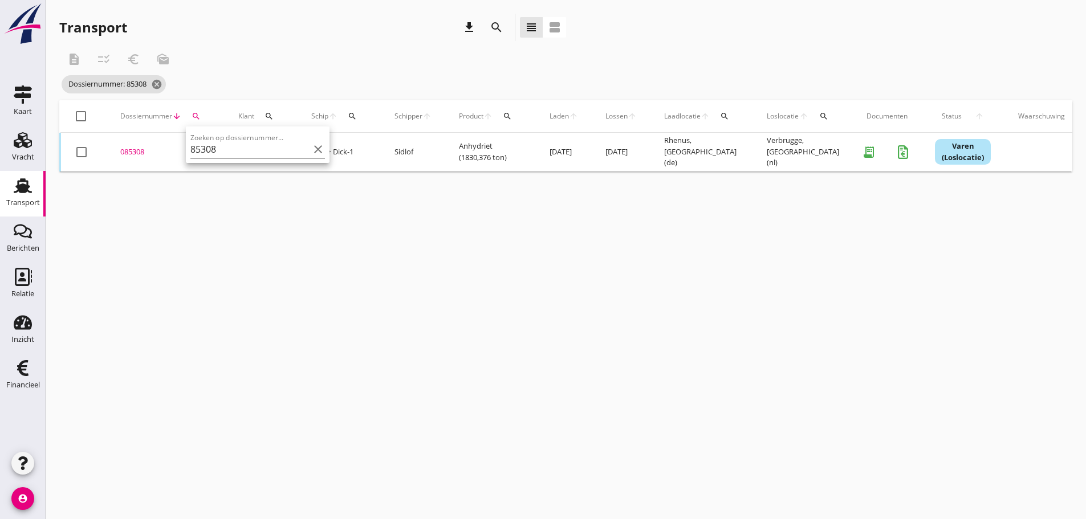
click at [139, 155] on div "085308" at bounding box center [165, 151] width 91 height 11
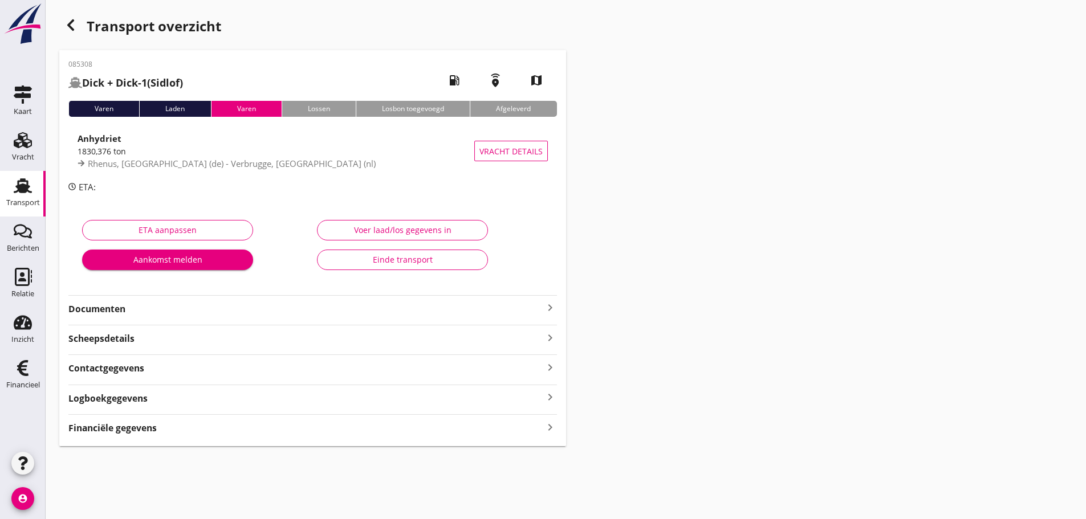
click at [129, 432] on strong "Financiële gegevens" at bounding box center [112, 428] width 88 height 13
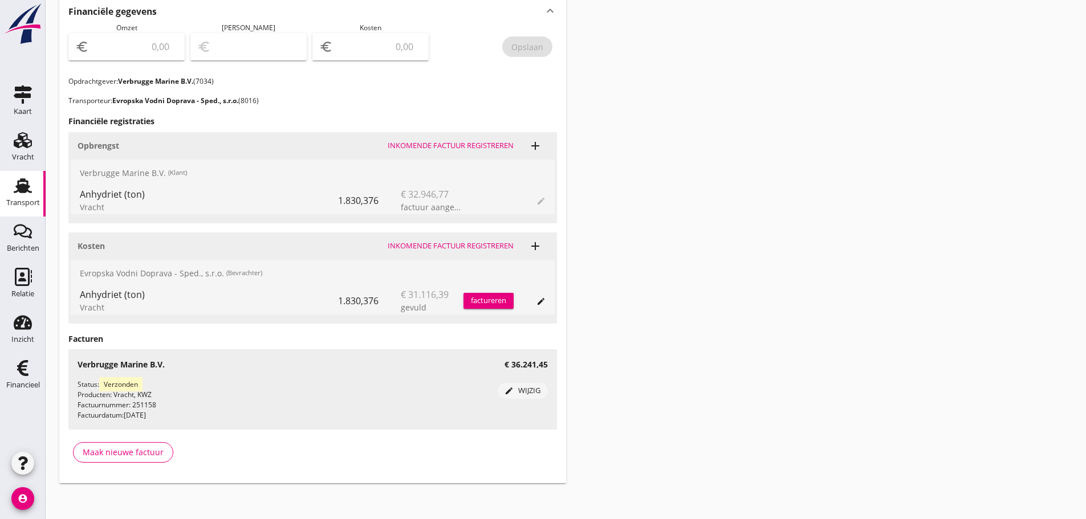
scroll to position [422, 0]
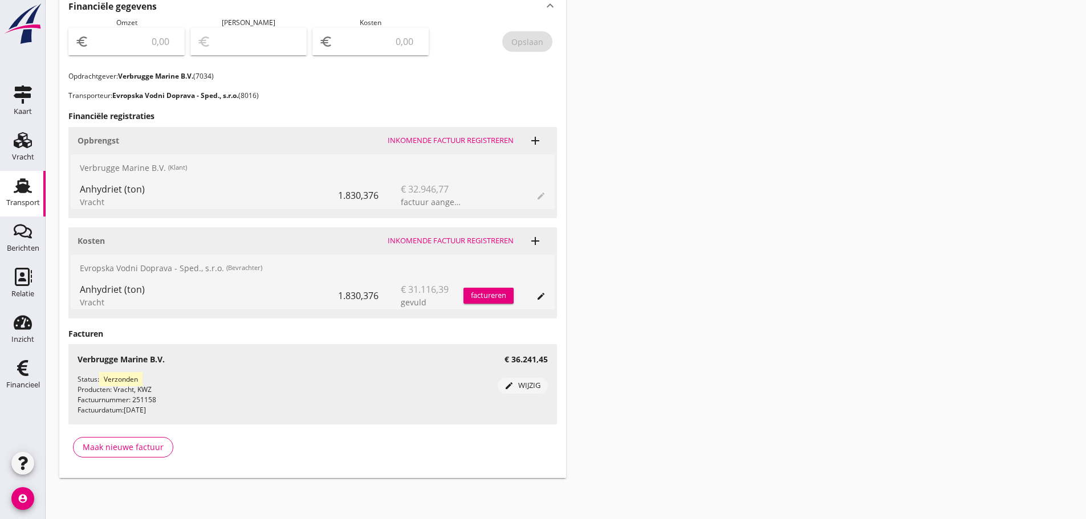
click at [133, 44] on input "number" at bounding box center [134, 41] width 87 height 18
type input "36241"
type input "36241.45"
click at [374, 48] on input "number" at bounding box center [378, 41] width 87 height 18
type input "36236.45"
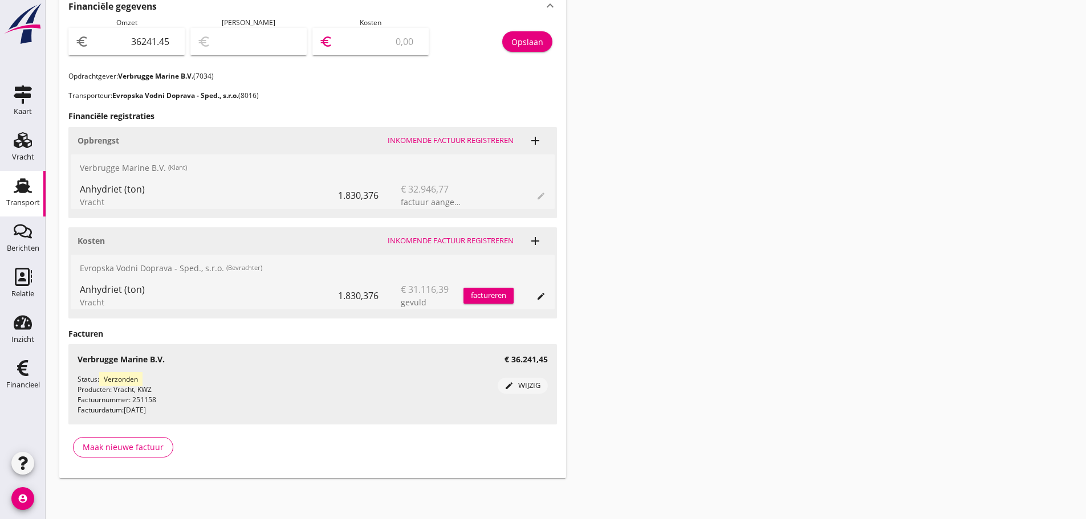
type input "5"
type input "36238.45"
type input "3"
type input "36210.45"
type input "31"
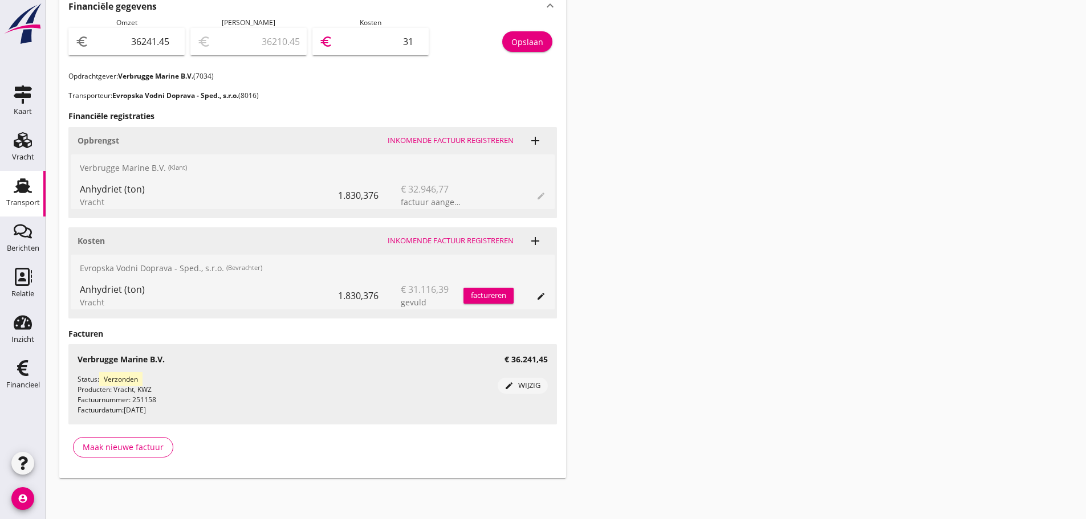
type input "35930.45"
type input "311"
type input "33130.45"
type input "3111"
type input "5125.45"
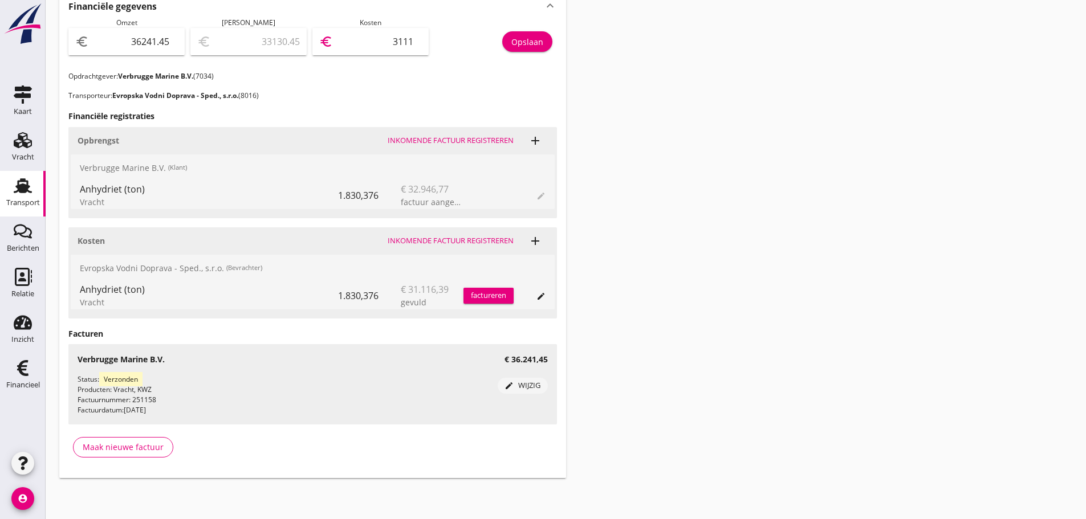
type input "31116"
type input "-274922.55"
type input "311164"
type input "-3075398.55"
type input "3111640"
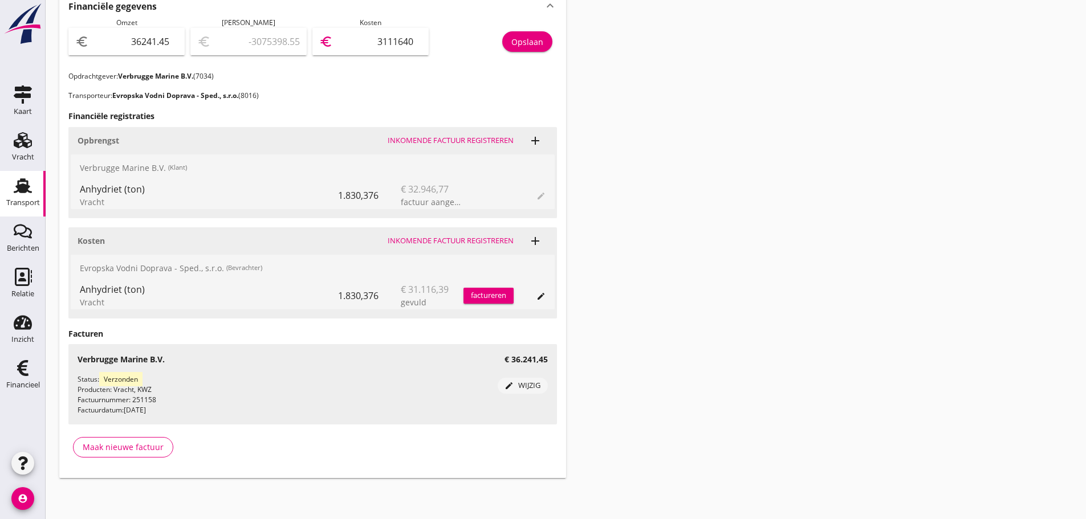
type input "-274922.55"
type input "311164"
type input "5125.45"
type input "31116"
type input "5125.45"
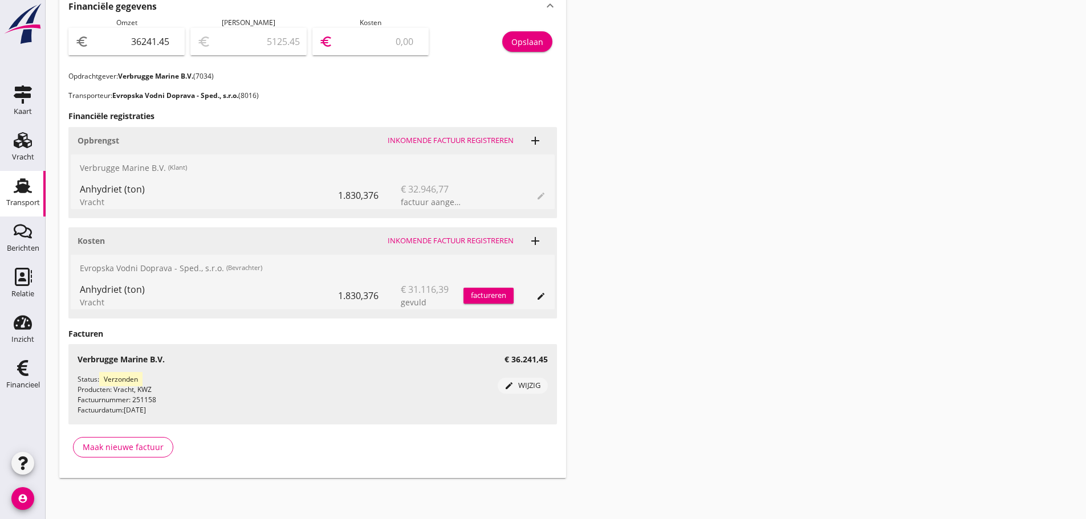
type input "31116.0"
type input "5125.41"
type input "31116.04"
type input "5125.45"
type input "31116.0"
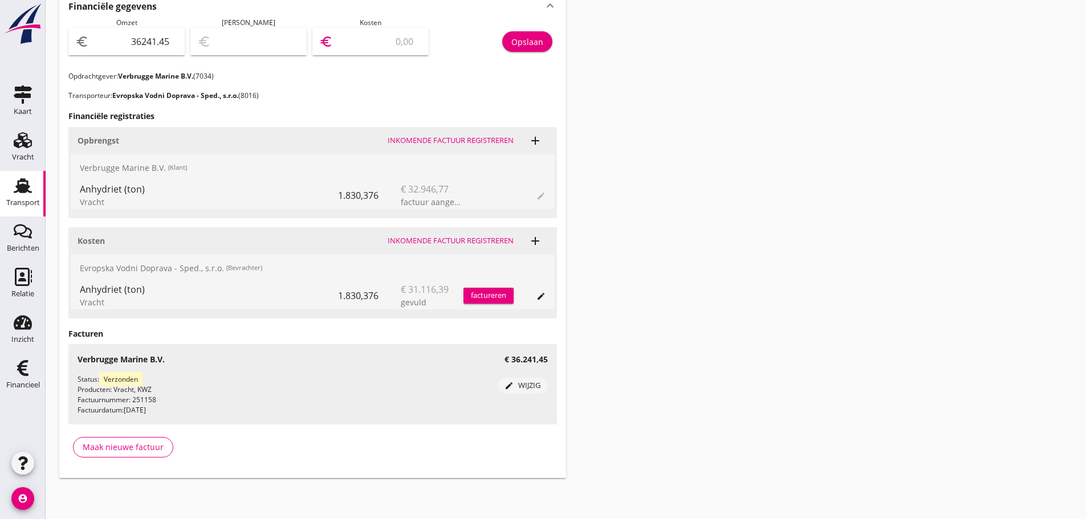
type input "5125.45"
type input "31116"
type input "5125.05"
type input "31116.40"
click at [540, 42] on div "Opslaan" at bounding box center [527, 42] width 32 height 12
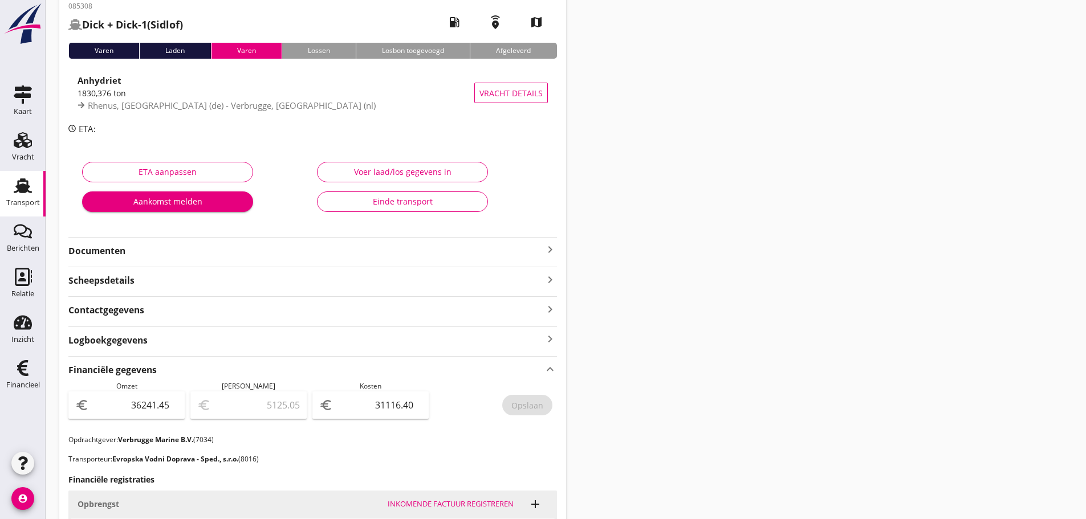
scroll to position [0, 0]
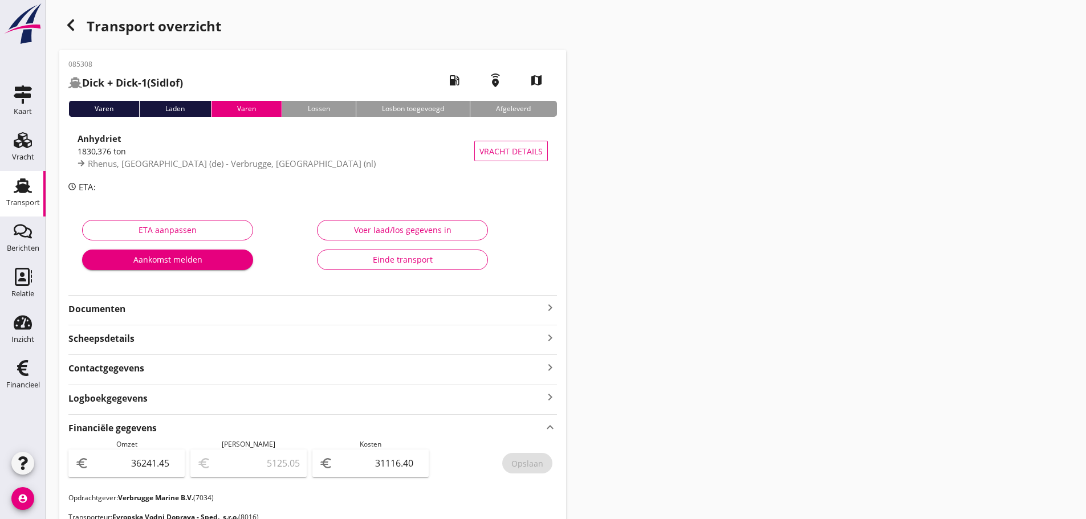
click at [71, 24] on icon "button" at bounding box center [71, 25] width 14 height 14
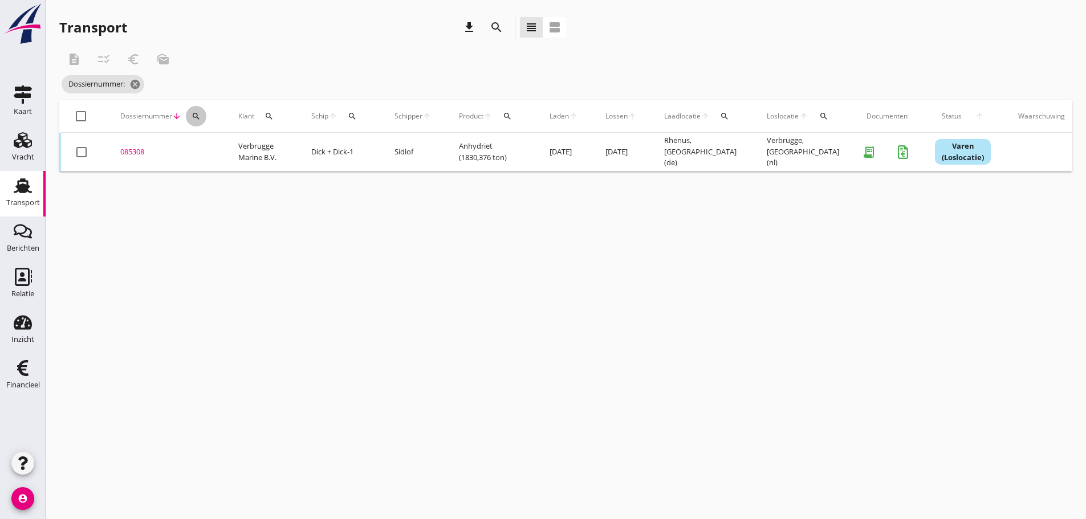
drag, startPoint x: 197, startPoint y: 114, endPoint x: 205, endPoint y: 148, distance: 34.6
click at [198, 116] on icon "search" at bounding box center [195, 116] width 9 height 9
click at [206, 148] on input "Zoeken op dossiernummer..." at bounding box center [249, 149] width 119 height 18
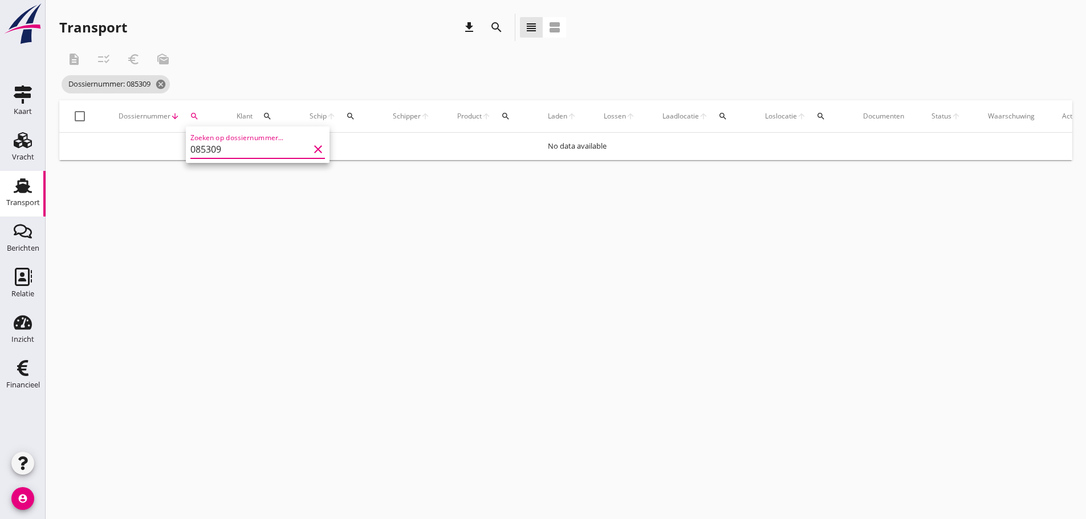
type input "085309"
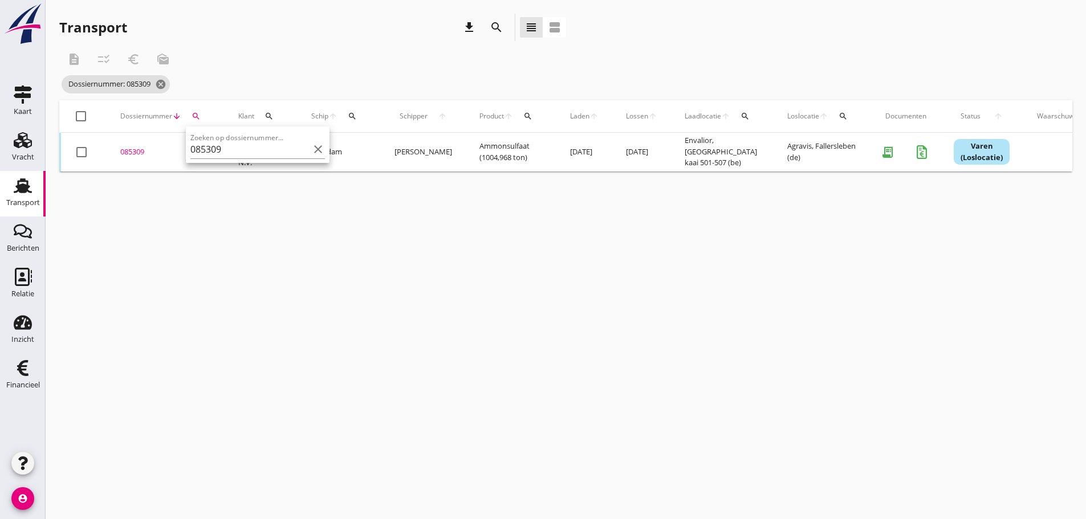
click at [136, 154] on div "085309" at bounding box center [165, 151] width 91 height 11
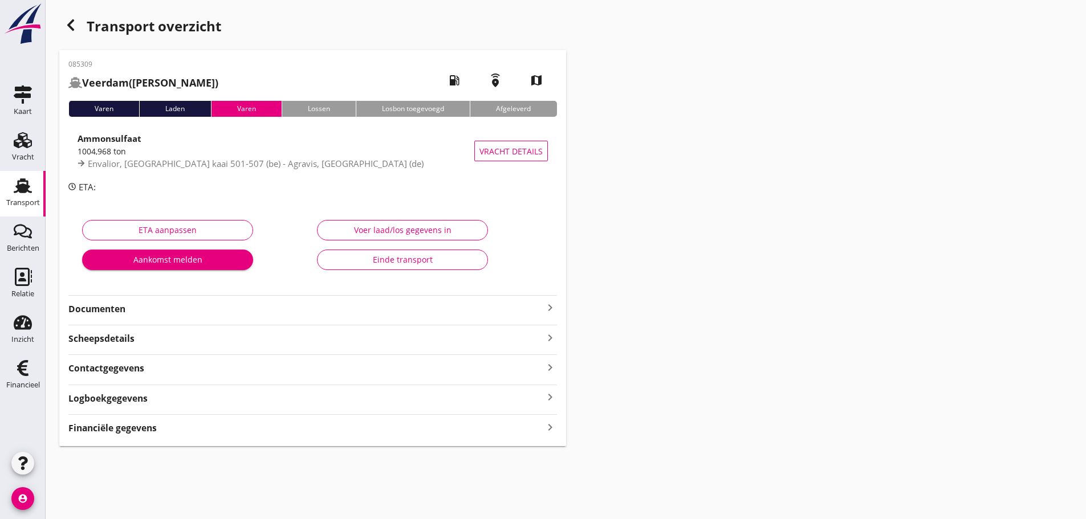
click at [128, 430] on strong "Financiële gegevens" at bounding box center [112, 428] width 88 height 13
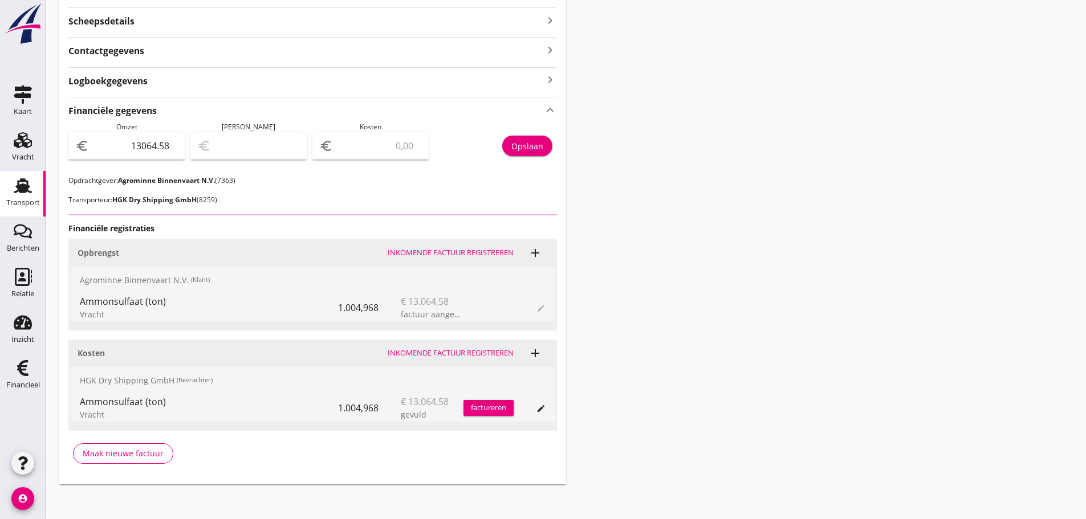
scroll to position [324, 0]
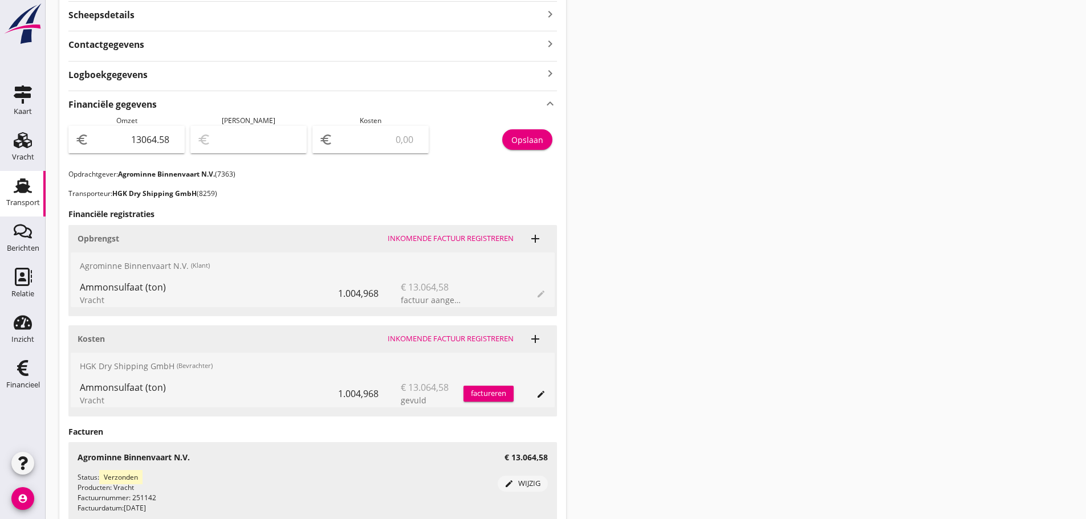
click at [353, 142] on input "number" at bounding box center [378, 139] width 87 height 18
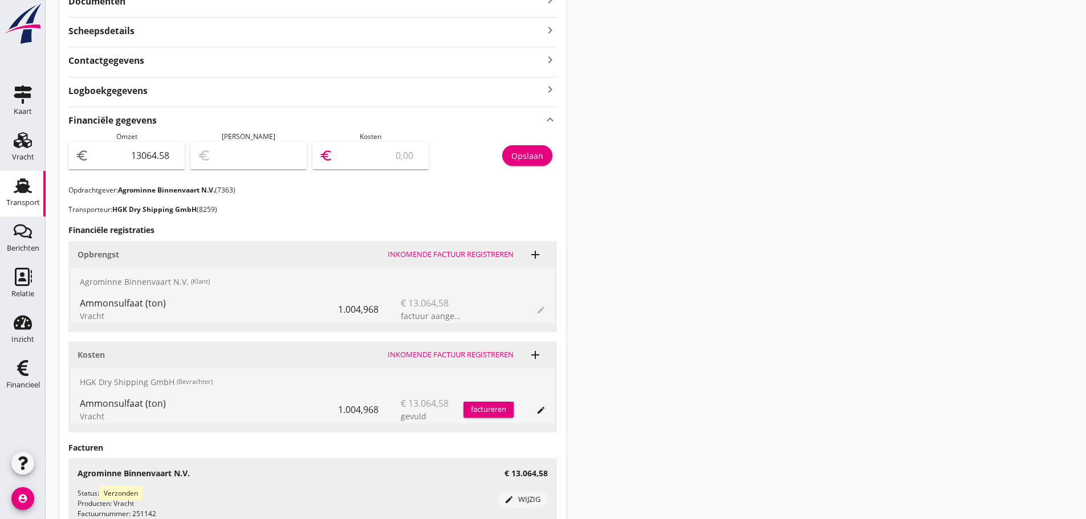
click at [382, 153] on input "number" at bounding box center [378, 155] width 87 height 18
type input "13063.58"
type input "1"
type input "13051.58"
type input "13"
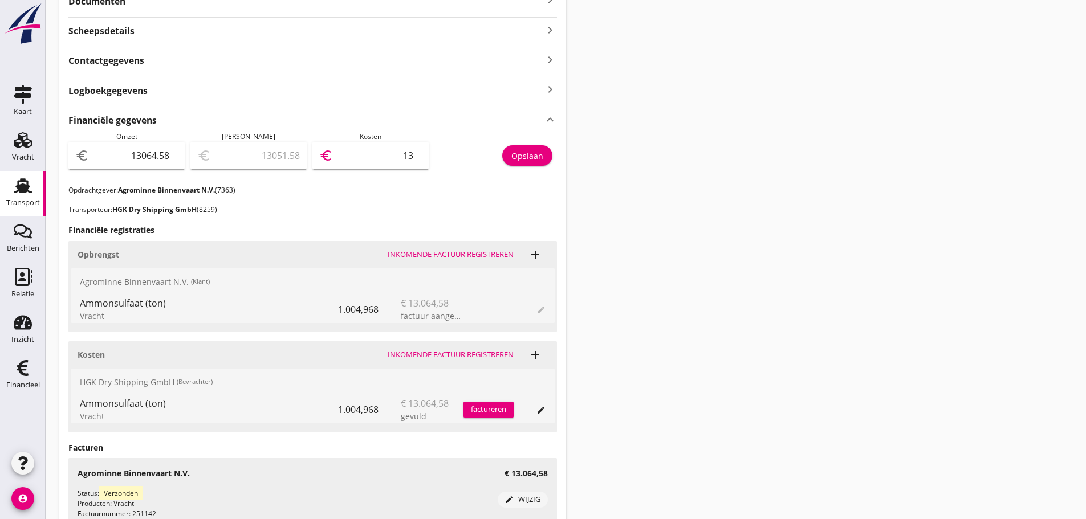
type input "12934.58"
type input "130"
type input "11758.58"
type input "1306"
type input "0.58"
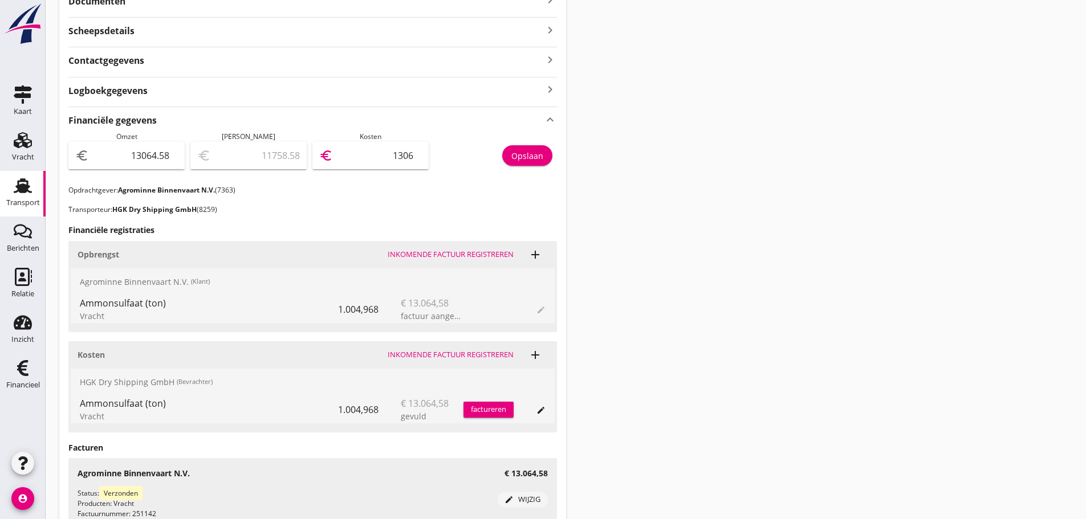
type input "13064"
type input "0.08"
type input "13064.5"
type input "0.00"
type input "13064.58"
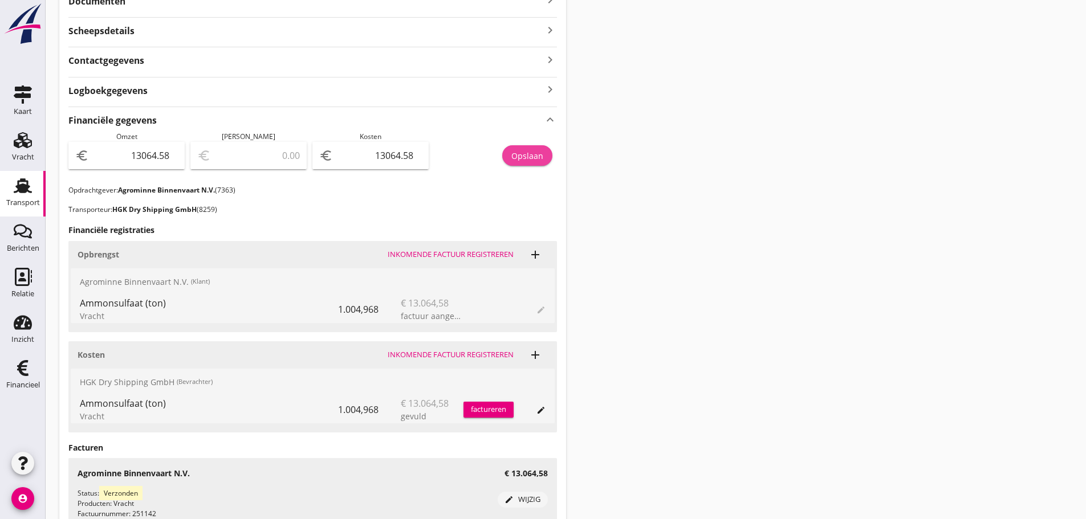
click at [532, 160] on div "Opslaan" at bounding box center [527, 156] width 32 height 12
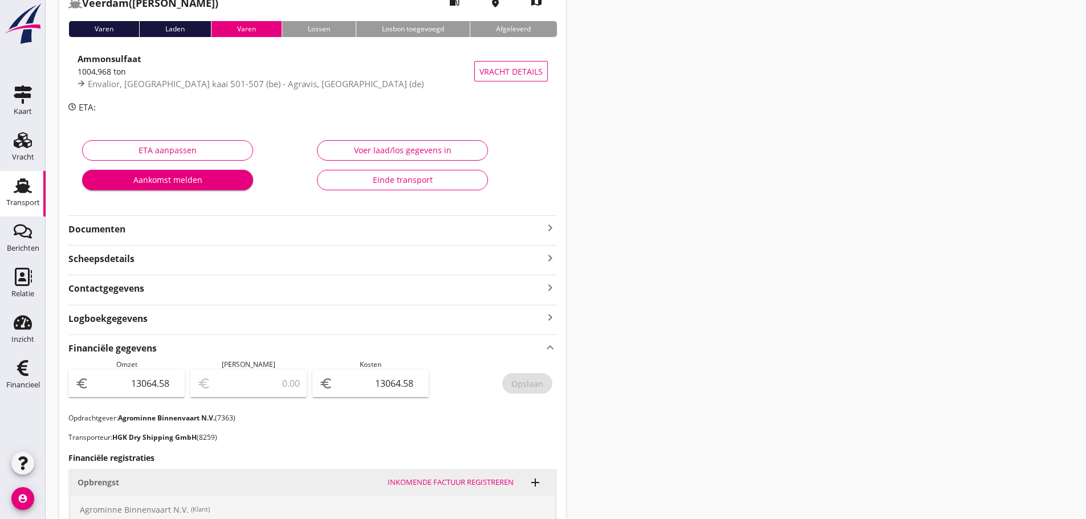
scroll to position [0, 0]
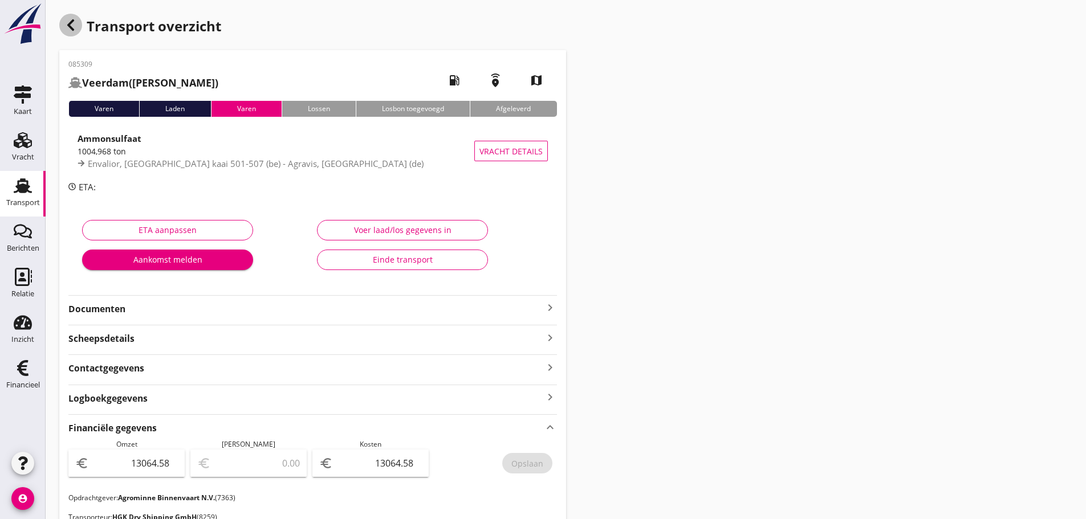
click at [75, 18] on icon "button" at bounding box center [71, 25] width 14 height 14
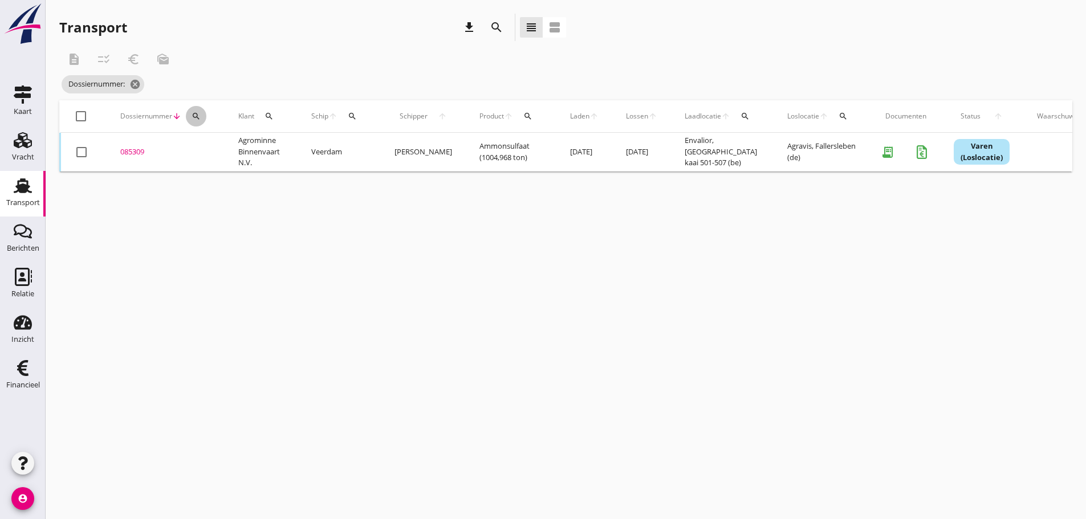
click at [190, 115] on div "search" at bounding box center [196, 116] width 21 height 9
click at [211, 140] on div "Zoeken op dossiernummer..." at bounding box center [257, 145] width 134 height 25
drag, startPoint x: 212, startPoint y: 146, endPoint x: 202, endPoint y: 140, distance: 11.5
click at [209, 145] on input "Zoeken op dossiernummer..." at bounding box center [249, 149] width 119 height 18
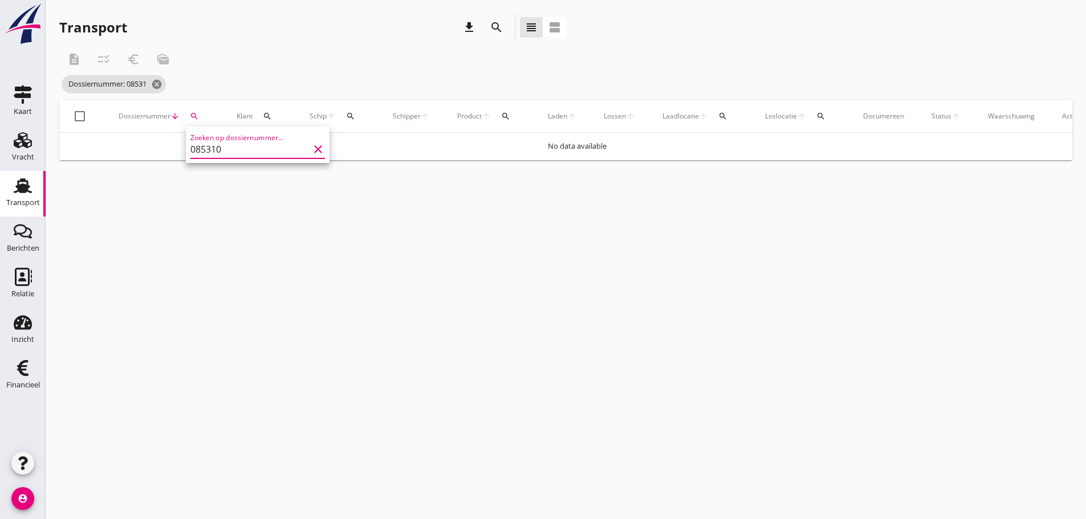
type input "085310"
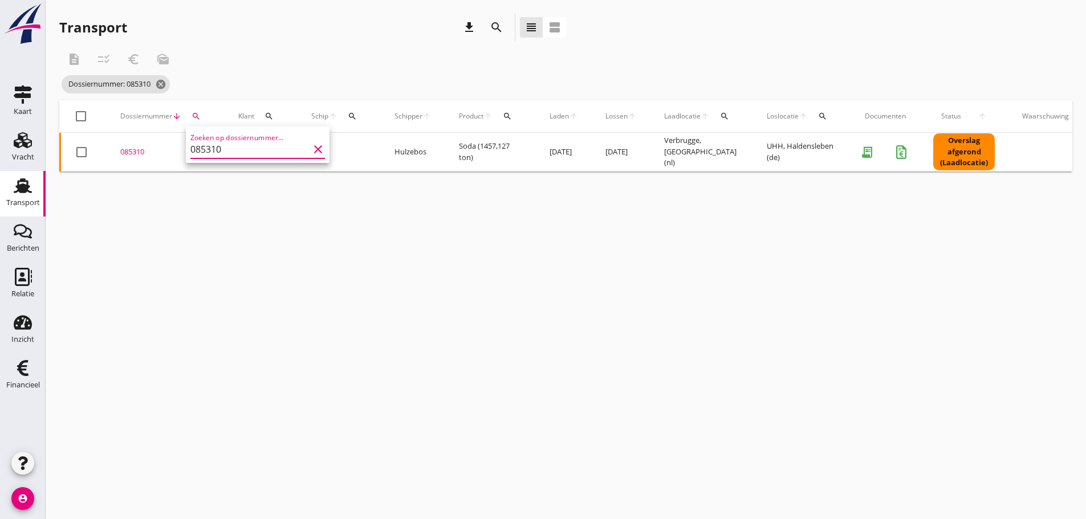
click at [138, 154] on div "085310" at bounding box center [165, 151] width 91 height 11
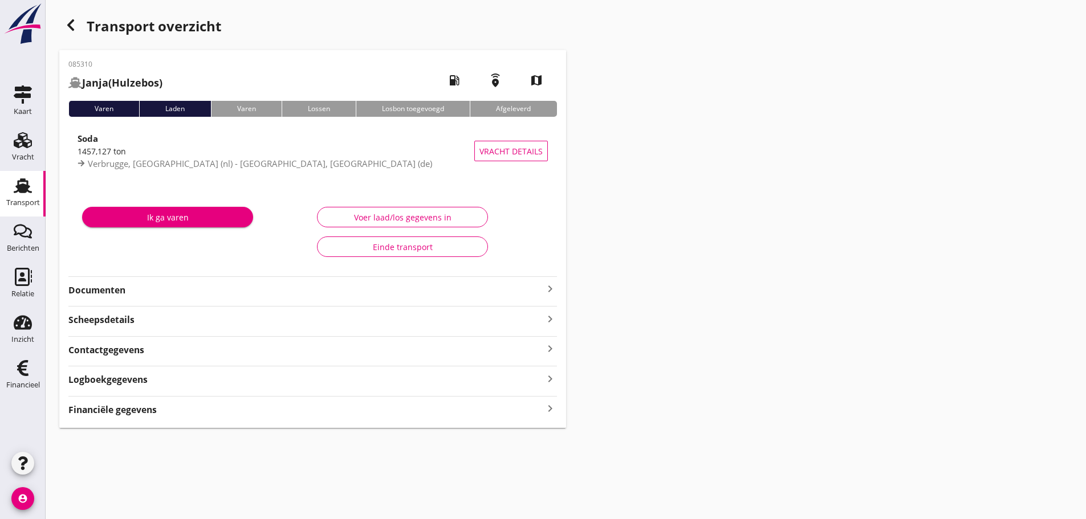
click at [141, 412] on strong "Financiële gegevens" at bounding box center [112, 409] width 88 height 13
click at [74, 25] on icon "button" at bounding box center [71, 25] width 14 height 14
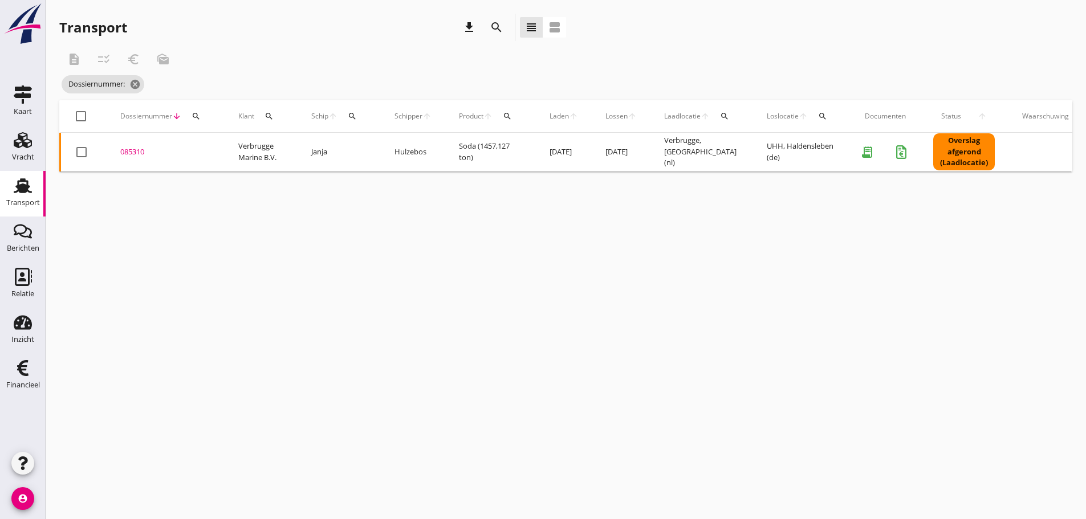
click at [198, 116] on icon "search" at bounding box center [195, 116] width 9 height 9
click at [224, 147] on input "Zoeken op dossiernummer..." at bounding box center [249, 149] width 119 height 18
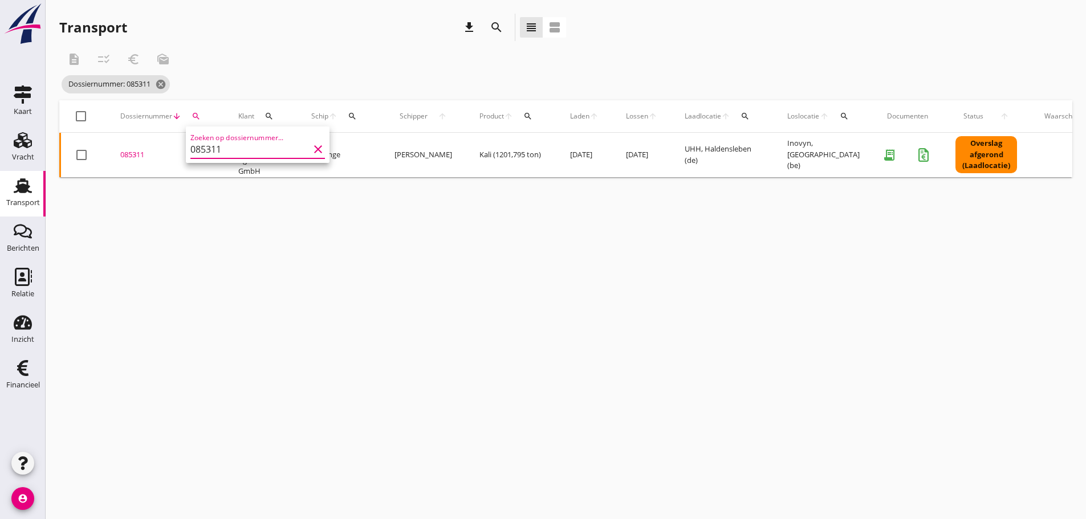
type input "085311"
click at [129, 150] on div "085311" at bounding box center [165, 154] width 91 height 11
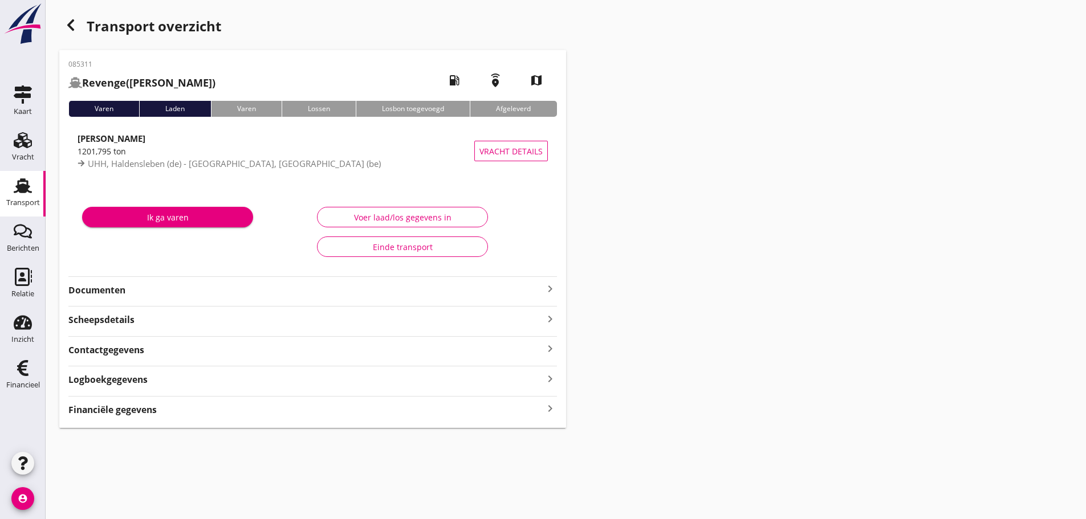
click at [547, 403] on icon "keyboard_arrow_right" at bounding box center [550, 408] width 14 height 15
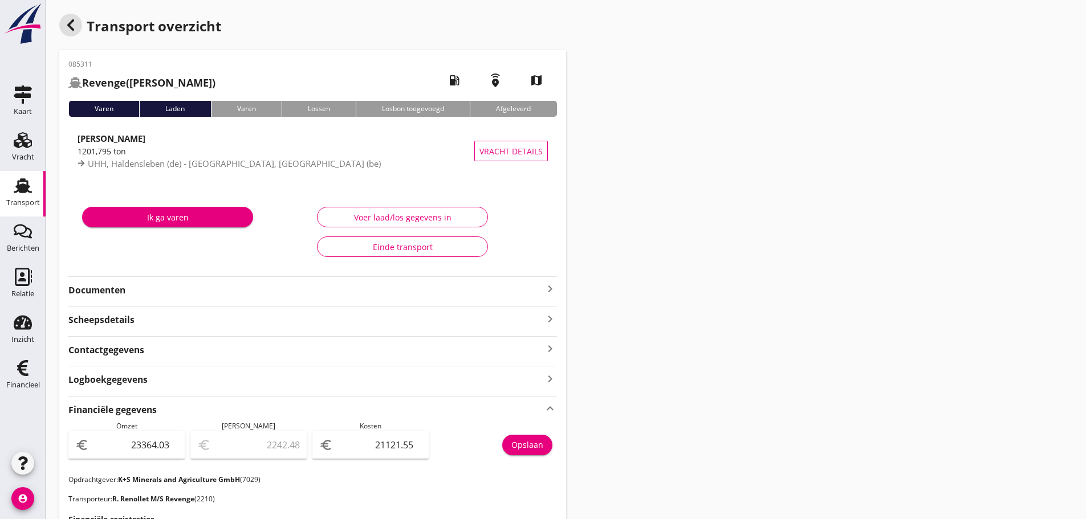
drag, startPoint x: 74, startPoint y: 22, endPoint x: 262, endPoint y: 230, distance: 280.4
click at [74, 22] on icon "button" at bounding box center [71, 25] width 14 height 14
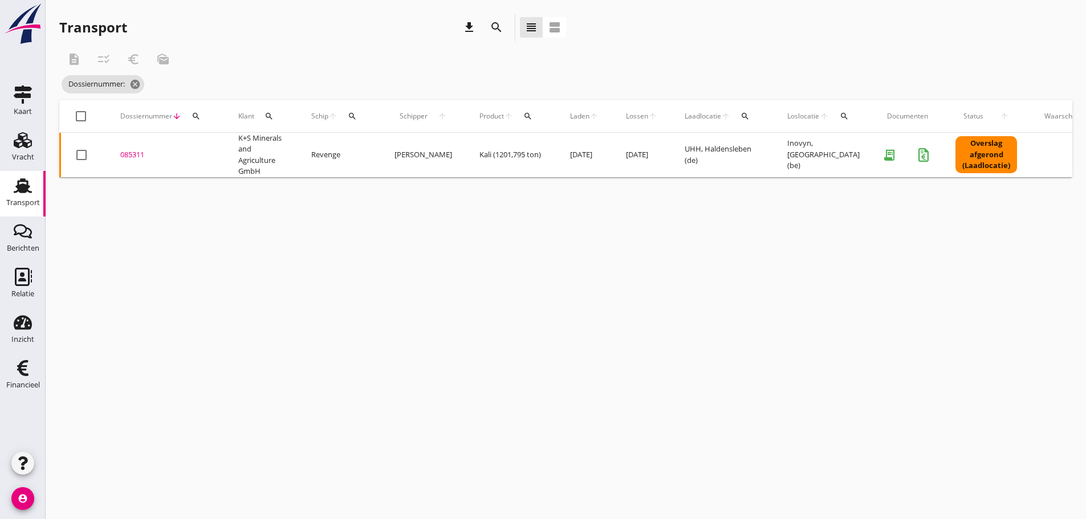
click at [195, 117] on icon "search" at bounding box center [195, 116] width 9 height 9
click at [200, 151] on input "Zoeken op dossiernummer..." at bounding box center [249, 149] width 119 height 18
type input "085312"
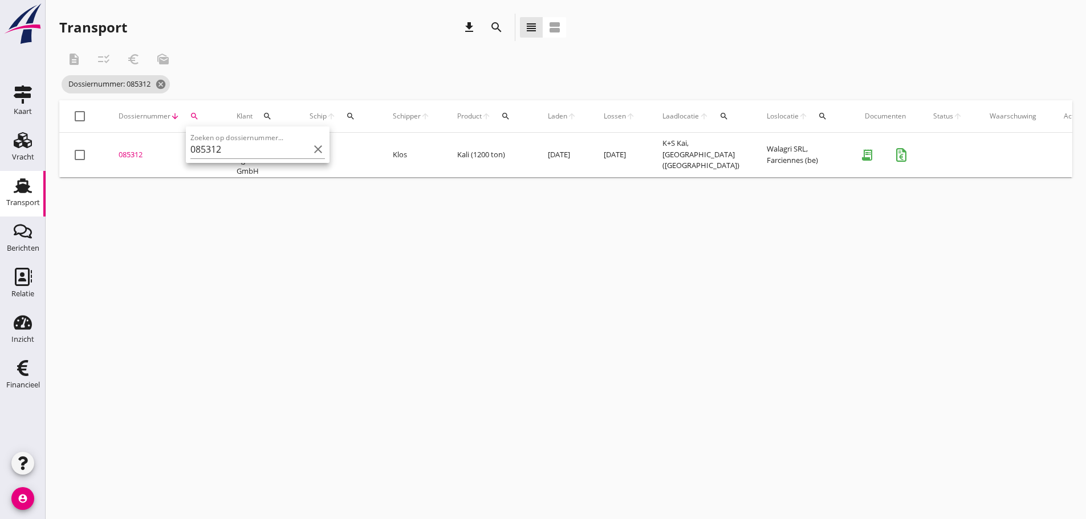
click at [142, 151] on div "085312" at bounding box center [164, 154] width 91 height 11
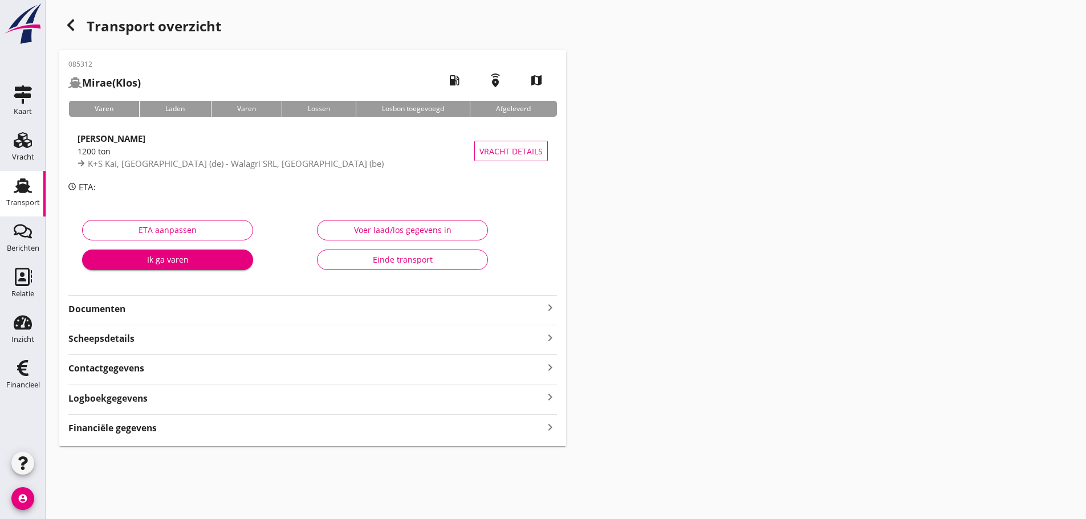
click at [162, 428] on div "Financiële gegevens keyboard_arrow_right" at bounding box center [312, 426] width 488 height 15
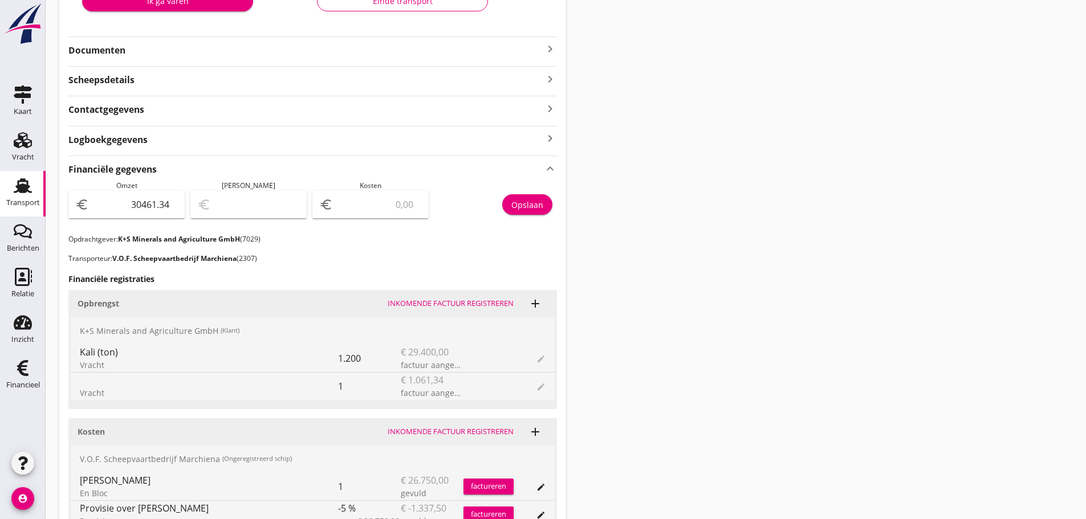
scroll to position [285, 0]
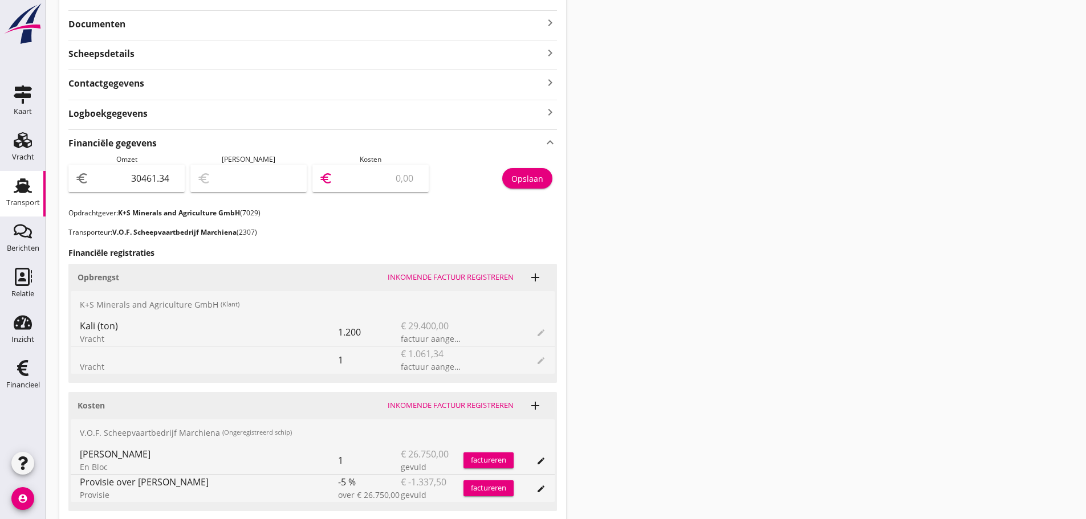
click at [384, 171] on input "number" at bounding box center [378, 178] width 87 height 18
type input "30459.34"
type input "2"
type input "30436.34"
type input "25"
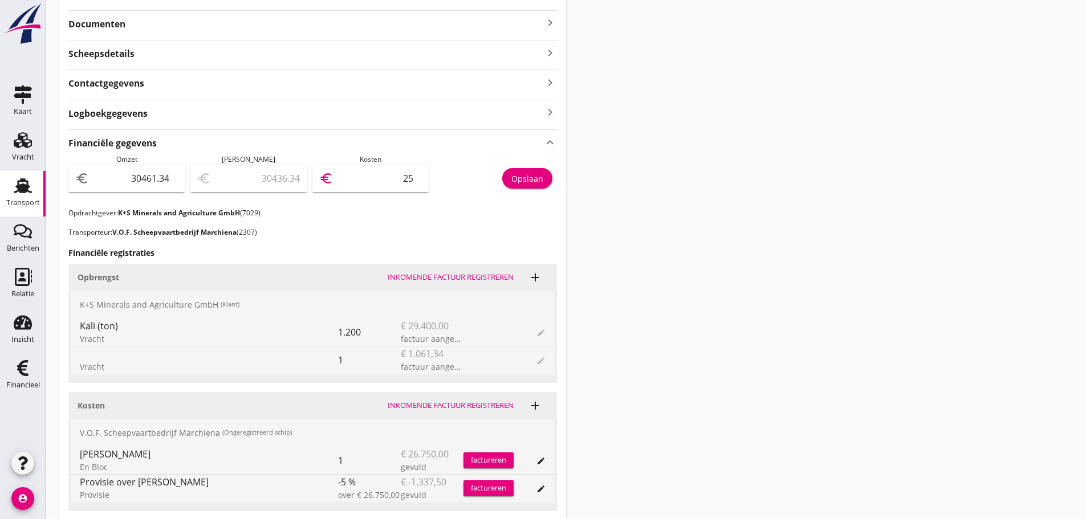
type input "30207.34"
type input "254"
type input "27920.34"
type input "2541"
type input "5049.34"
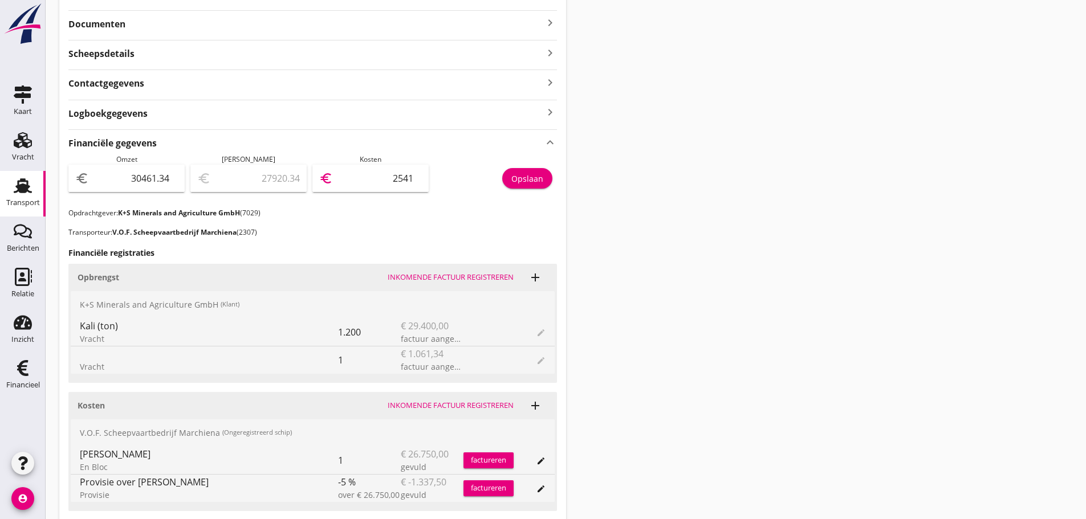
type input "25412"
type input "5048.84"
type input "25412.50"
click at [545, 172] on button "Opslaan" at bounding box center [527, 178] width 50 height 21
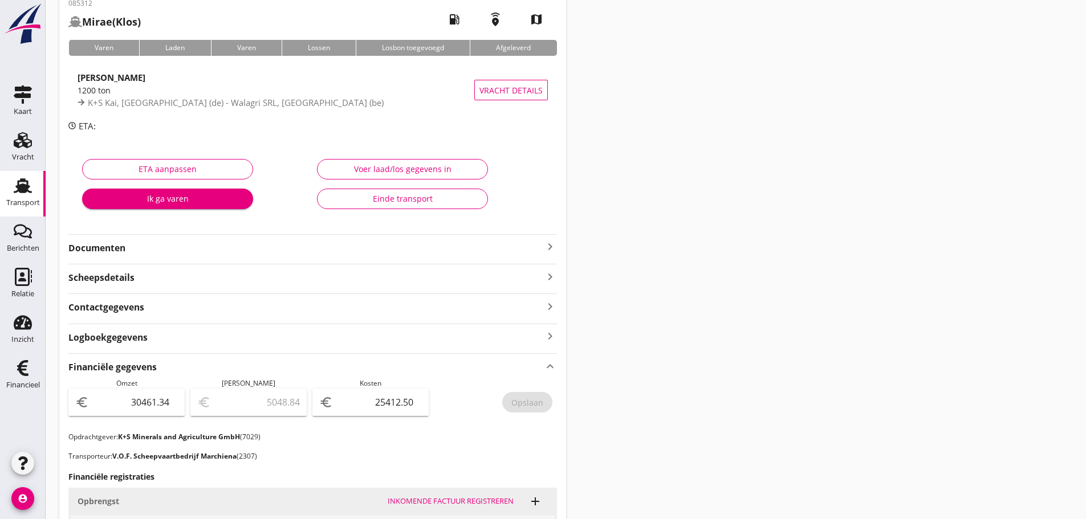
scroll to position [0, 0]
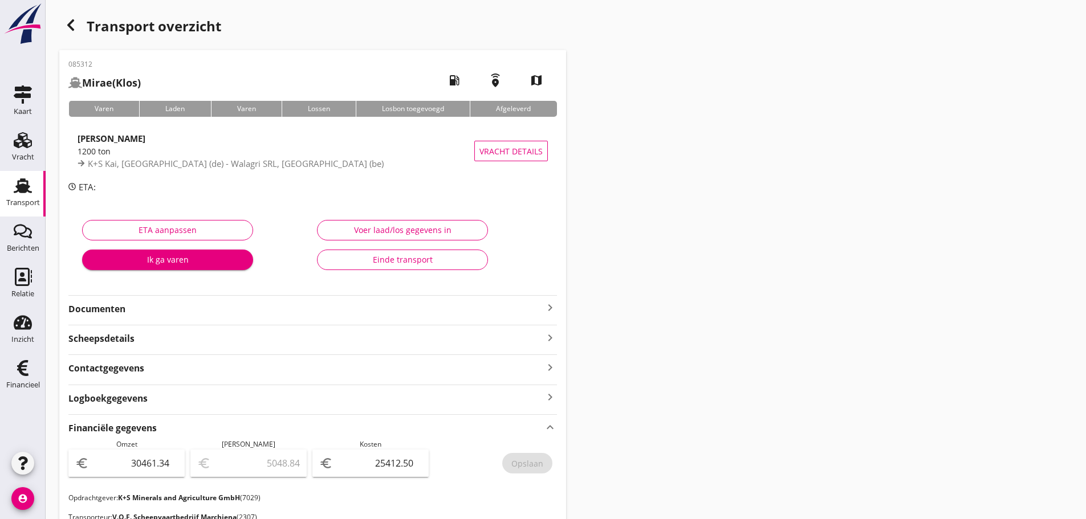
click at [75, 26] on icon "button" at bounding box center [71, 25] width 14 height 14
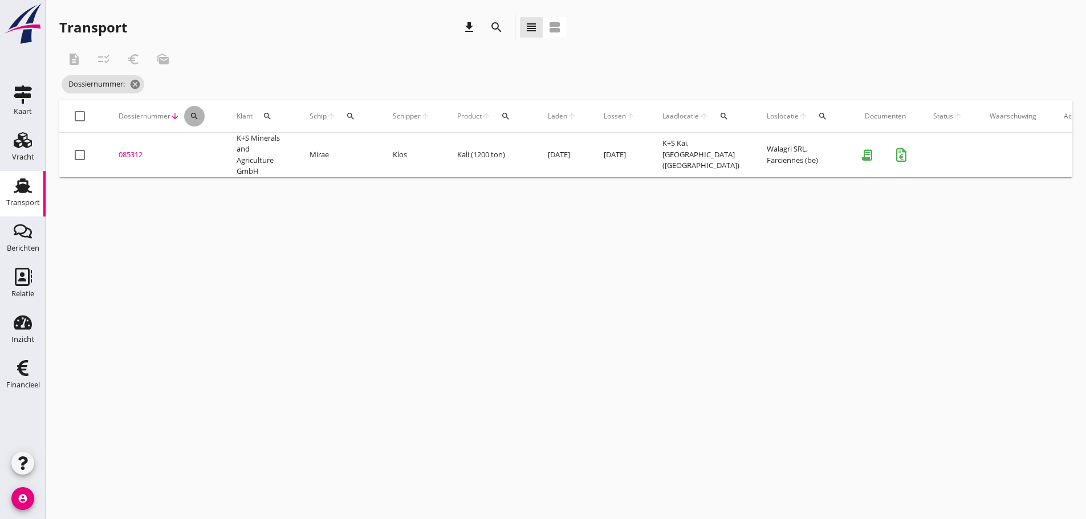
drag, startPoint x: 192, startPoint y: 116, endPoint x: 217, endPoint y: 166, distance: 56.1
click at [197, 132] on th "Dossiernummer arrow_downward search" at bounding box center [164, 116] width 118 height 32
click at [195, 119] on icon "search" at bounding box center [194, 116] width 9 height 9
click at [195, 148] on input "Zoeken op dossiernummer..." at bounding box center [248, 149] width 119 height 18
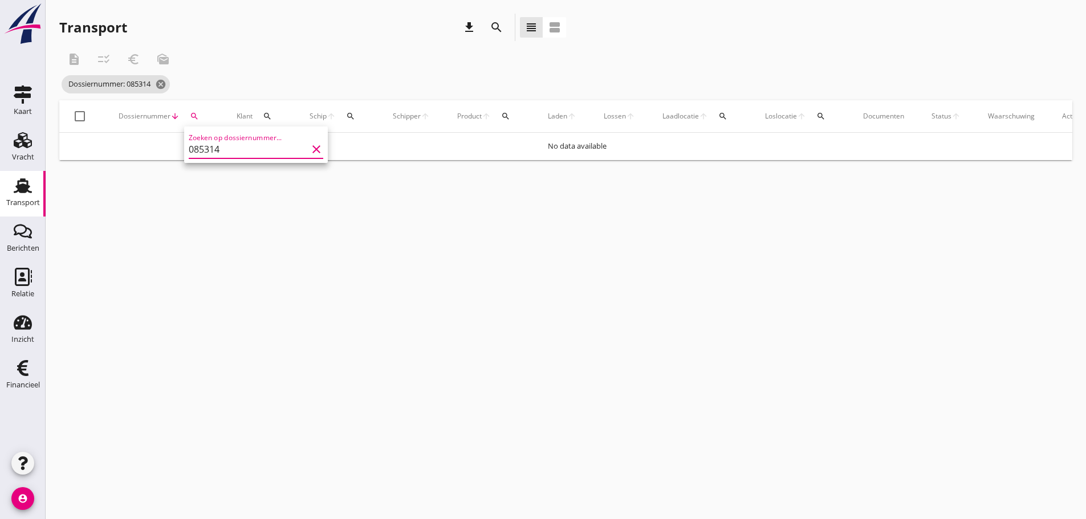
type input "085314"
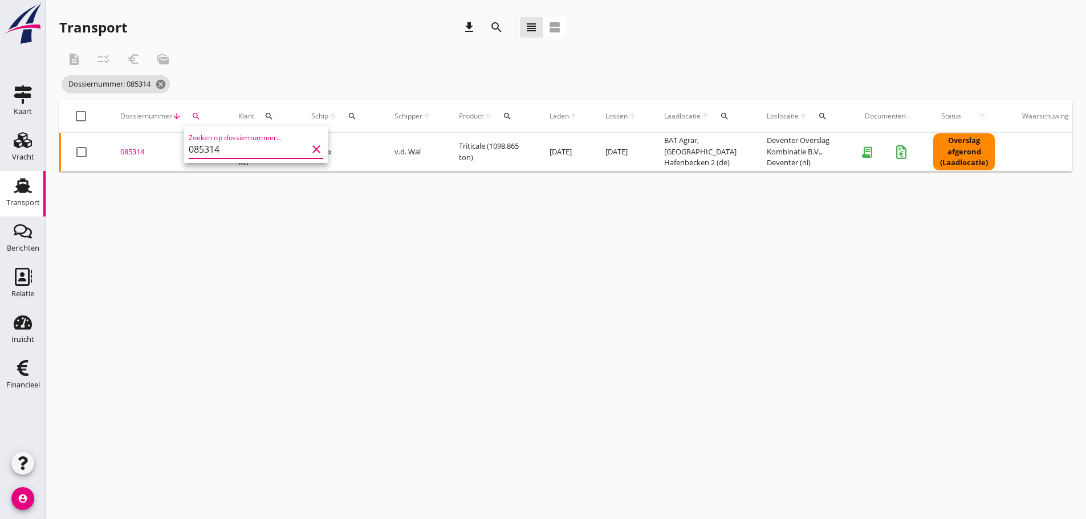
click at [138, 152] on div "085314" at bounding box center [165, 151] width 91 height 11
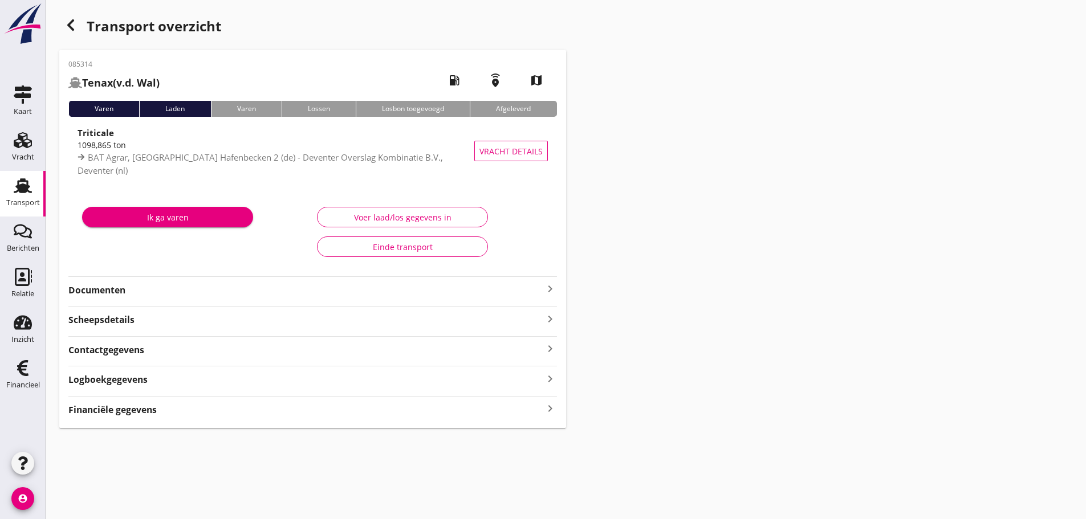
click at [550, 406] on icon "keyboard_arrow_right" at bounding box center [550, 408] width 14 height 15
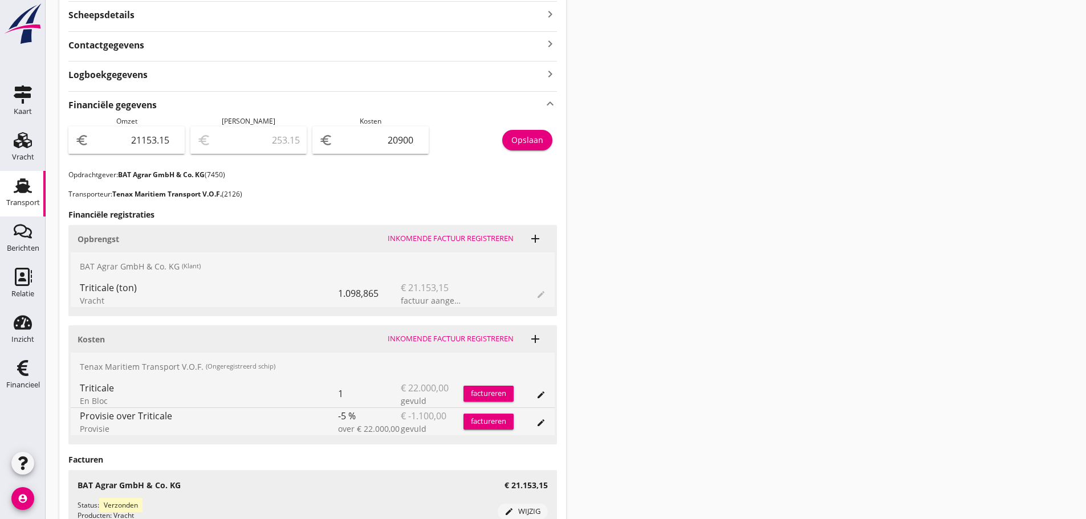
scroll to position [285, 0]
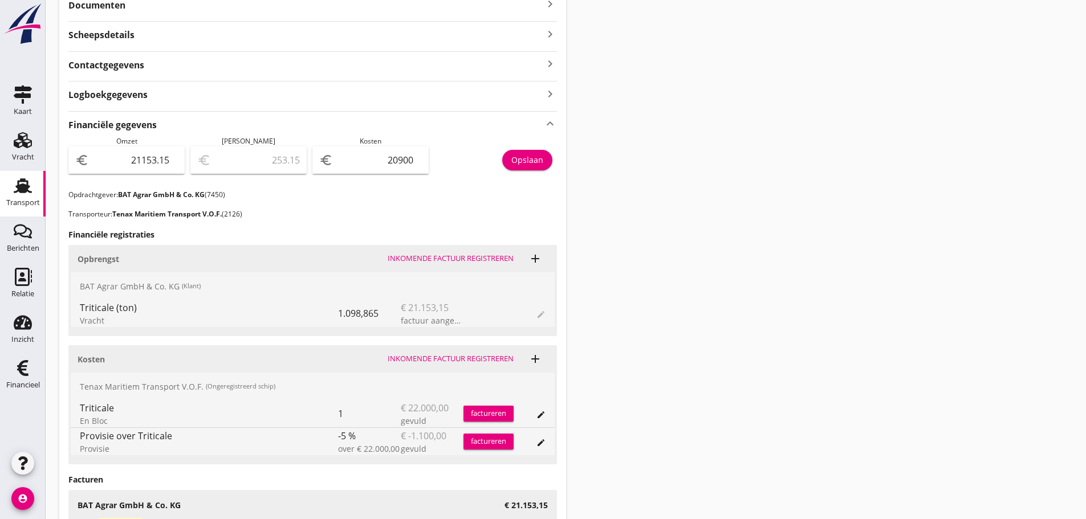
click at [529, 165] on div "Opslaan" at bounding box center [527, 160] width 32 height 12
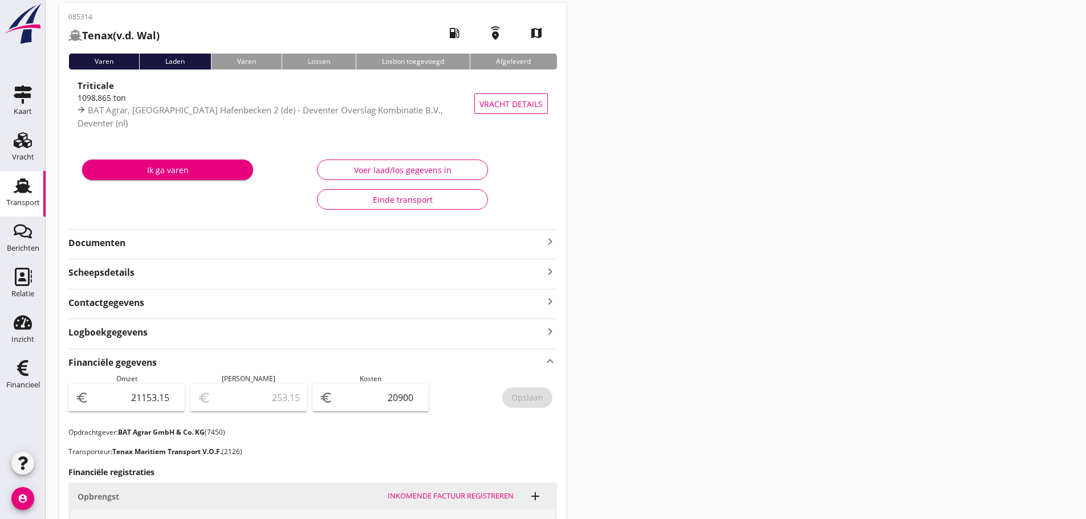
scroll to position [0, 0]
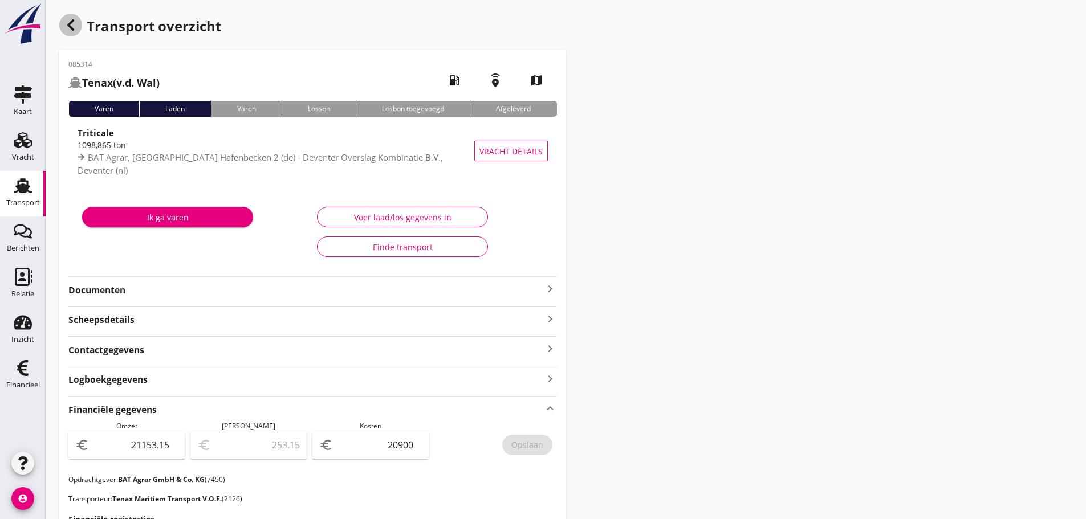
click at [76, 26] on icon "button" at bounding box center [71, 25] width 14 height 14
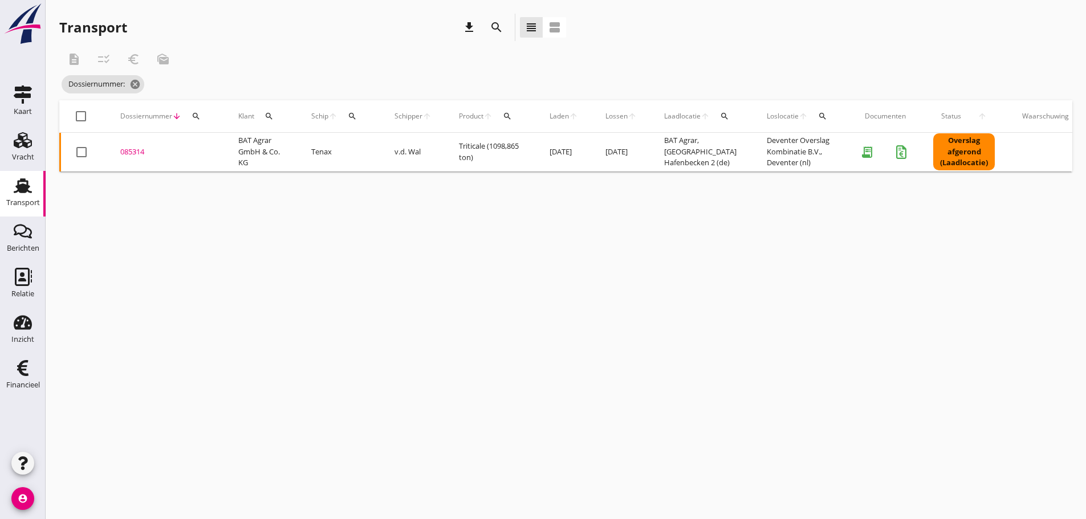
click at [195, 117] on icon "search" at bounding box center [195, 116] width 9 height 9
click at [204, 157] on input "Zoeken op dossiernummer..." at bounding box center [249, 149] width 119 height 18
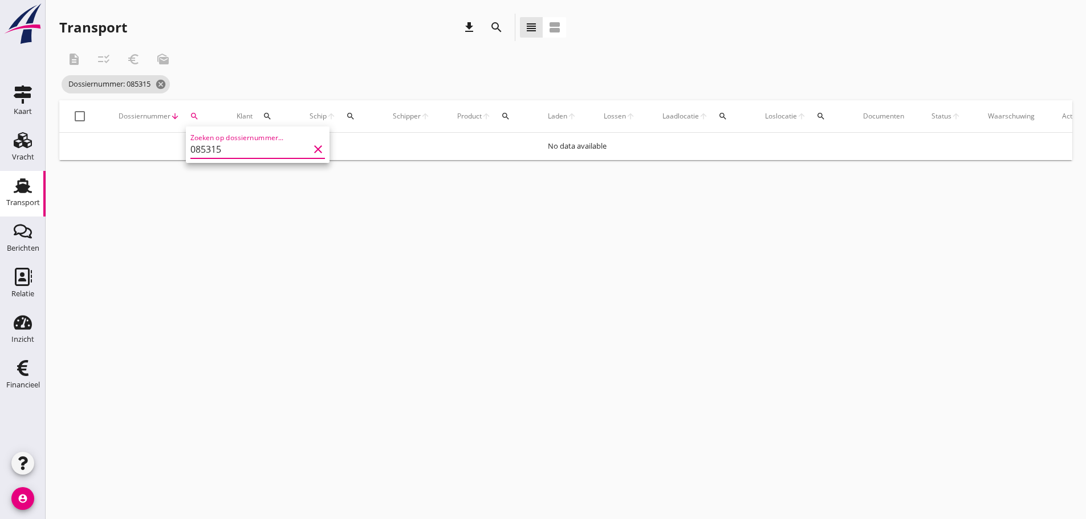
type input "085315"
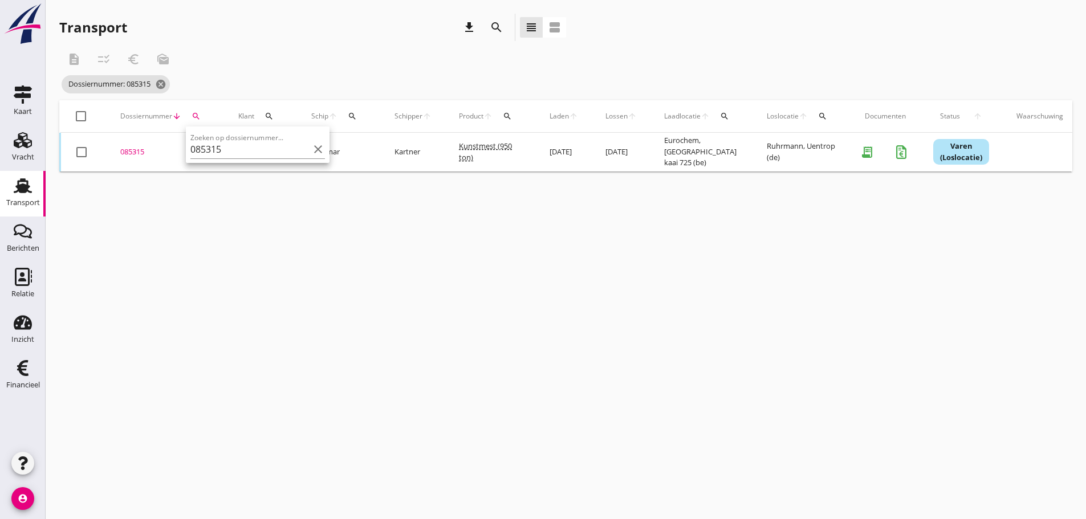
click at [144, 150] on div "085315" at bounding box center [165, 151] width 91 height 11
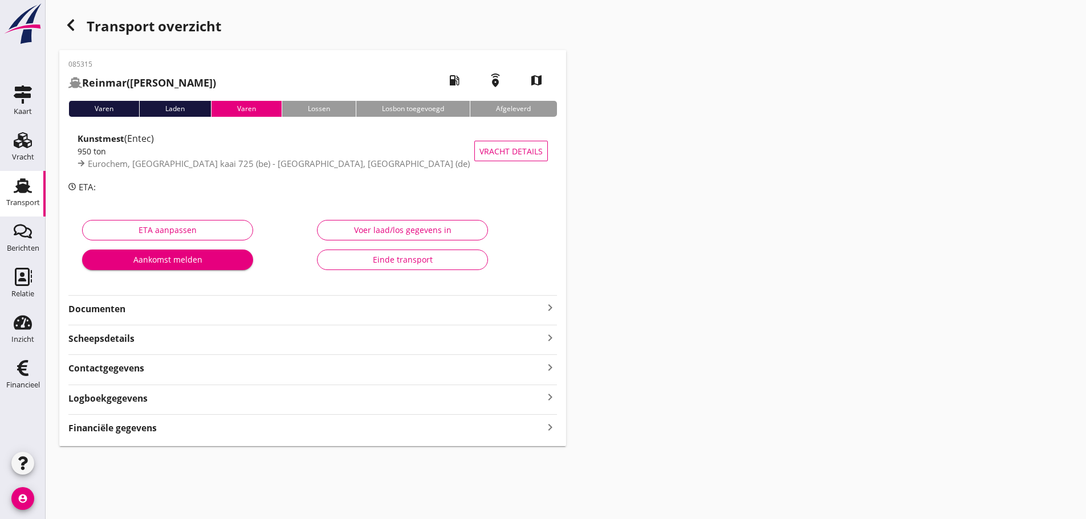
click at [165, 426] on div "Financiële gegevens keyboard_arrow_right" at bounding box center [312, 426] width 488 height 15
click at [69, 22] on icon "button" at bounding box center [71, 25] width 14 height 14
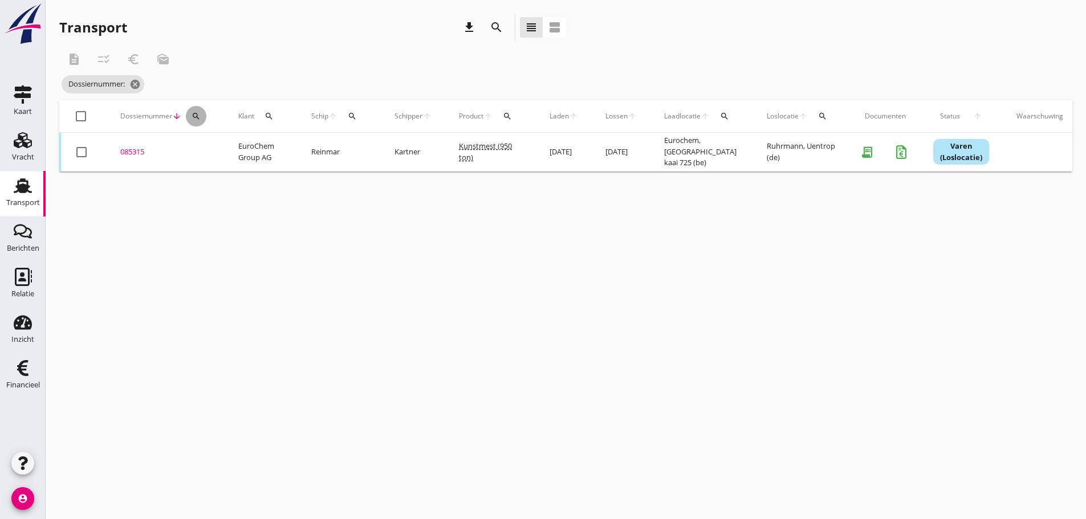
drag, startPoint x: 194, startPoint y: 121, endPoint x: 202, endPoint y: 143, distance: 23.6
click at [195, 122] on button "search" at bounding box center [196, 116] width 21 height 21
drag, startPoint x: 205, startPoint y: 152, endPoint x: 205, endPoint y: 160, distance: 8.0
click at [205, 159] on div "Zoeken op dossiernummer..." at bounding box center [258, 145] width 144 height 36
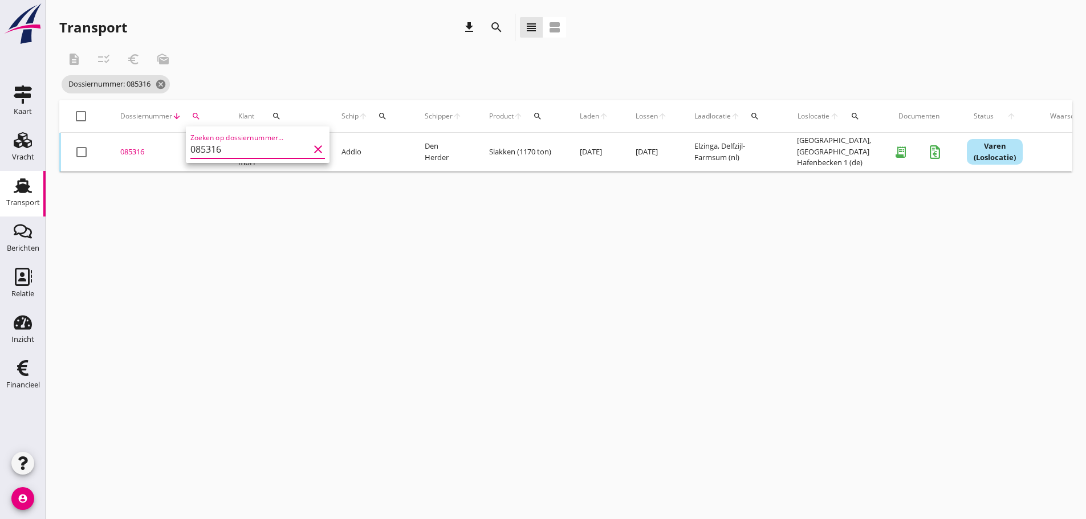
type input "085316"
click at [136, 152] on div "085316" at bounding box center [165, 151] width 91 height 11
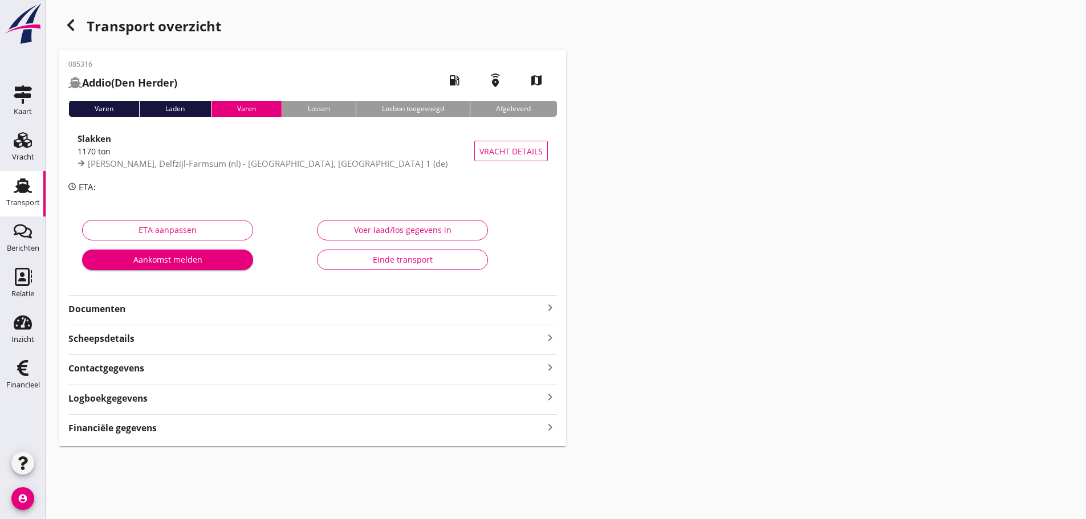
click at [552, 425] on icon "keyboard_arrow_right" at bounding box center [550, 426] width 14 height 15
click at [70, 25] on use "button" at bounding box center [70, 24] width 7 height 11
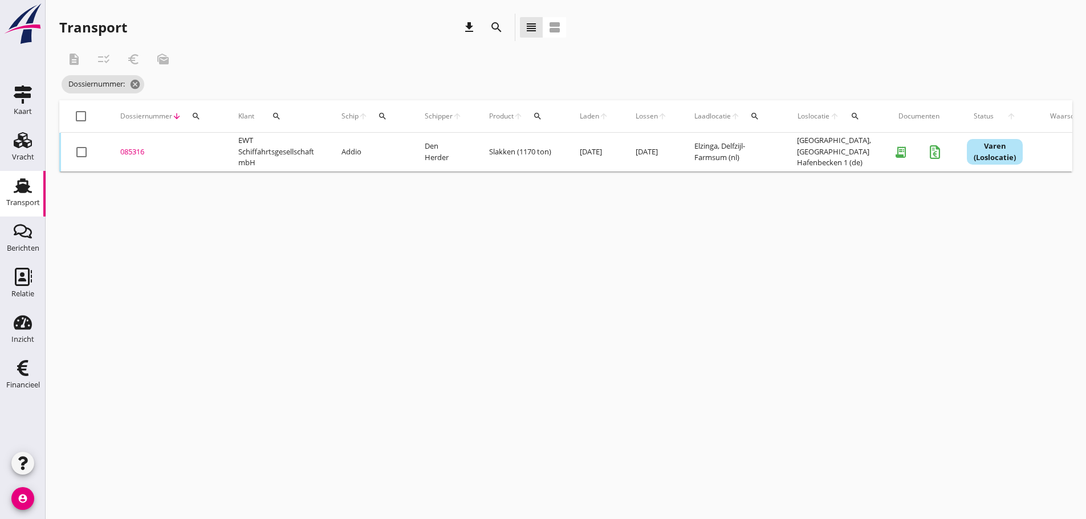
click at [194, 115] on icon "search" at bounding box center [195, 116] width 9 height 9
click at [211, 149] on input "Zoeken op dossiernummer..." at bounding box center [249, 149] width 119 height 18
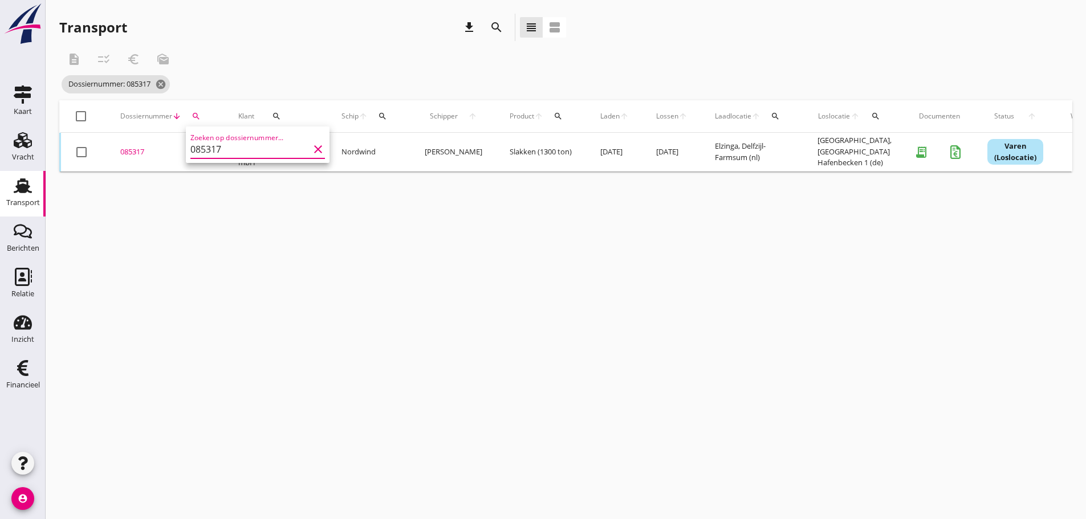
type input "085317"
click at [131, 152] on div "085317" at bounding box center [165, 151] width 91 height 11
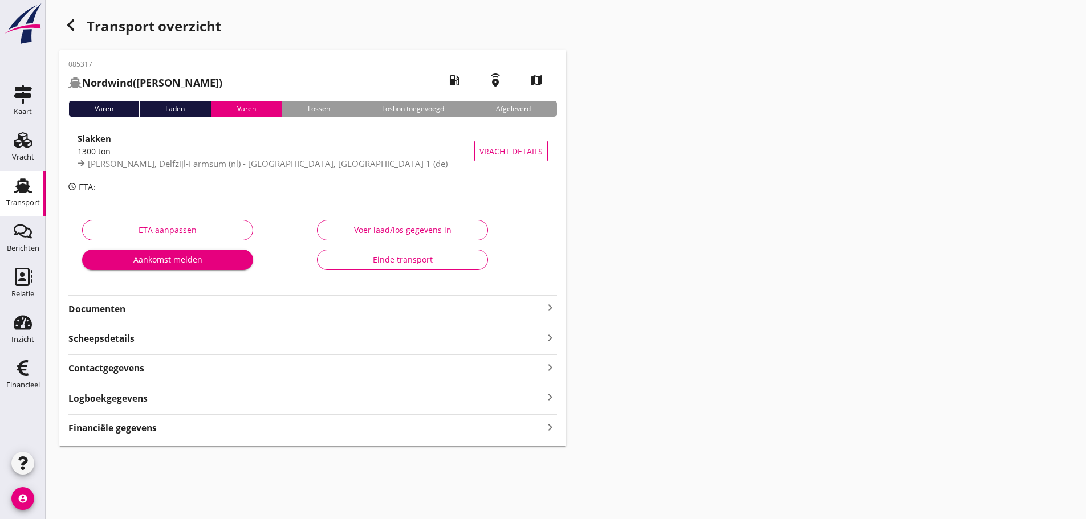
click at [128, 432] on strong "Financiële gegevens" at bounding box center [112, 428] width 88 height 13
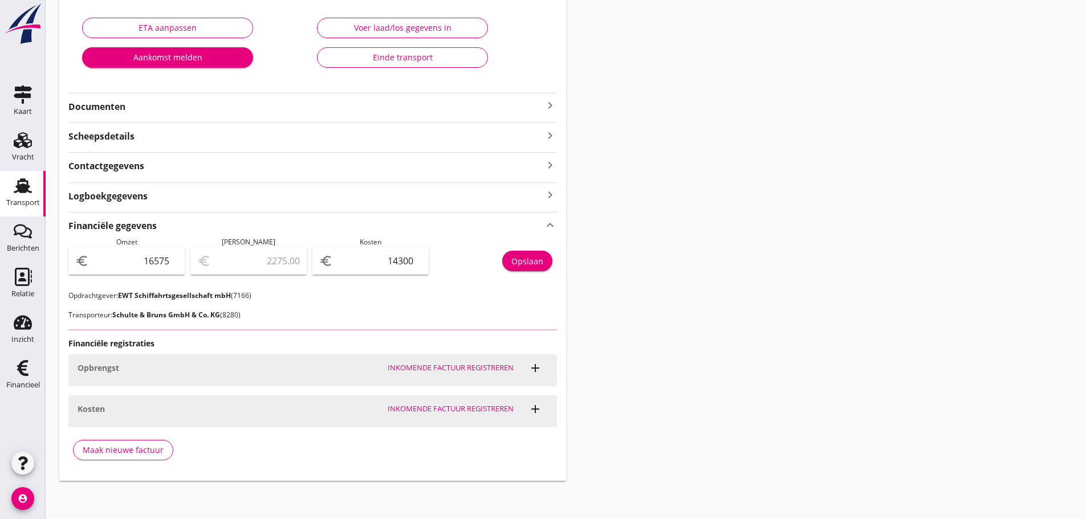
scroll to position [205, 0]
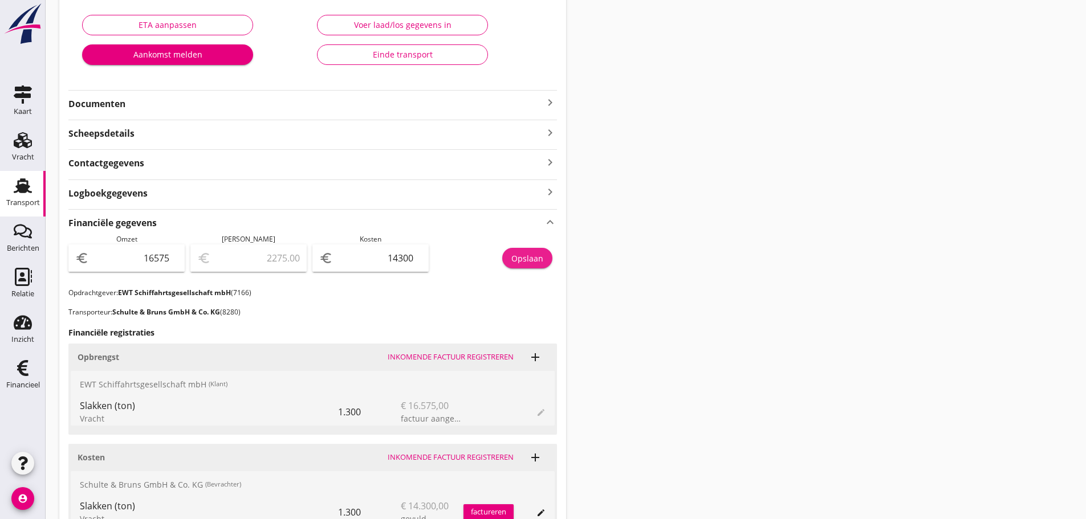
click at [527, 255] on div "Opslaan" at bounding box center [527, 258] width 32 height 12
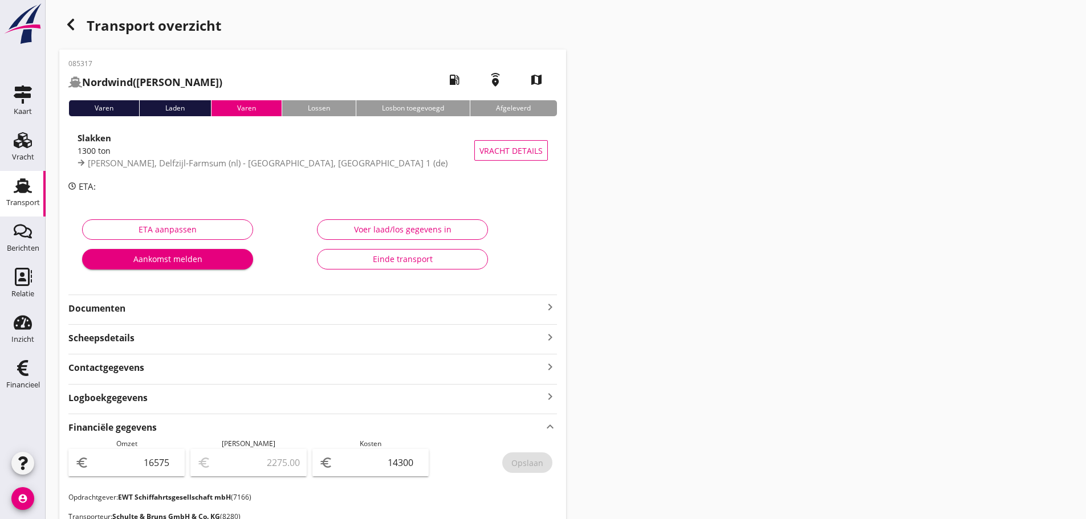
scroll to position [0, 0]
click at [68, 28] on icon "button" at bounding box center [71, 25] width 14 height 14
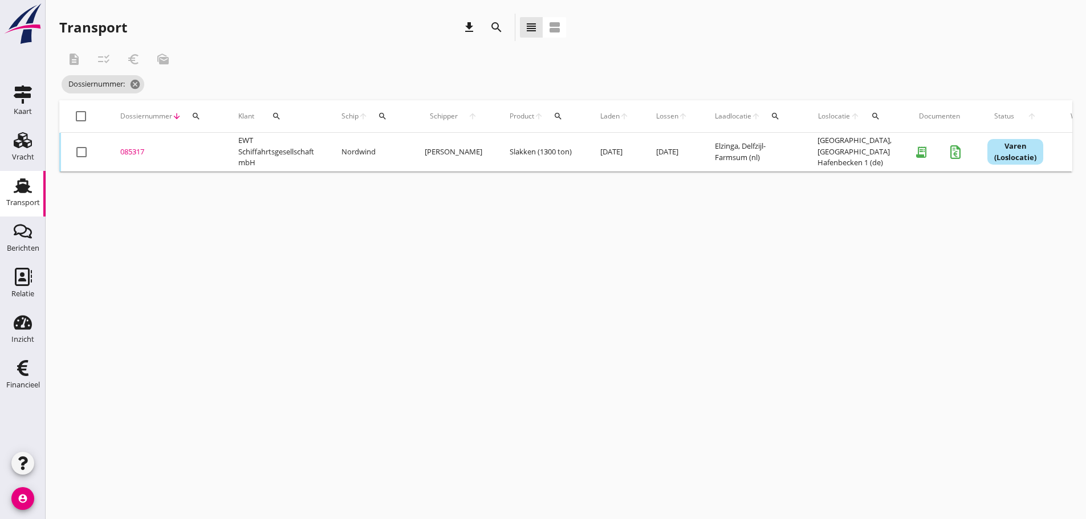
click at [198, 116] on icon "search" at bounding box center [195, 116] width 9 height 9
click at [190, 144] on div "Zoeken op dossiernummer..." at bounding box center [258, 145] width 144 height 36
click at [221, 156] on input "Zoeken op dossiernummer..." at bounding box center [249, 149] width 119 height 18
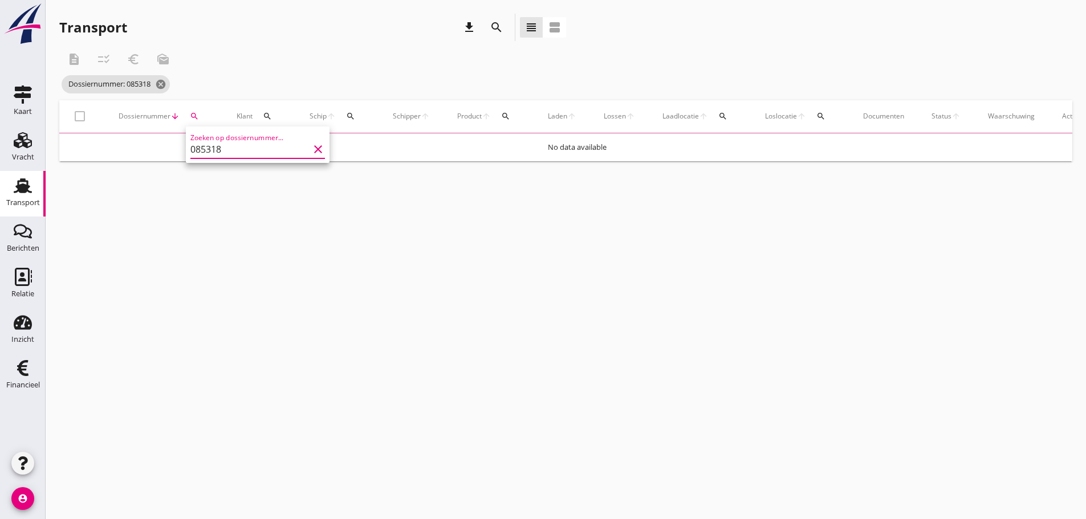
type input "085318"
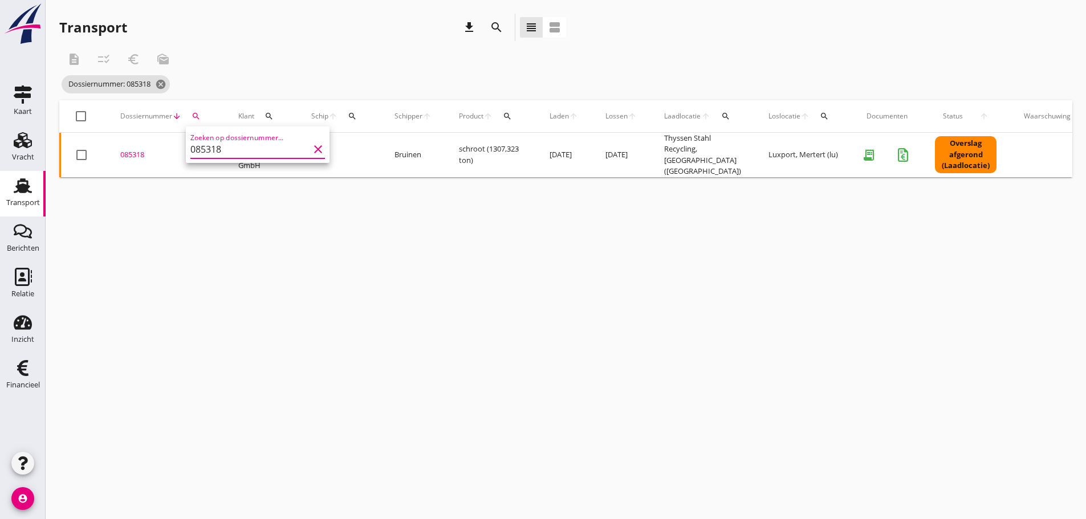
click at [138, 153] on div "085318" at bounding box center [165, 154] width 91 height 11
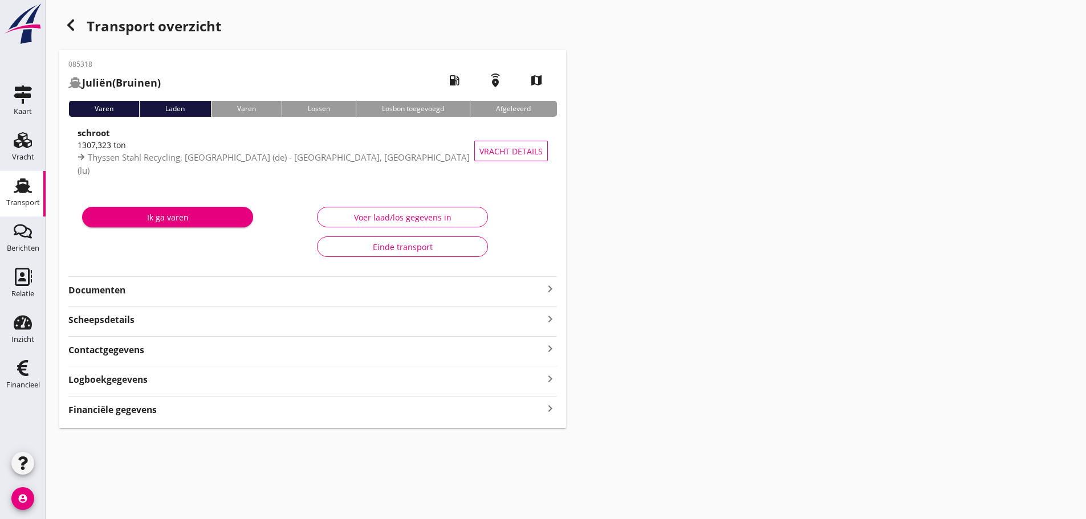
click at [121, 410] on strong "Financiële gegevens" at bounding box center [112, 409] width 88 height 13
drag, startPoint x: 535, startPoint y: 444, endPoint x: 272, endPoint y: 178, distance: 373.9
click at [534, 444] on div "Opslaan" at bounding box center [527, 445] width 32 height 12
click at [71, 27] on use "button" at bounding box center [70, 24] width 7 height 11
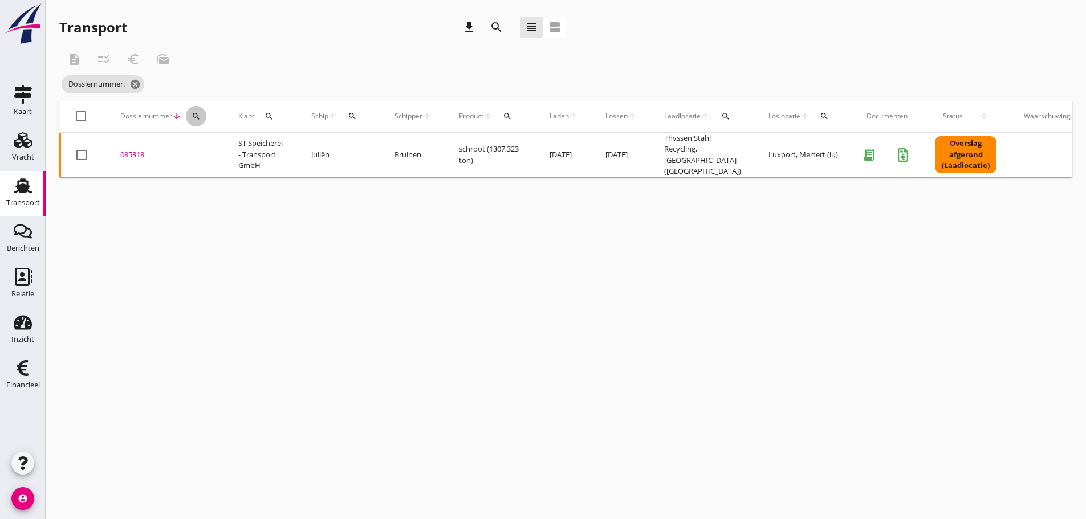
click at [197, 114] on icon "search" at bounding box center [195, 116] width 9 height 9
click at [209, 148] on input "Zoeken op dossiernummer..." at bounding box center [249, 149] width 119 height 18
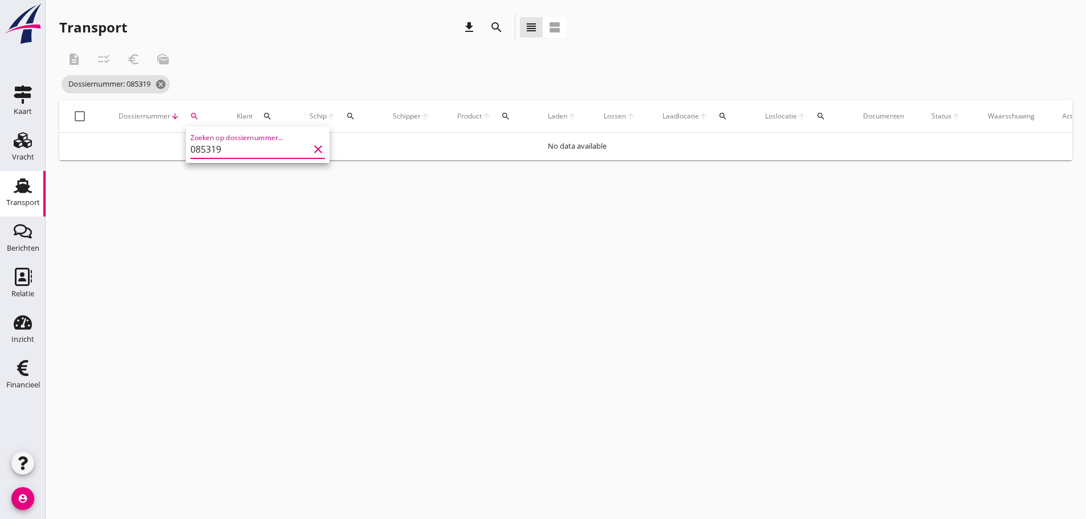
type input "085319"
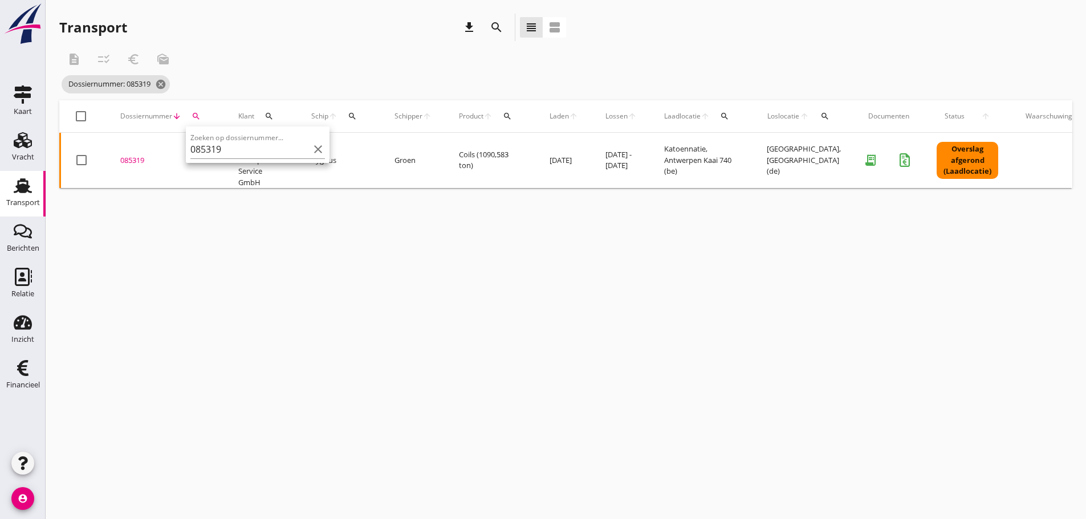
drag, startPoint x: 144, startPoint y: 160, endPoint x: 144, endPoint y: 170, distance: 10.8
click at [144, 161] on div "085319" at bounding box center [165, 160] width 91 height 11
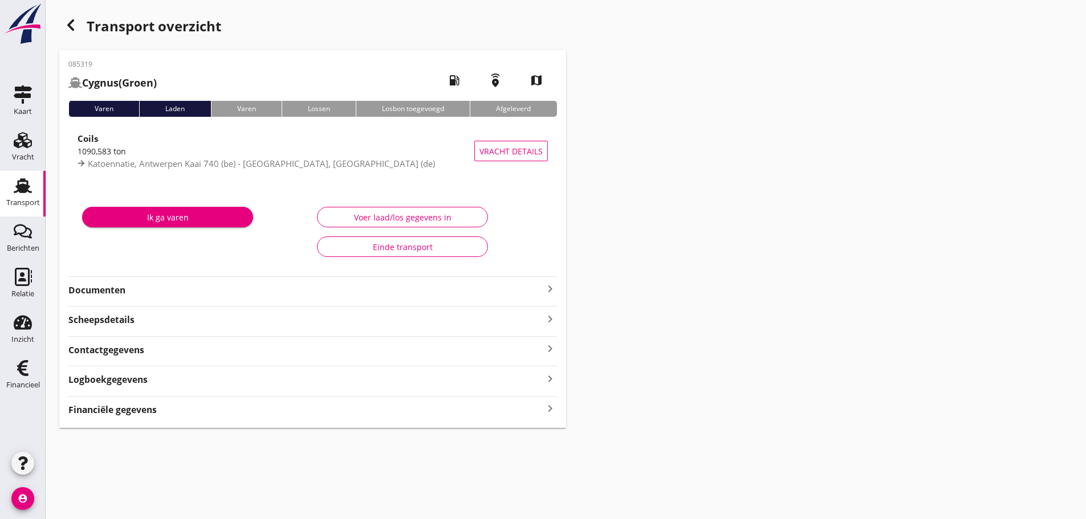
drag, startPoint x: 134, startPoint y: 413, endPoint x: 319, endPoint y: 410, distance: 184.7
click at [136, 412] on strong "Financiële gegevens" at bounding box center [112, 409] width 88 height 13
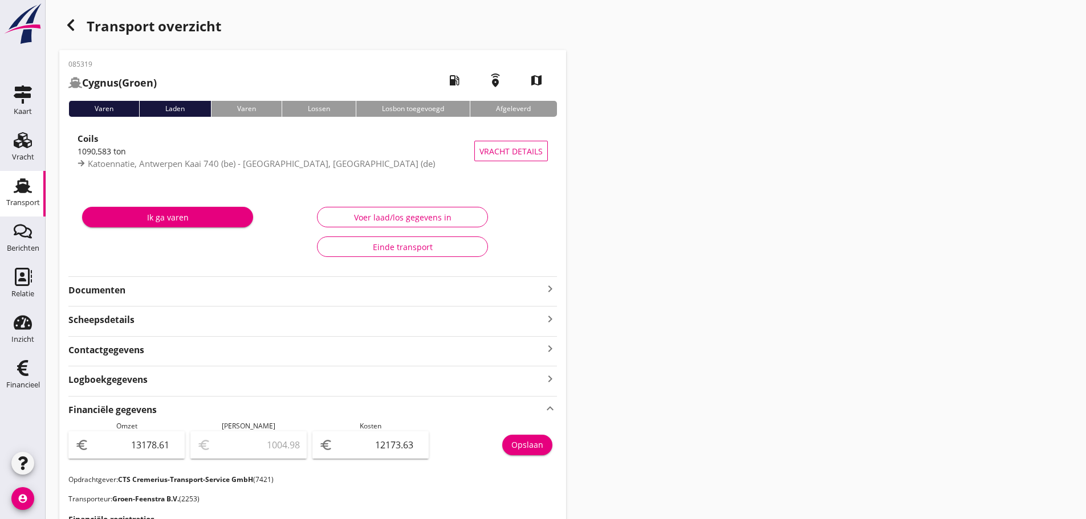
click at [66, 23] on icon "button" at bounding box center [71, 25] width 14 height 14
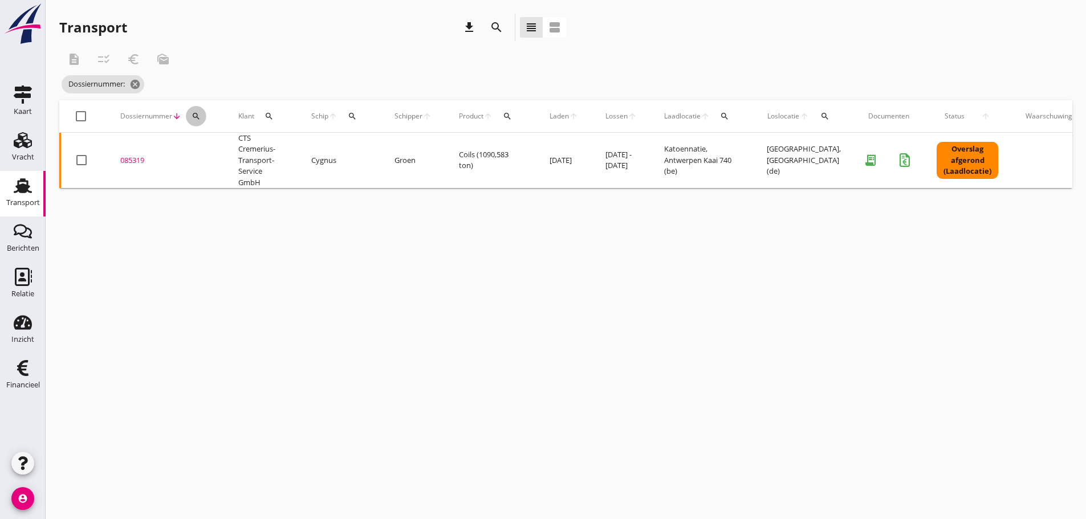
click at [196, 116] on icon "search" at bounding box center [195, 116] width 9 height 9
click at [205, 153] on input "Zoeken op dossiernummer..." at bounding box center [249, 149] width 119 height 18
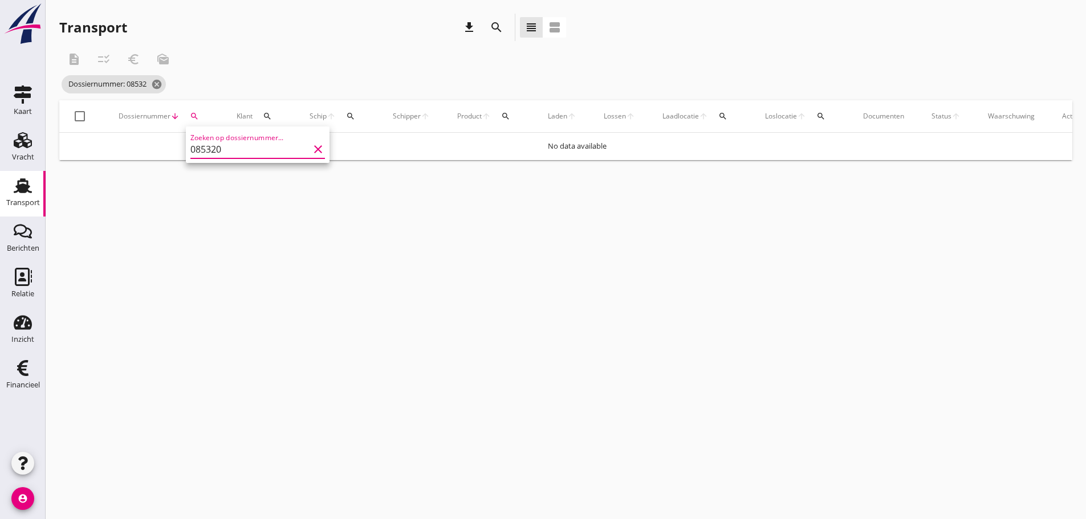
type input "085320"
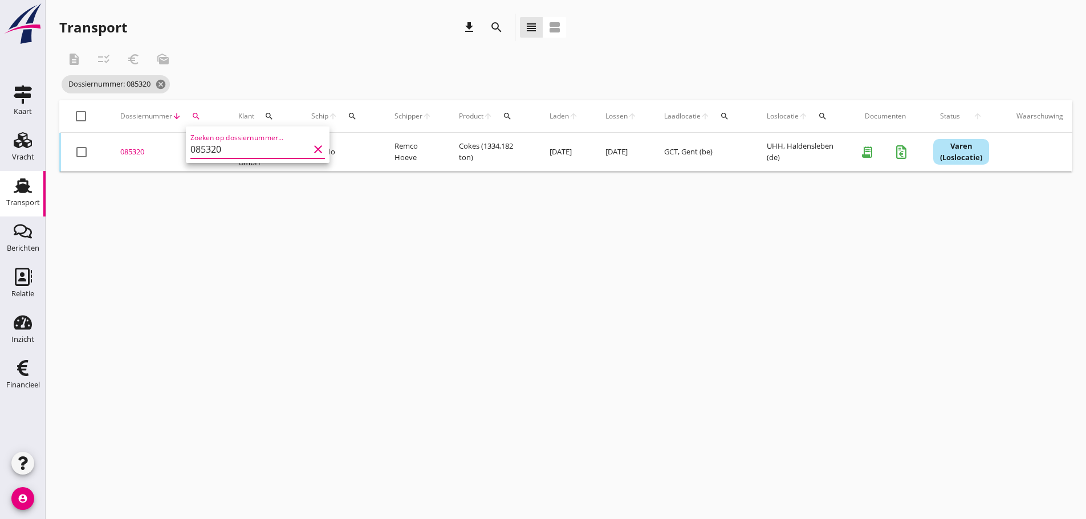
click at [137, 150] on div "085320" at bounding box center [165, 151] width 91 height 11
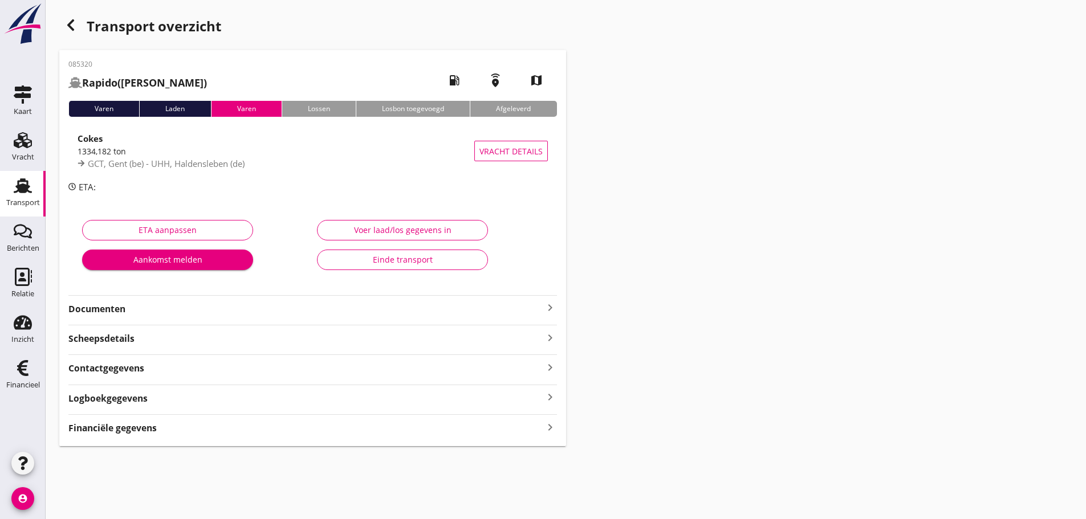
click at [128, 429] on strong "Financiële gegevens" at bounding box center [112, 428] width 88 height 13
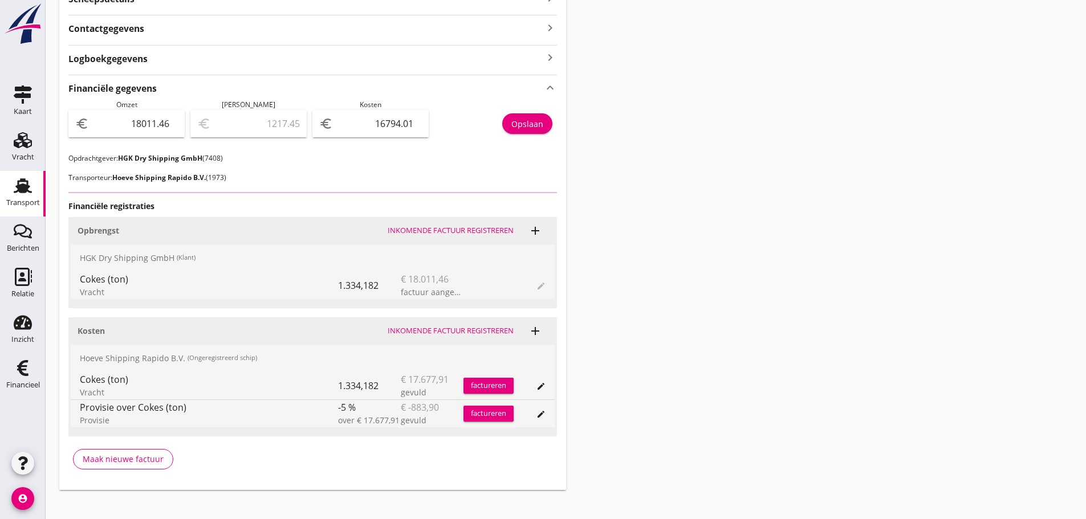
scroll to position [352, 0]
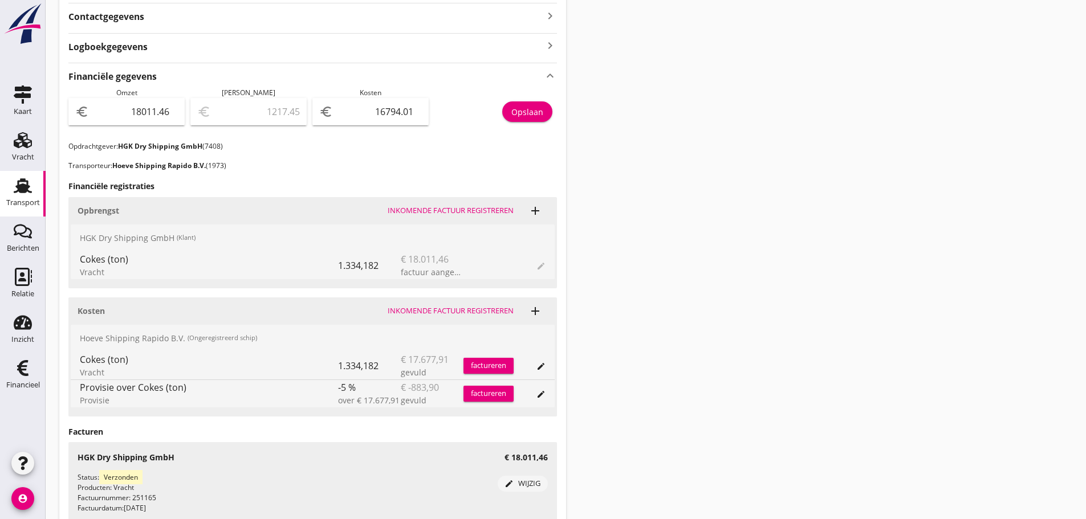
click at [531, 110] on div "Opslaan" at bounding box center [527, 112] width 32 height 12
click at [17, 379] on div "Financieel" at bounding box center [23, 385] width 34 height 16
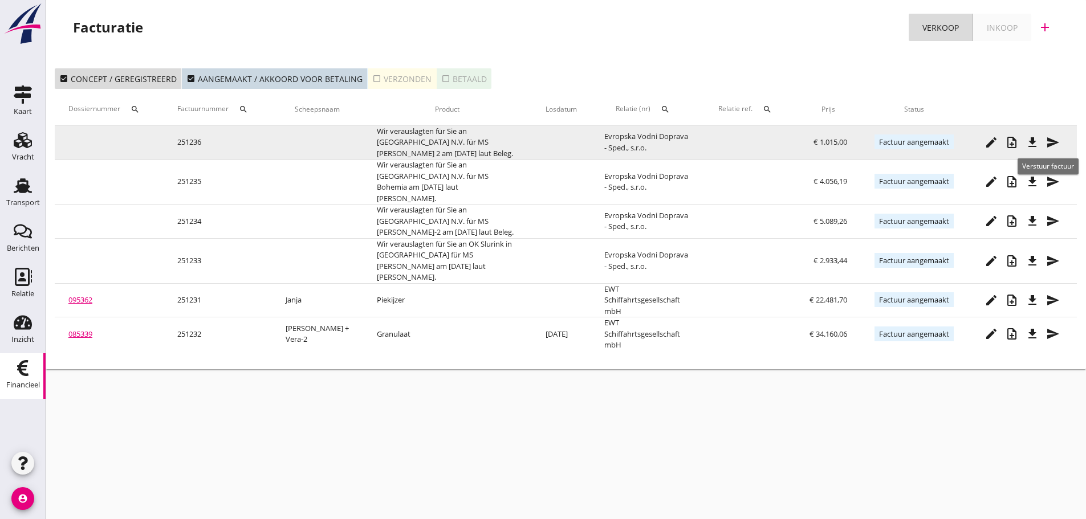
click at [1052, 149] on button "send" at bounding box center [1052, 142] width 21 height 21
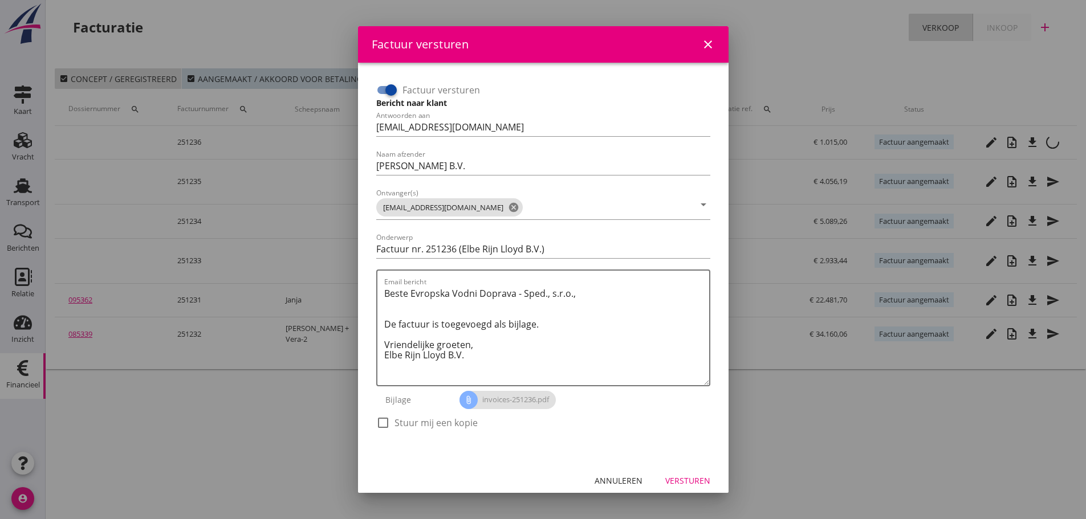
click at [380, 87] on input "Factuur versturen" at bounding box center [387, 90] width 22 height 14
checkbox input "false"
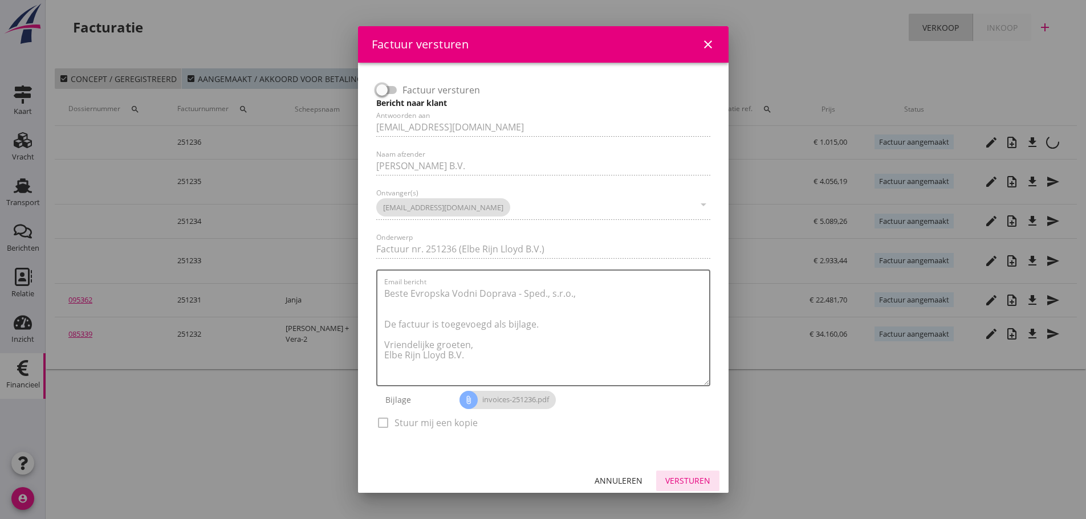
drag, startPoint x: 670, startPoint y: 483, endPoint x: 743, endPoint y: 463, distance: 75.1
click at [671, 483] on div "Versturen" at bounding box center [687, 481] width 45 height 12
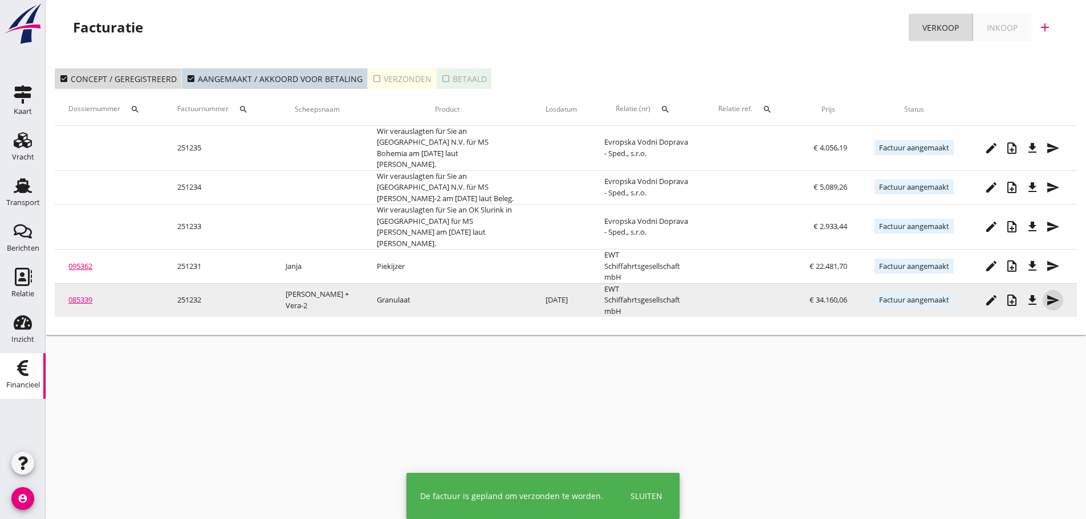
click at [1053, 293] on icon "send" at bounding box center [1053, 300] width 14 height 14
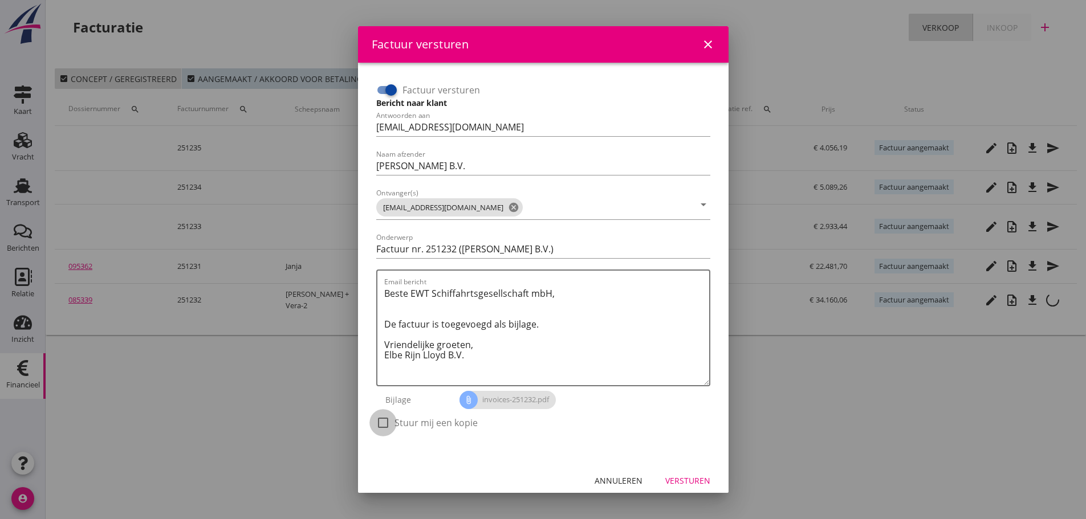
drag, startPoint x: 391, startPoint y: 418, endPoint x: 592, endPoint y: 457, distance: 205.0
click at [393, 420] on div "check_box_outline_blank Stuur mij een kopie" at bounding box center [426, 423] width 101 height 14
click at [676, 483] on div "Versturen" at bounding box center [687, 481] width 45 height 12
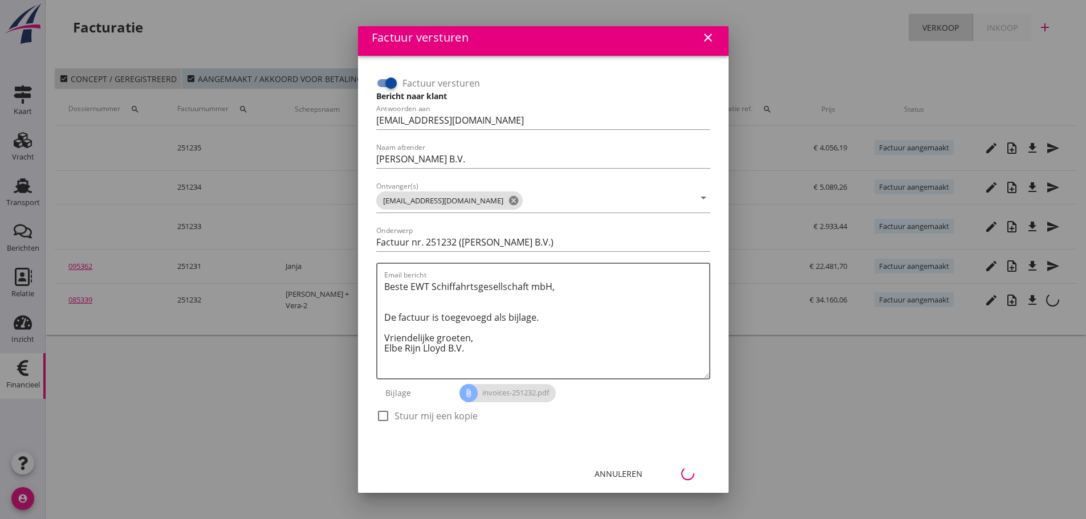
drag, startPoint x: 676, startPoint y: 483, endPoint x: 475, endPoint y: 411, distance: 212.9
click at [499, 440] on div "Factuur versturen close Factuur versturen Bericht naar klant Antwoorden aan [EM…" at bounding box center [543, 256] width 370 height 474
drag, startPoint x: 406, startPoint y: 410, endPoint x: 385, endPoint y: 415, distance: 21.8
click at [389, 414] on div "check_box_outline_blank Stuur mij een kopie" at bounding box center [426, 416] width 101 height 14
click at [388, 414] on div at bounding box center [382, 415] width 19 height 19
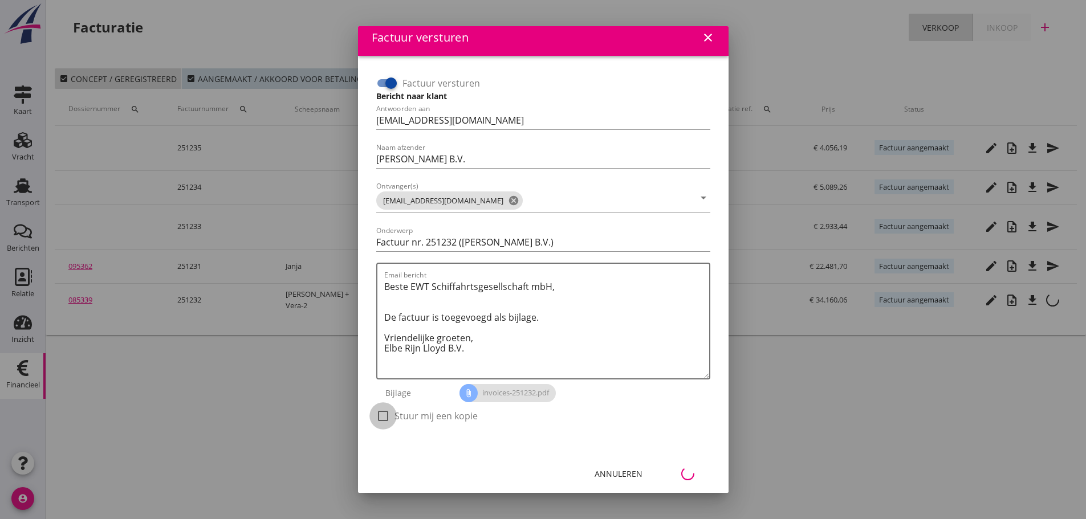
checkbox input "true"
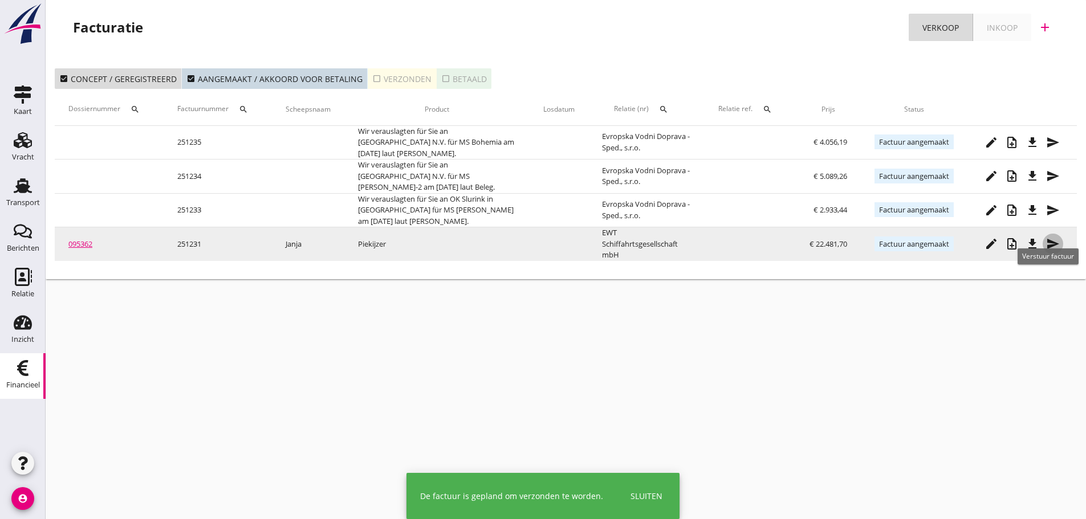
click at [1051, 234] on button "send" at bounding box center [1052, 244] width 21 height 21
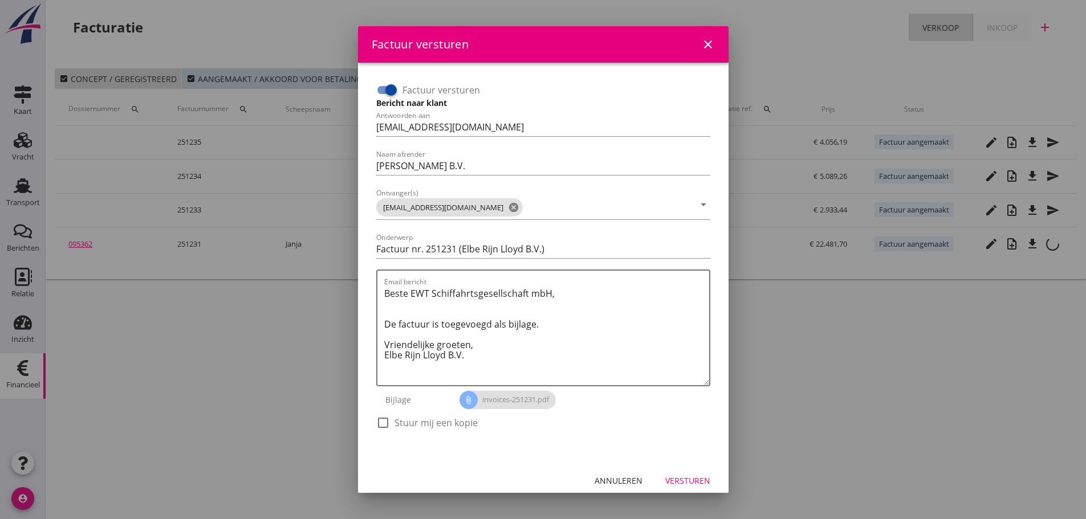
drag, startPoint x: 389, startPoint y: 422, endPoint x: 417, endPoint y: 429, distance: 28.7
click at [391, 423] on div at bounding box center [382, 422] width 19 height 19
checkbox input "true"
drag, startPoint x: 665, startPoint y: 480, endPoint x: 877, endPoint y: 481, distance: 212.0
click at [667, 480] on div "Versturen" at bounding box center [687, 481] width 45 height 12
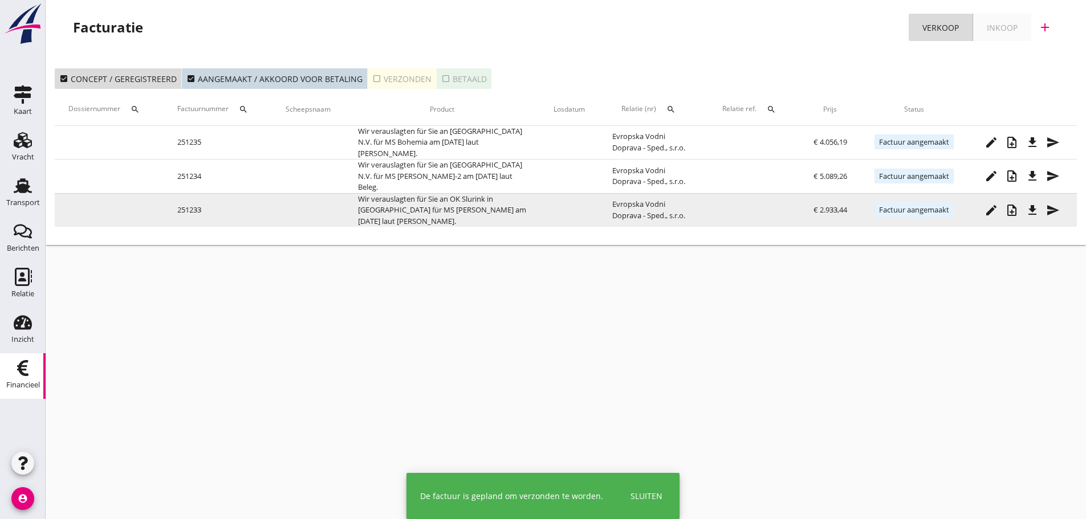
click at [1050, 205] on icon "send" at bounding box center [1053, 210] width 14 height 14
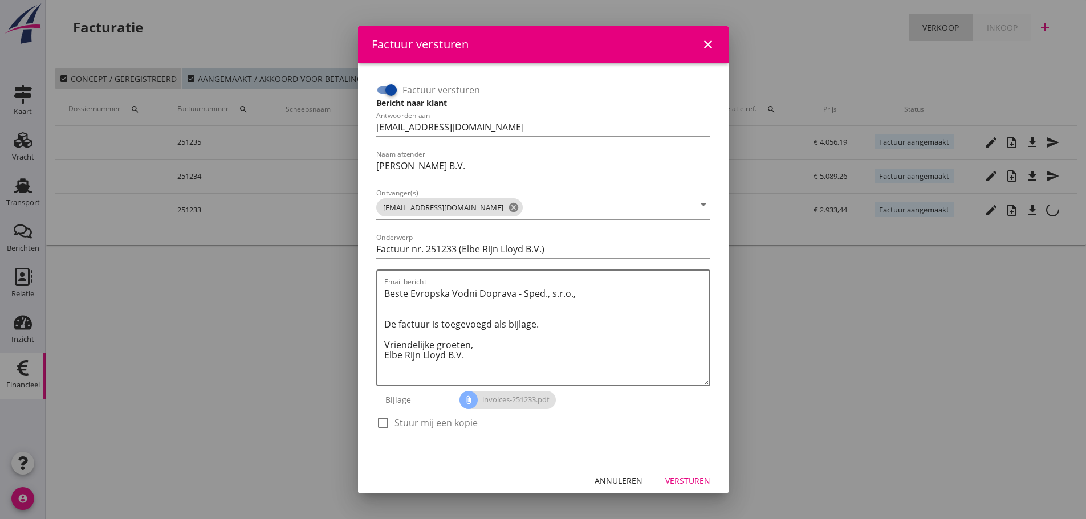
click at [386, 87] on div at bounding box center [390, 89] width 19 height 19
checkbox input "false"
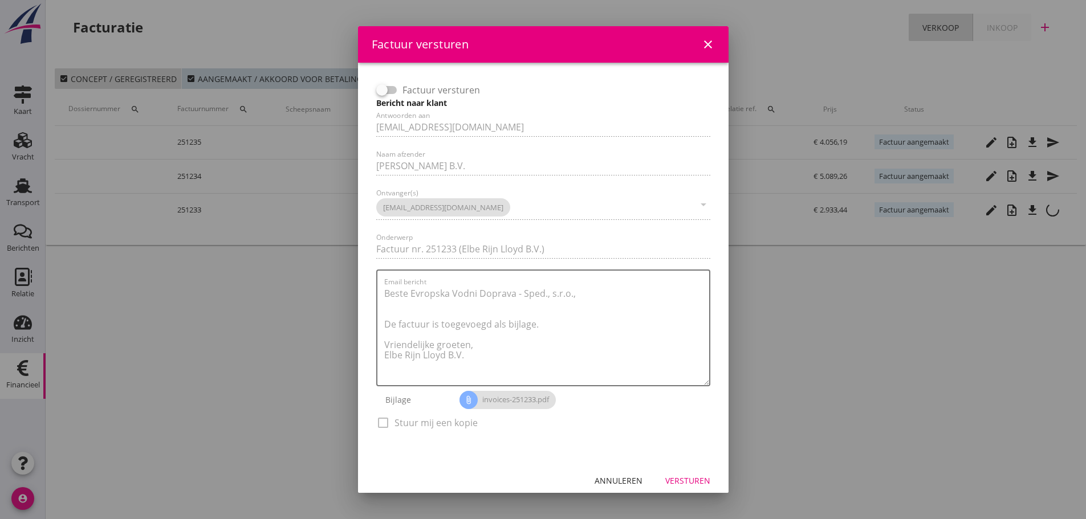
click at [687, 483] on div "Versturen" at bounding box center [687, 481] width 45 height 12
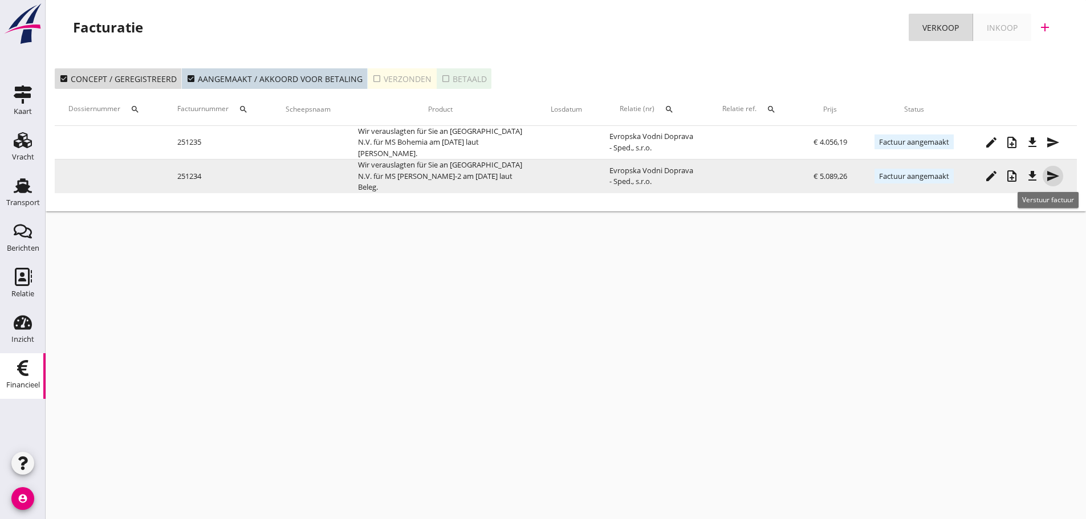
click at [1057, 178] on icon "send" at bounding box center [1053, 176] width 14 height 14
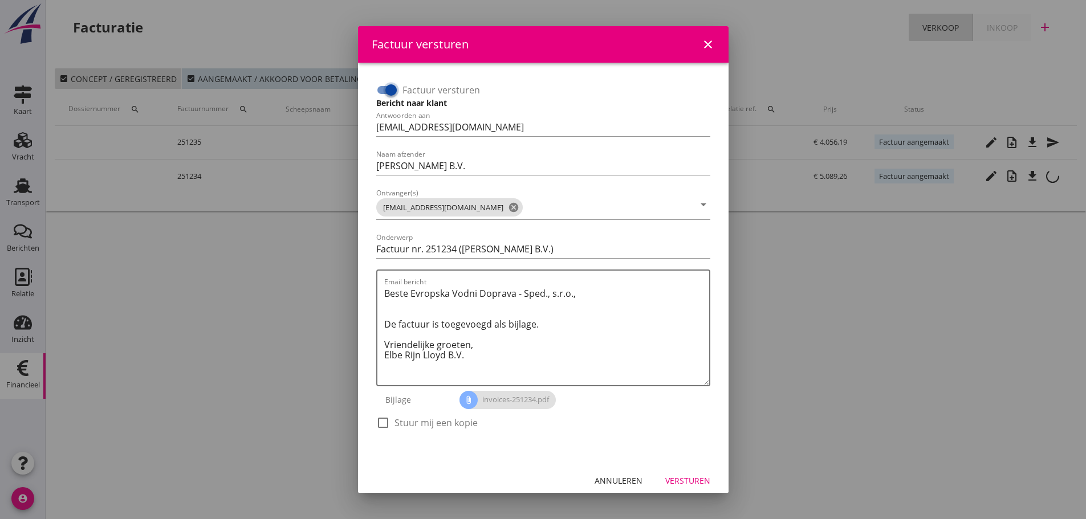
click at [380, 85] on input "Factuur versturen" at bounding box center [387, 90] width 22 height 14
checkbox input "false"
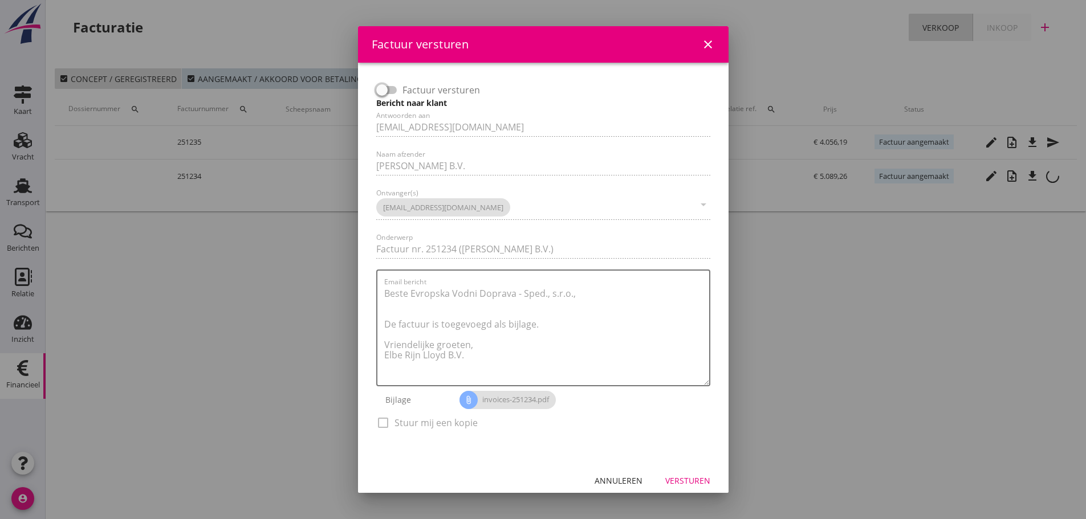
drag, startPoint x: 694, startPoint y: 479, endPoint x: 778, endPoint y: 434, distance: 95.8
click at [694, 479] on div "Versturen" at bounding box center [687, 481] width 45 height 12
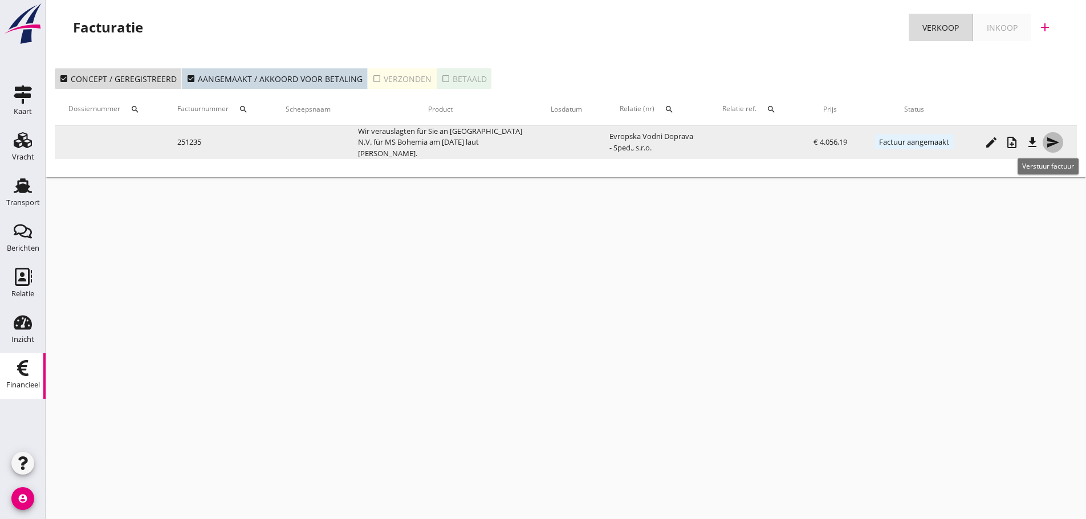
click at [1047, 142] on icon "send" at bounding box center [1053, 143] width 14 height 14
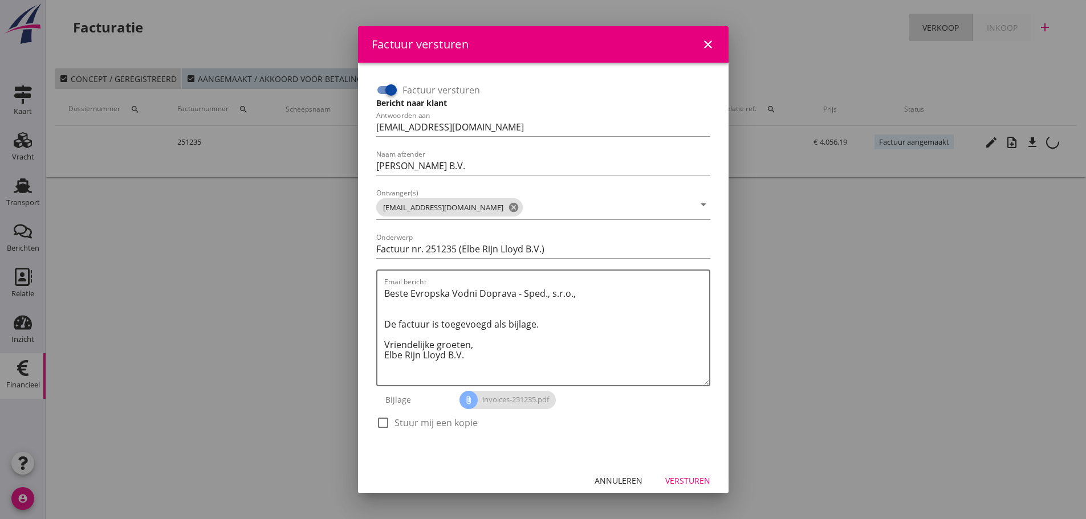
click at [391, 82] on div at bounding box center [390, 89] width 19 height 19
checkbox input "false"
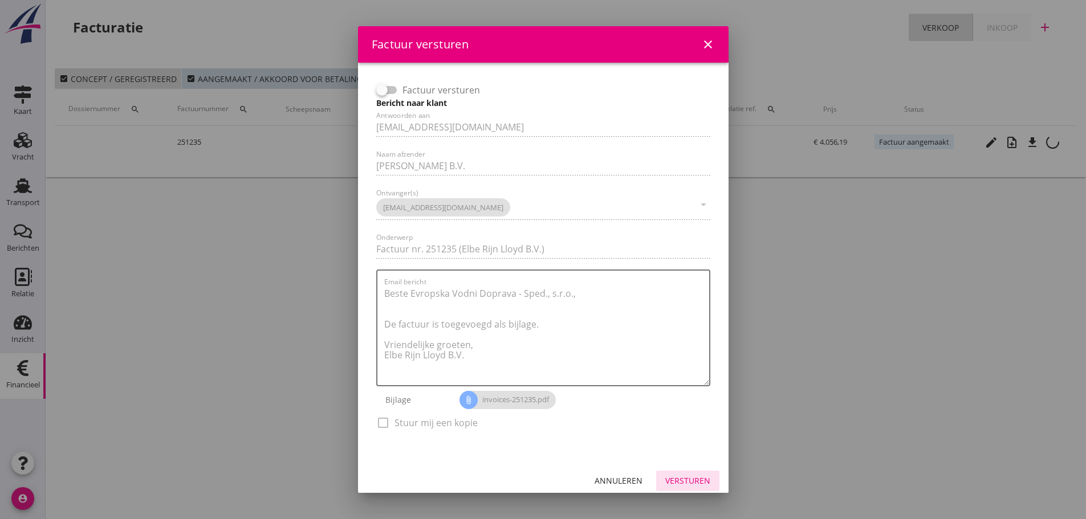
drag, startPoint x: 679, startPoint y: 471, endPoint x: 684, endPoint y: 479, distance: 9.7
click at [682, 476] on button "Versturen" at bounding box center [687, 481] width 63 height 21
